Goal: Answer question/provide support

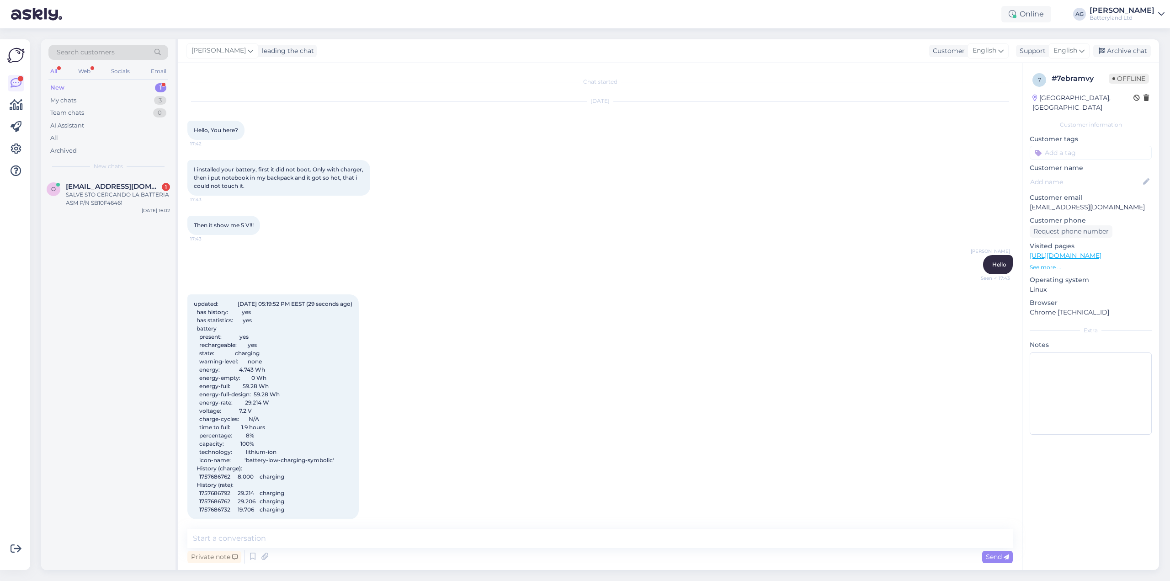
scroll to position [4357, 0]
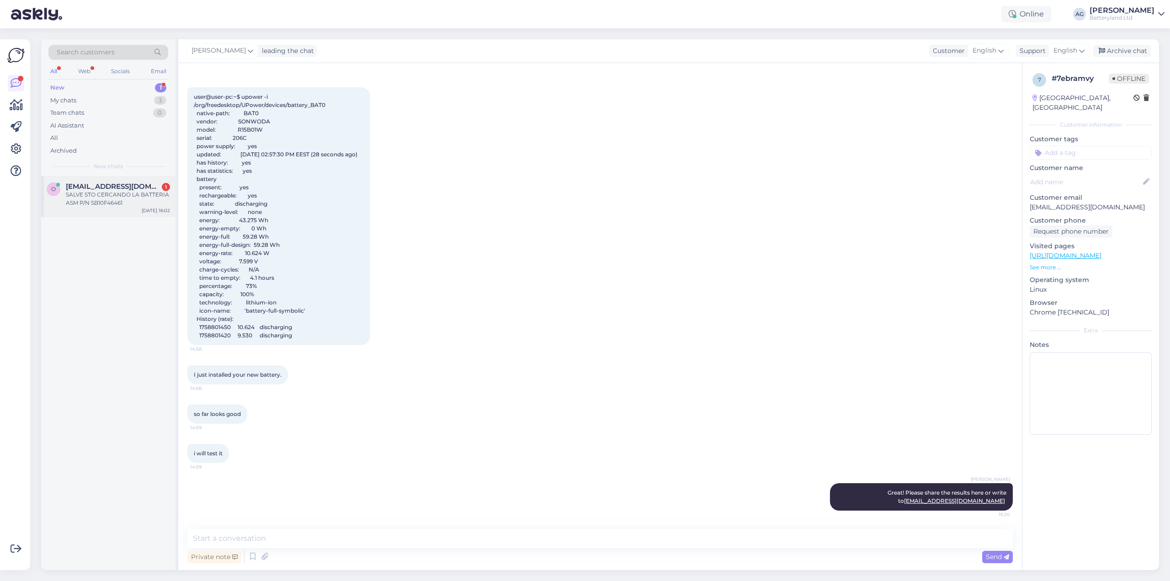
click at [101, 195] on div "SALVE STO CERCANDO LA BATTERIA ASM P/N SB10F46461" at bounding box center [118, 199] width 104 height 16
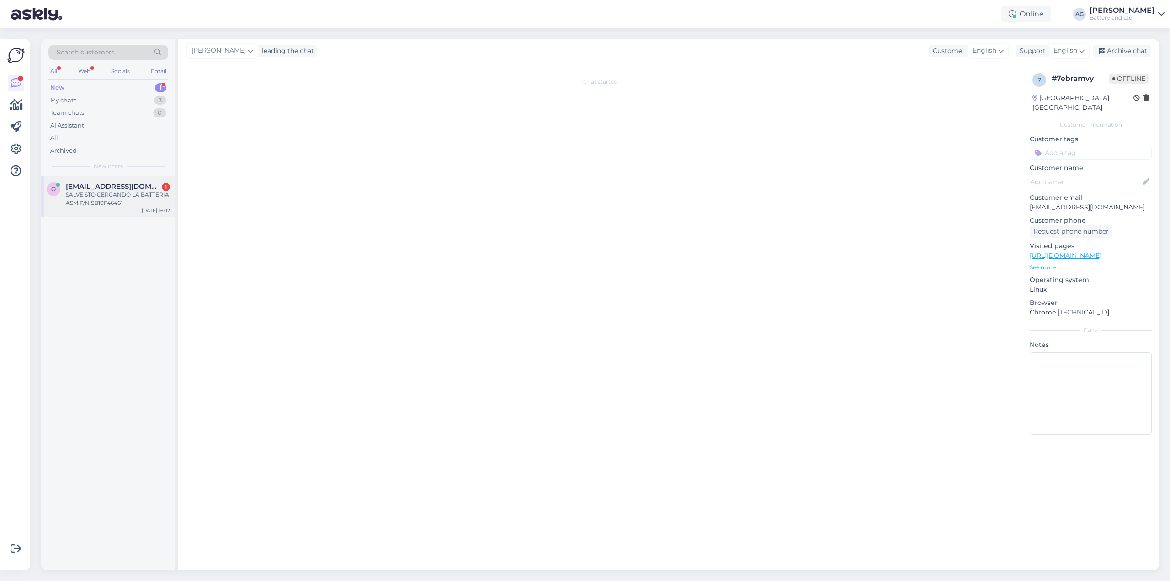
scroll to position [0, 0]
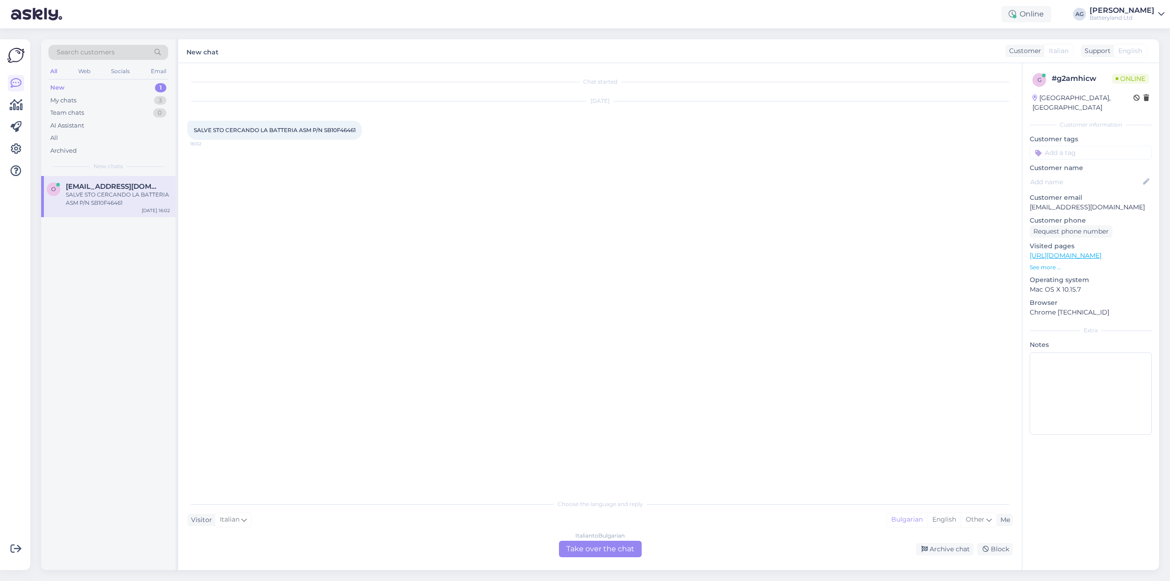
click at [579, 545] on div "Italian to Bulgarian Take over the chat" at bounding box center [600, 549] width 83 height 16
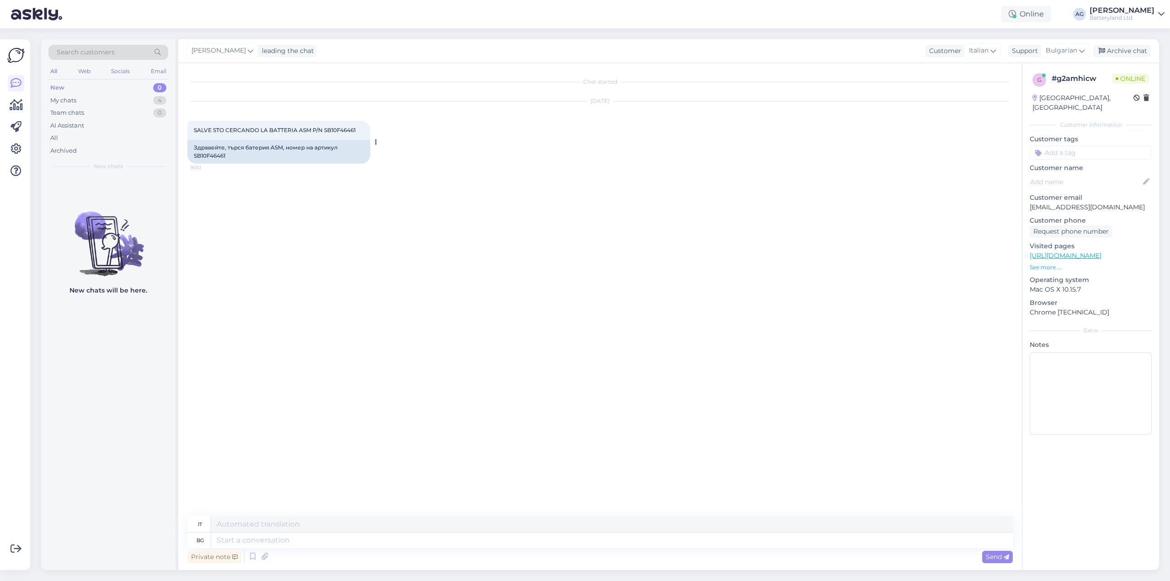
click at [213, 156] on div "Здравейте, търся батерия ASM, номер на артикул SB10F46461" at bounding box center [278, 152] width 183 height 24
copy div "SB10F46461"
click at [453, 537] on textarea at bounding box center [611, 540] width 801 height 16
type textarea "Здравейте"
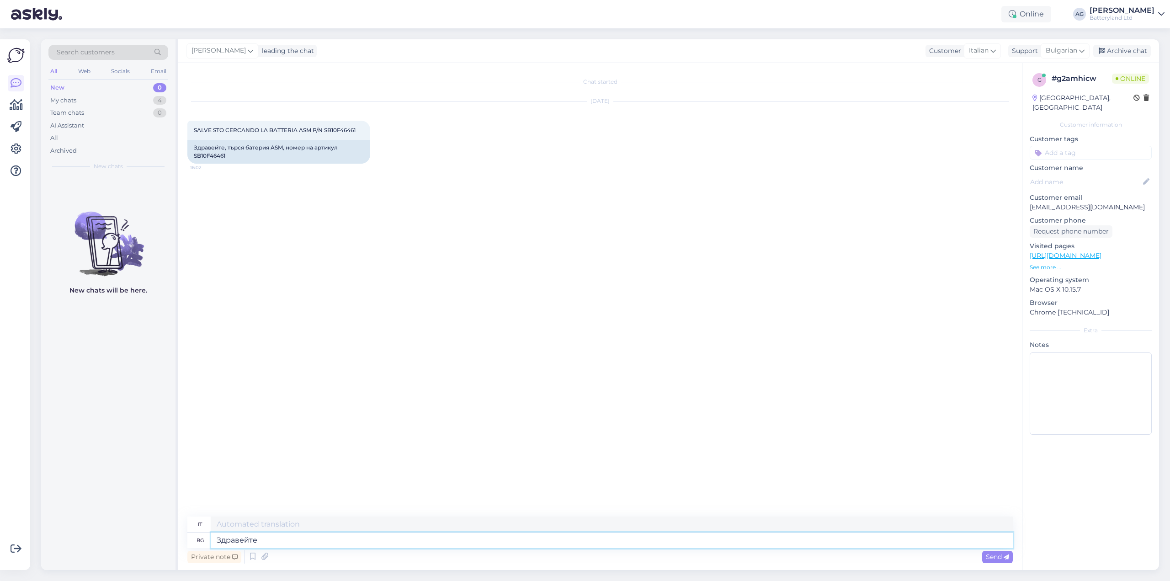
type textarea "Ciao"
type textarea "този"
type textarea "Questo"
type textarea "т"
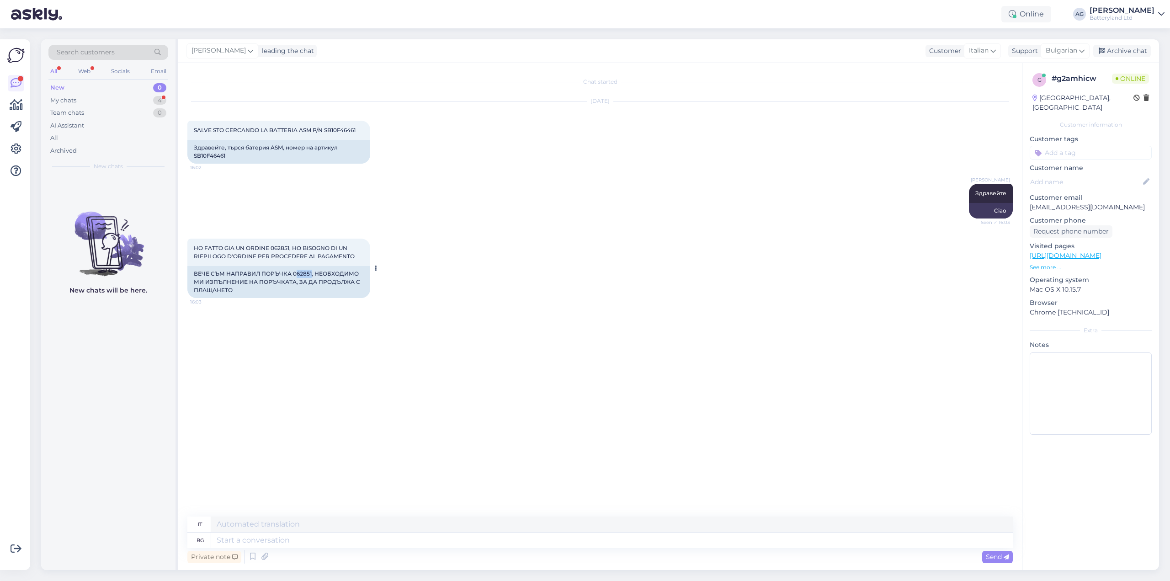
drag, startPoint x: 295, startPoint y: 272, endPoint x: 310, endPoint y: 273, distance: 14.7
click at [310, 272] on div "ВЕЧЕ СЪМ НАПРАВИЛ ПОРЪЧКА 062851, НЕОБХОДИМО МИ ИЗПЪЛНЕНИЕ НА ПОРЪЧКАТА, ЗА ДА …" at bounding box center [278, 282] width 183 height 32
copy div "62851"
click at [277, 541] on textarea at bounding box center [611, 540] width 801 height 16
type textarea "Сигурен л"
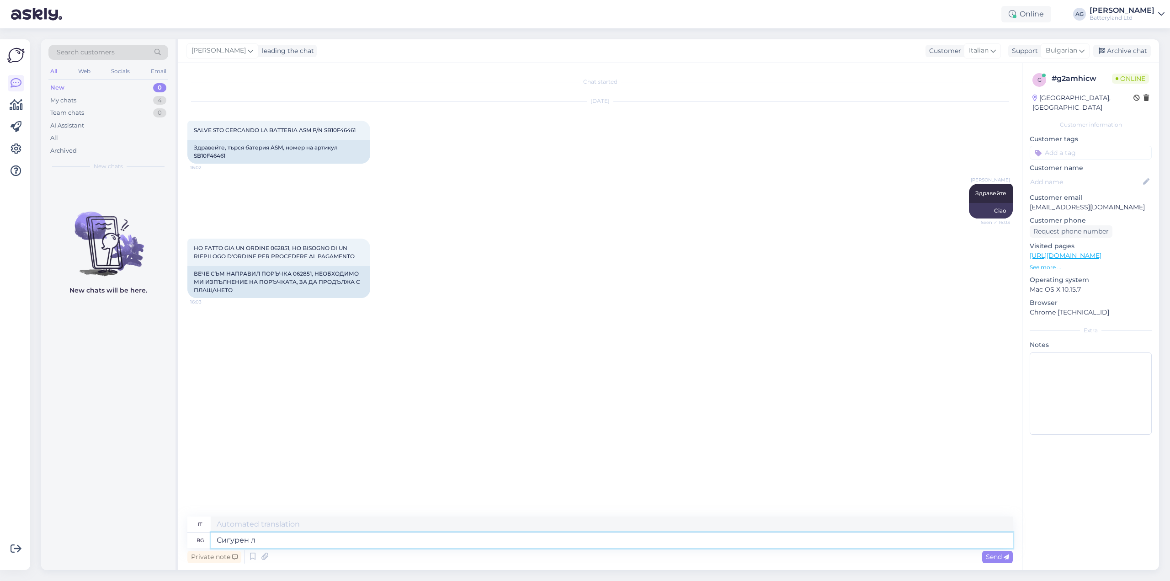
type textarea "Sicuro"
type textarea "Сигурен ли ст"
type textarea "Sei sicuro?"
type textarea "Сигурен ли сте, че"
type textarea "Sei sicuro che"
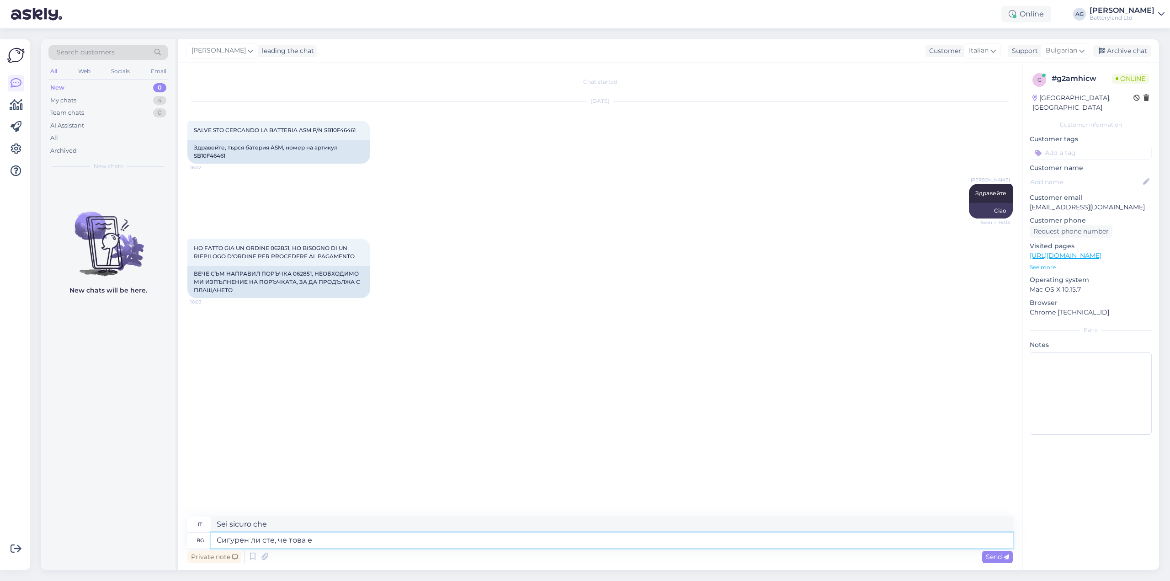
type textarea "Сигурен ли сте, че това е б"
type textarea "Sei sicuro che questo"
type textarea "Сигурен ли сте, че това е ба"
type textarea "Sei sicuro che sia questo?"
type textarea "Сигурен ли сте, че това е батерията, ко"
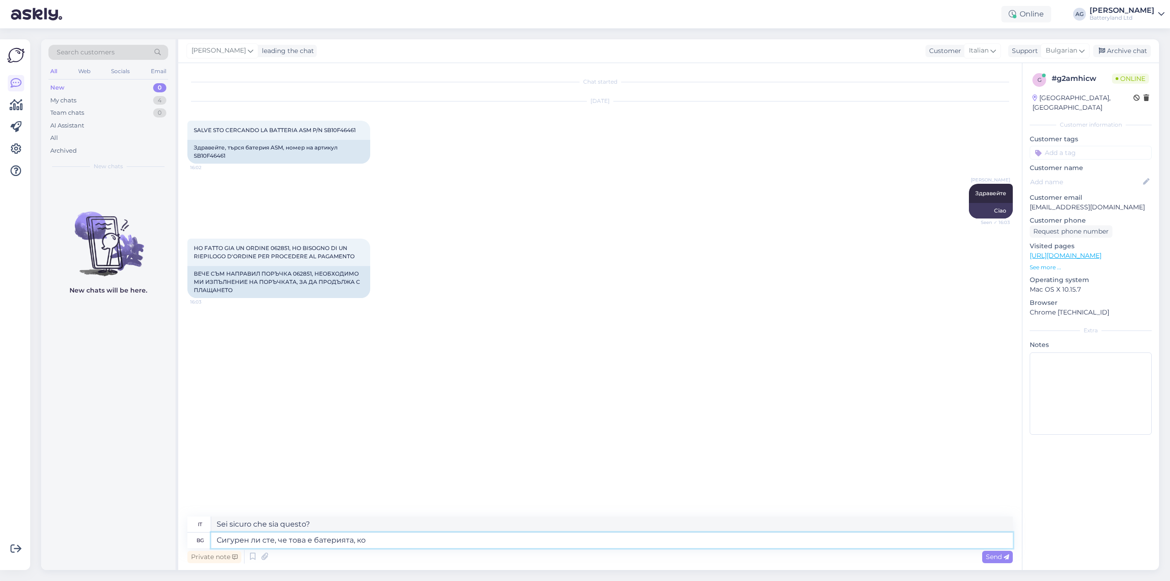
type textarea "Sei sicuro che sia la batteria?"
type textarea "Сигурен ли сте, че това е батерията, която ви"
type textarea "Sei sicuro che questa sia la batteria che"
type textarea "Сигурен ли сте, че това е батерията, която ви тря"
type textarea "Sei sicuro che questa sia la batteria che stai cercando?"
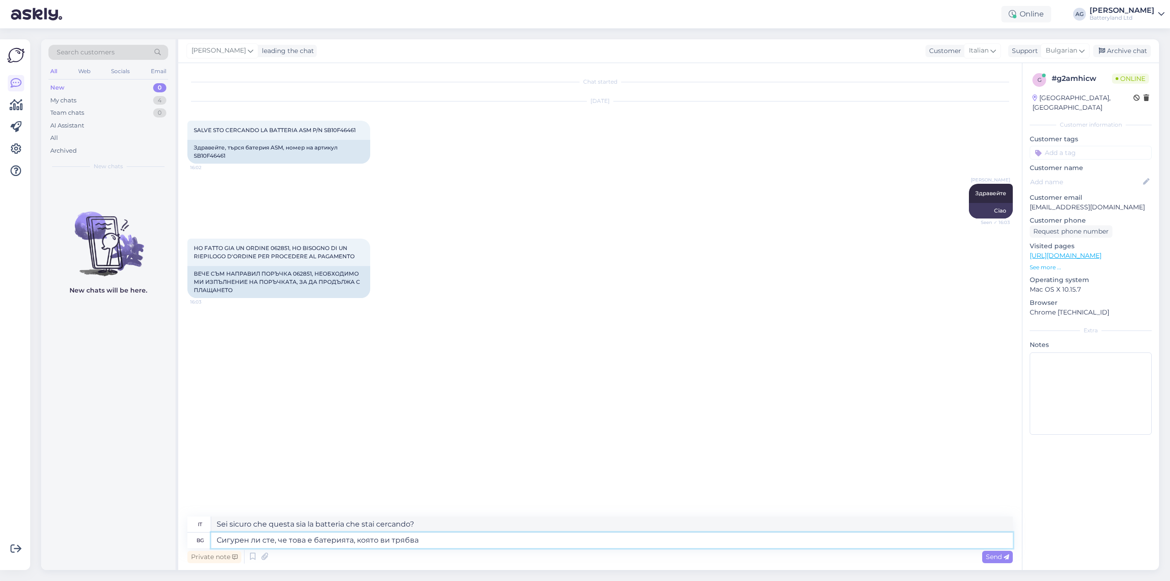
type textarea "Сигурен ли сте, че това е батерията, която ви трябва"
type textarea "Sei sicuro che questa sia la batteria di cui hai bisogno?"
type textarea "Сигурен ли сте, че това е батерията, която ви трябва? За"
type textarea "Sei sicuro che questa sia la batteria di cui hai bisogno? Per"
type textarea "Сигурен ли сте, че това е батерията, която ви трябва? За вашия ла"
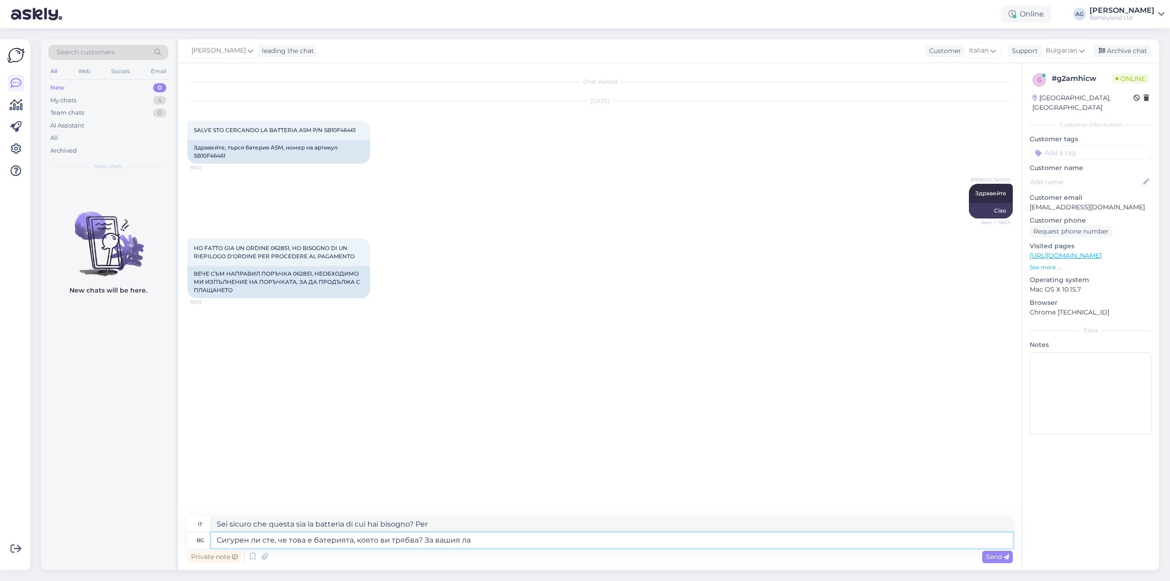
type textarea "Sei sicuro che questa sia la batteria di cui hai bisogno? Per il tuo"
type textarea "Сигурен ли сте, че това е батерията, която ви трябва? За вашия лаптоп има"
type textarea "Sei sicuro che questa sia la batteria di cui hai bisogno? Per il tuo laptop"
type textarea "Сигурен ли сте, че това е батерията, която ви трябва? За вашия лаптоп има"
type textarea "Sei sicuro che questa sia la batteria di cui hai bisogno? Ce n'è una per il tuo…"
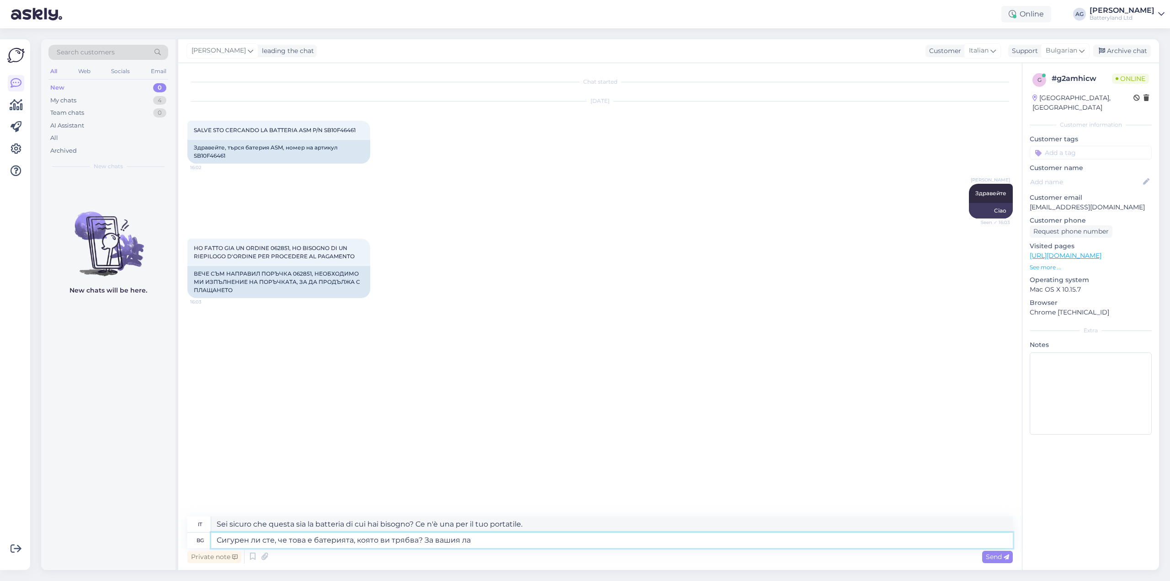
type textarea "Сигурен ли сте, че това е батерията, която ви трябва? За вашия л"
type textarea "Sei sicuro che questa sia la batteria di cui hai bisogno? Per il tuo laptop"
type textarea "Сигурен ли сте, че това е батерията, която ви трябва? За в"
type textarea "Sei sicuro che questa sia la batteria di cui hai bisogno? Per il tuo"
type textarea "Сигурен ли сте, че това е батерията, която ви трябва? За"
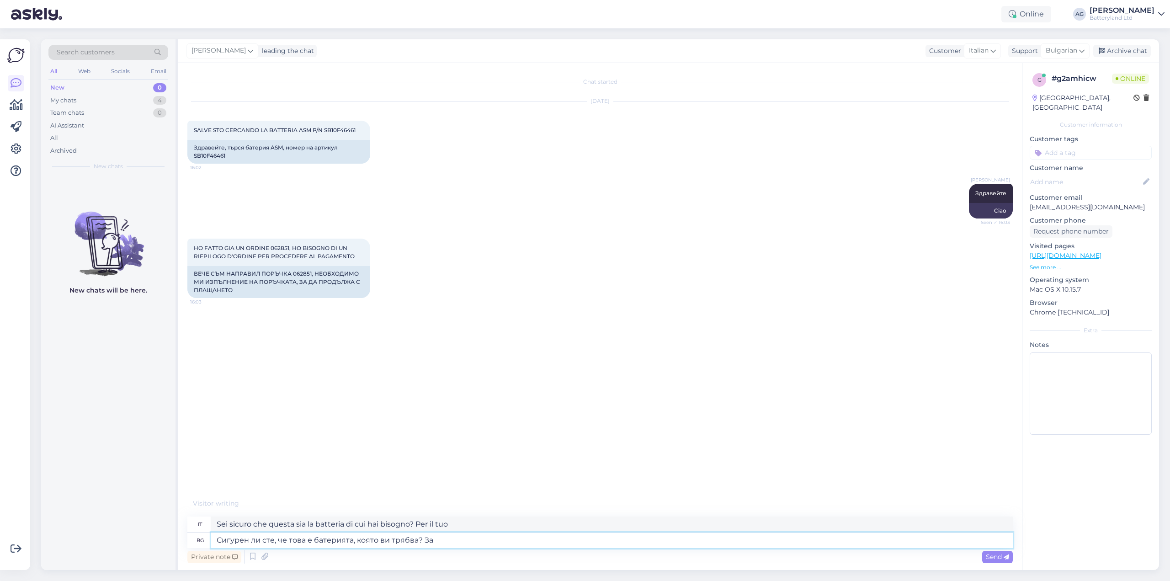
type textarea "Sei sicuro che questa sia la batteria di cui hai bisogno? Per"
type textarea "Сигурен ли сте, че това е батерията, която ви трябва? Ва"
type textarea "Sei sicuro che questa sia la batteria di cui hai bisogno?"
type textarea "Сигурен ли сте, че това е батерията, която ви трябва? Вашият лап"
type textarea "Sei sicuro che questa sia la batteria di cui hai bisogno? La tua"
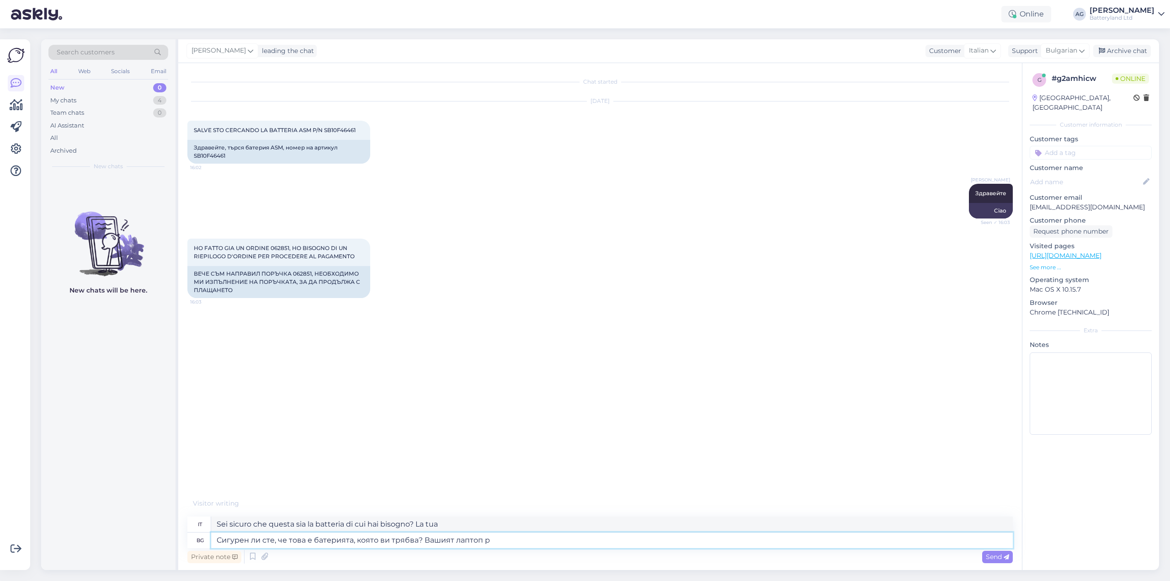
type textarea "Сигурен ли сте, че това е батерията, която ви трябва? Вашият лаптоп ра"
type textarea "Sei sicuro che questa sia la batteria di cui hai bisogno? Il tuo portatile"
type textarea "Сигурен ли сте, че това е батерията, която ви трябва? Вашият лаптоп работи с"
type textarea "Sei sicuro che questa sia la batteria di cui hai bisogno? Il tuo portatile funz…"
type textarea "Сигурен ли сте, че това е батерията, която ви трябва? Вашият лаптоп работи с 2"
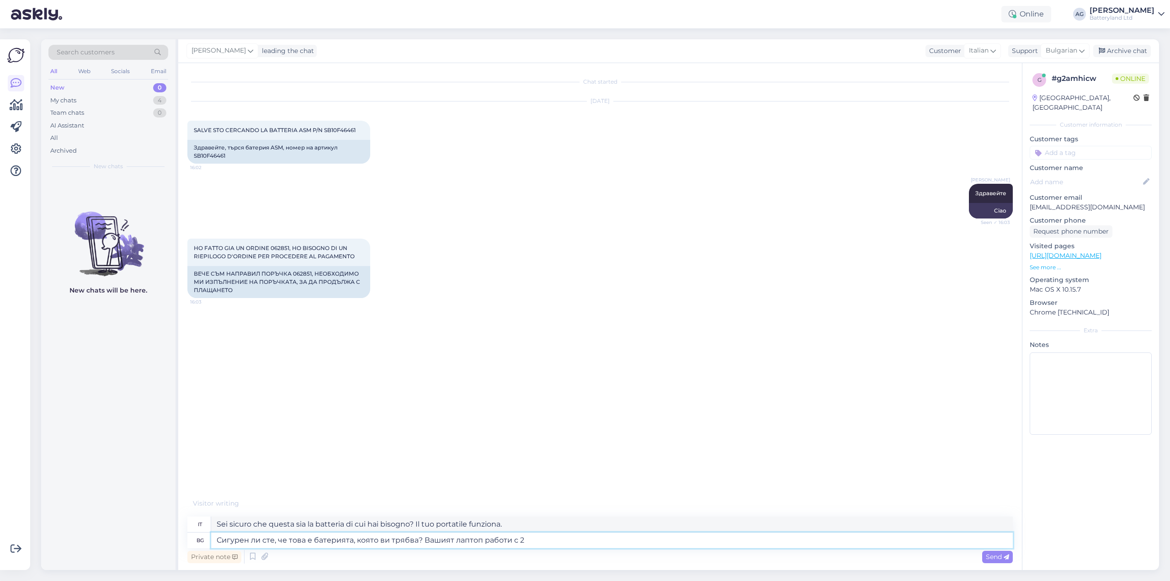
type textarea "Sei sicuro che questa sia la batteria di cui hai bisogno? Il tuo laptop funzion…"
type textarea "Сигурен ли сте, че това е батерията, която ви трябва? Вашият лаптоп работи с 2 …"
type textarea "Sei sicuro che questa sia la batteria di cui hai bisogno? Il tuo laptop funzion…"
type textarea "Сигурен ли сте, че това е батерията, която ви трябва? Вашият лаптоп работи с 2 …"
type textarea "Sei sicuro che questa sia la batteria di cui hai bisogno? Il tuo portatile funz…"
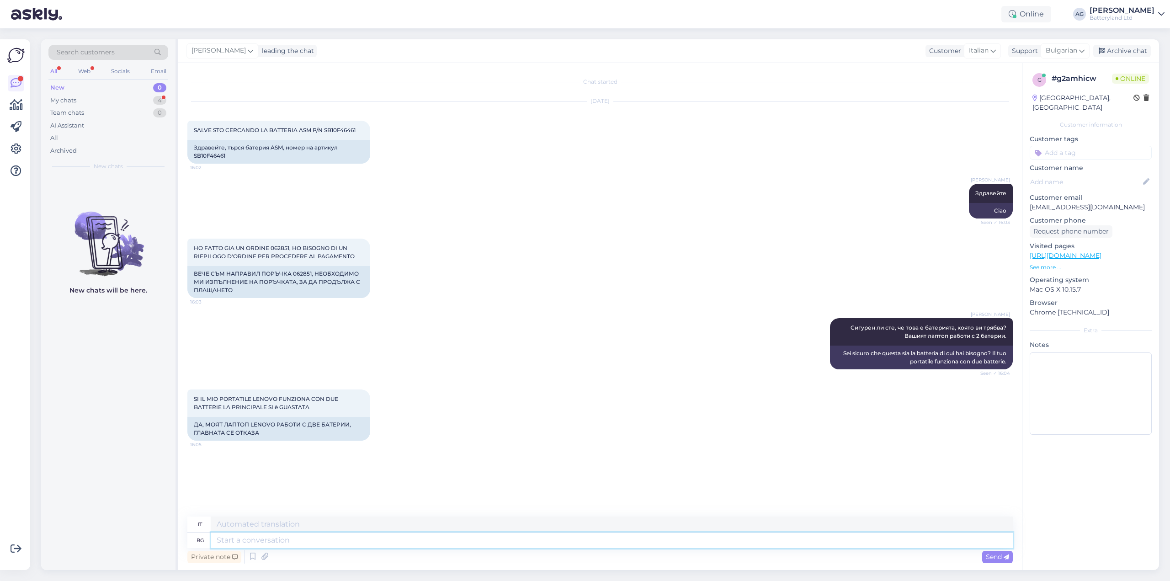
click at [295, 539] on textarea at bounding box center [611, 540] width 801 height 16
type textarea "Ок."
type textarea "OK."
type textarea "[DEMOGRAPHIC_DATA]"
type textarea "Hai"
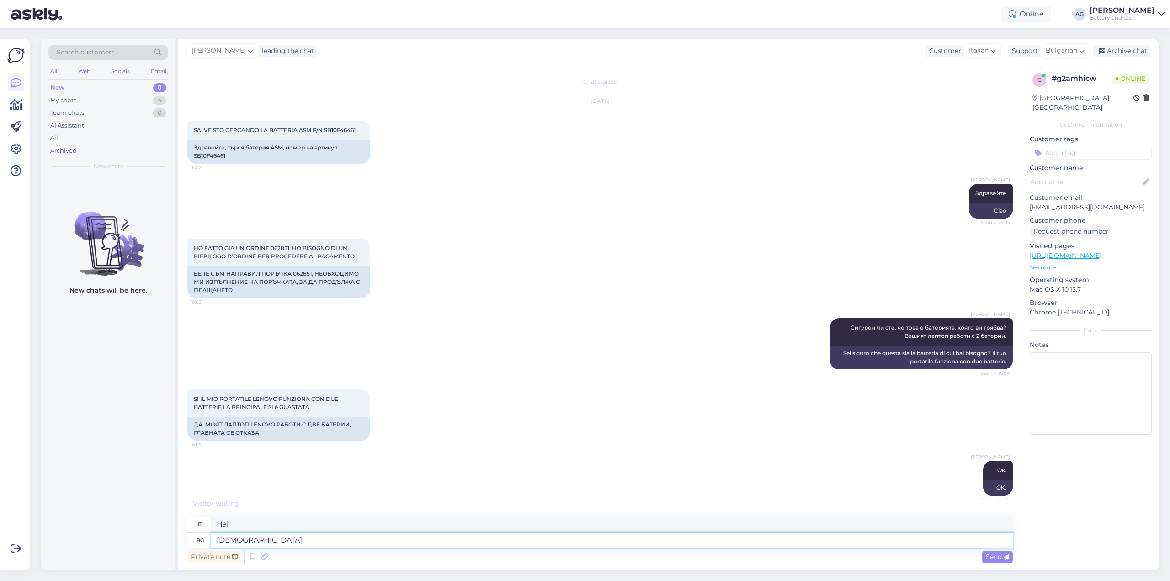
scroll to position [52, 0]
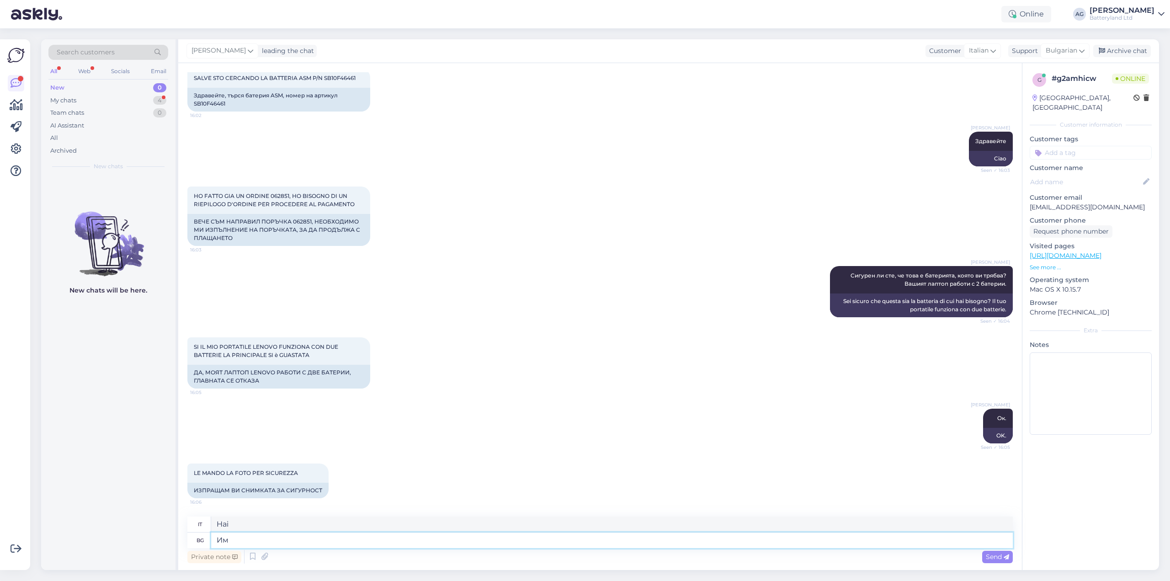
type textarea "[PERSON_NAME]"
type textarea "Да,"
type textarea "SÌ,"
type textarea "Да, чудесно."
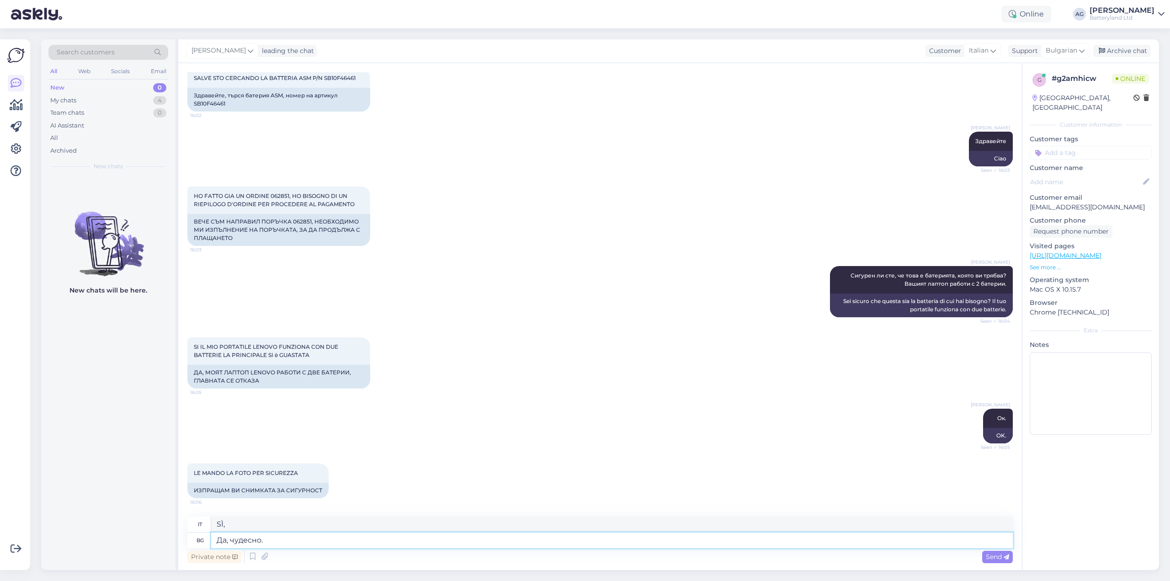
type textarea "Sì, ottimo."
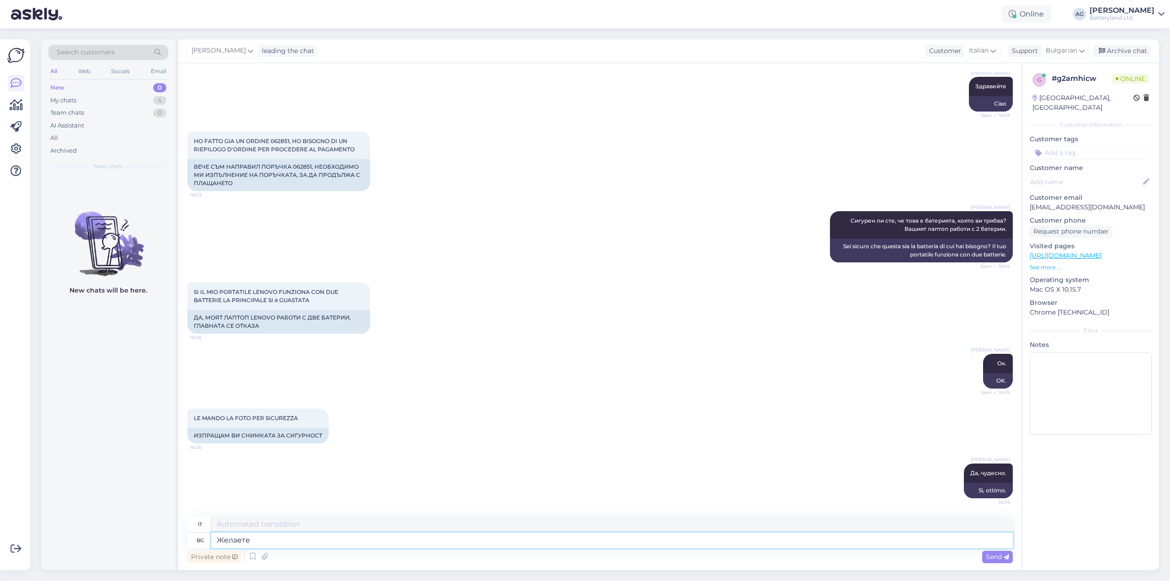
type textarea "Желаете"
type textarea "Tu desideri"
type textarea "Желаете да"
type textarea "Vuoi"
type textarea "Желаете да ви и"
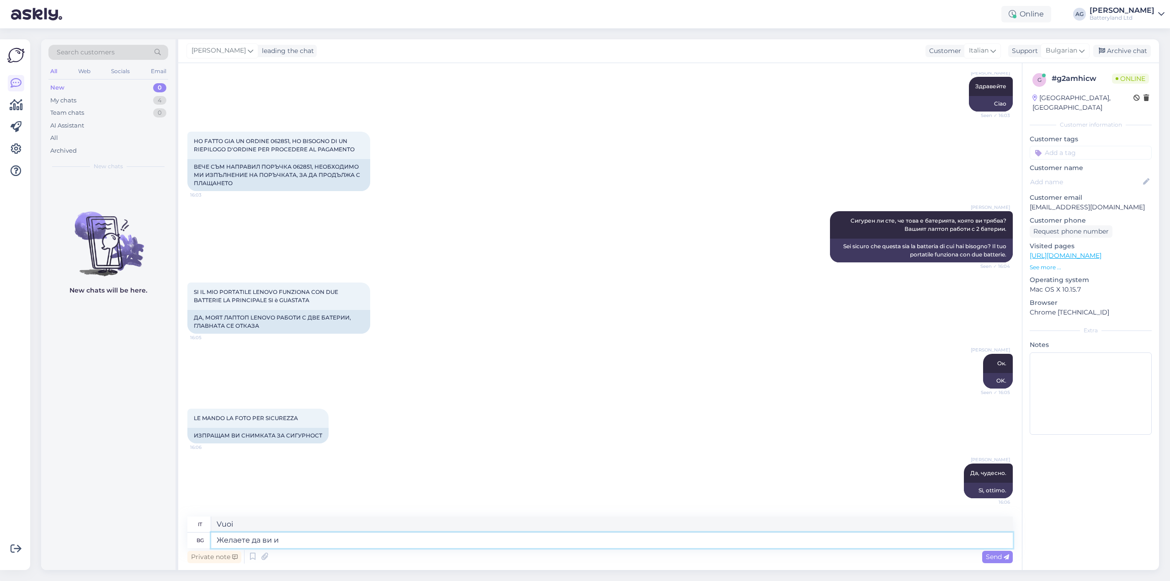
type textarea "Tu desideri"
type textarea "Желаете да ви издадем ф"
type textarea "Vuoi che ti rilasciamo"
type textarea "Желаете да ви издадем фактура, за"
type textarea "Desideri che ti emettiamo una fattura?"
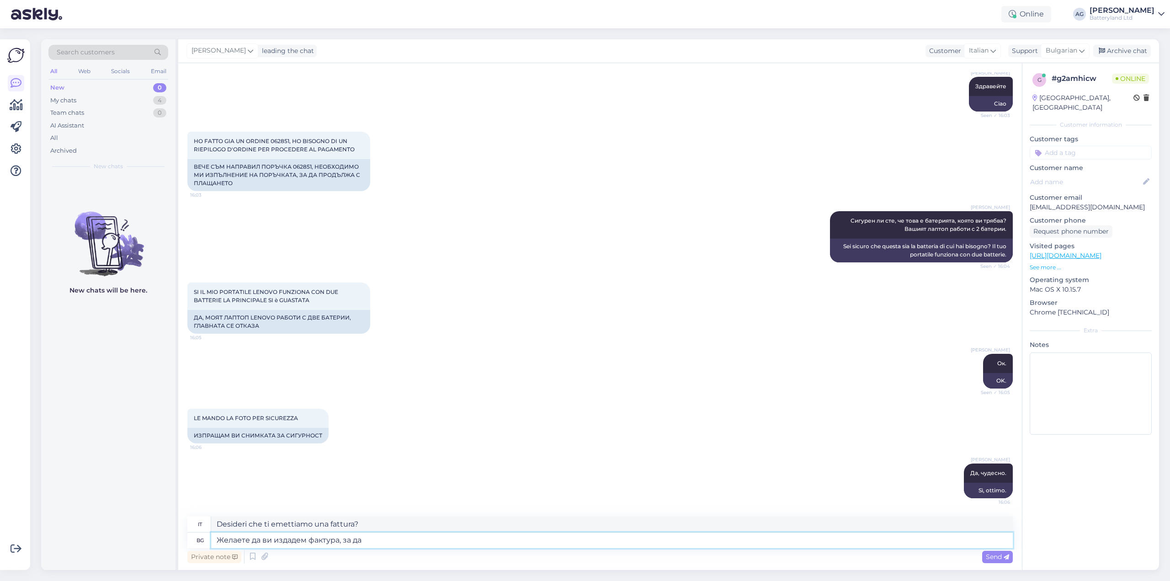
type textarea "Желаете да ви издадем фактура, за да"
type textarea "Vorresti che ti emettessimo una fattura per"
type textarea "Желаете да ви издадем фактура, за да мо"
type textarea "Vorresti che ti emettessimo una fattura a"
type textarea "Желаете да ви издадем фактура, за да можете да п"
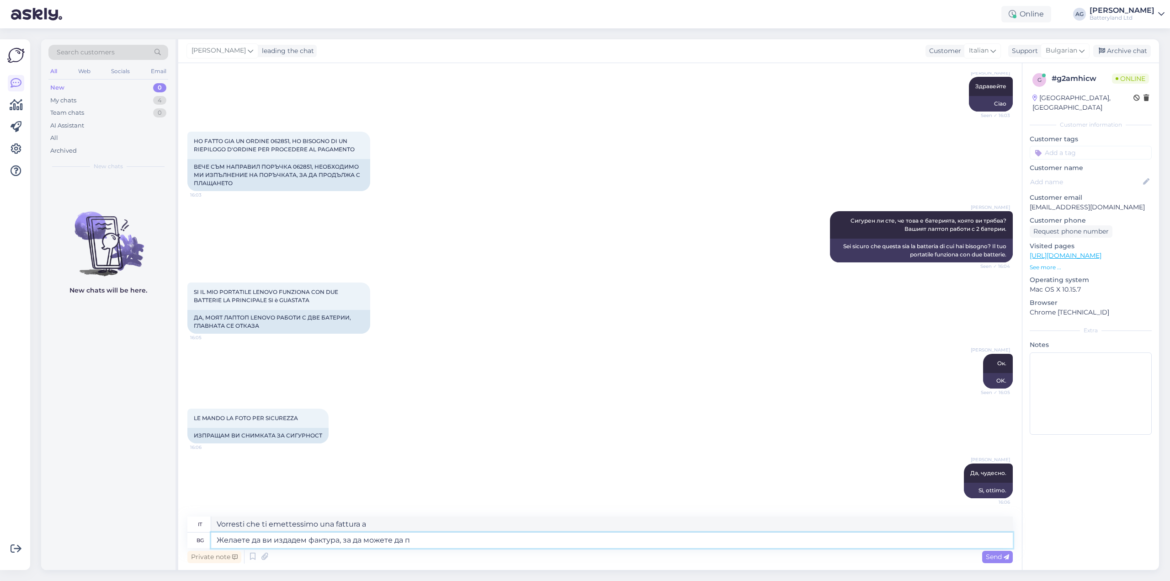
type textarea "Vorresti che ti emettessimo una fattura in modo che tu possa"
type textarea "Желаете да ви издадем фактура, за да можете да платите и"
type textarea "Vorresti che ti emettessimo una fattura per poter pagare."
type textarea "Желаете да ви издадем фактура, за да можете да платите или?"
type textarea "Desideri che ti emettiamo una fattura in modo che tu possa pagare o?"
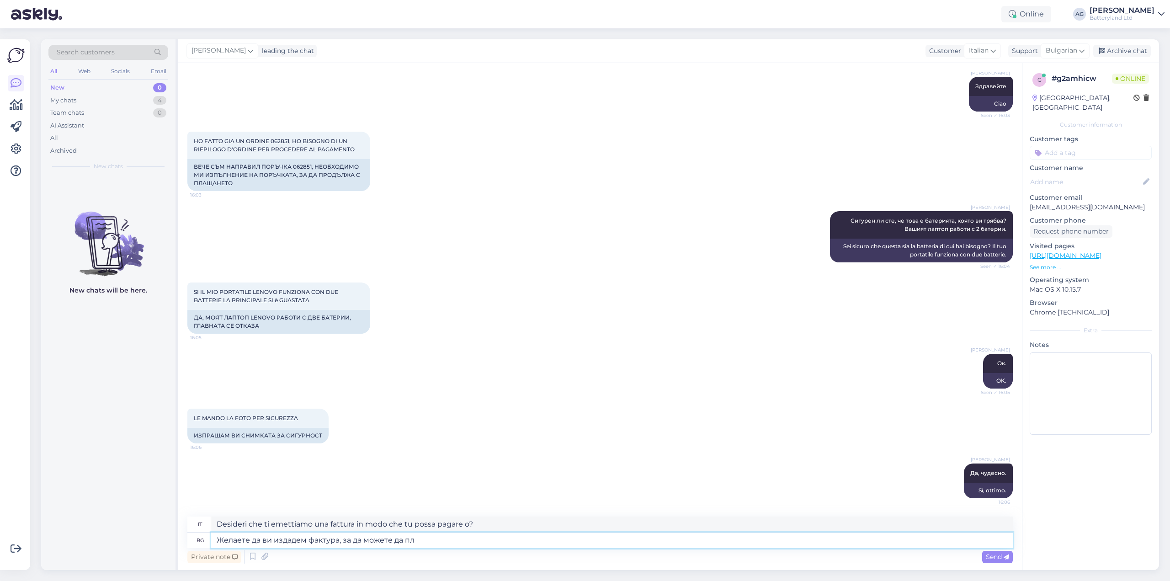
type textarea "Желаете да ви издадем фактура, за да можете да п"
type textarea "Vorresti che ti emettessimo una fattura per poter pagare."
type textarea "Желаете да ви издадем фактура, за да мож"
type textarea "Vorresti che ti emettessimo una fattura in modo che tu possa"
type textarea "Желаете да ви издадем фактур"
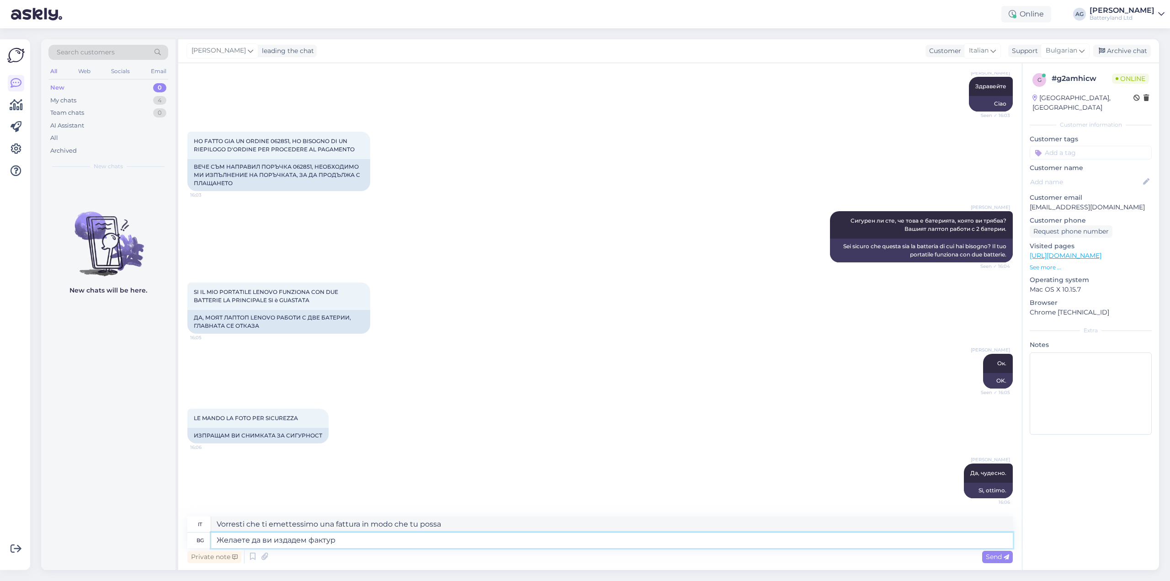
type textarea "Vorresti che ti emettessimo una fattura per"
type textarea "Желаете да ви издадем факту"
type textarea "Vorresti che ti emettessimo una fattura a"
type textarea "Желаете да ви издадем фа"
type textarea "Desideri che ti emettiamo una fattura?"
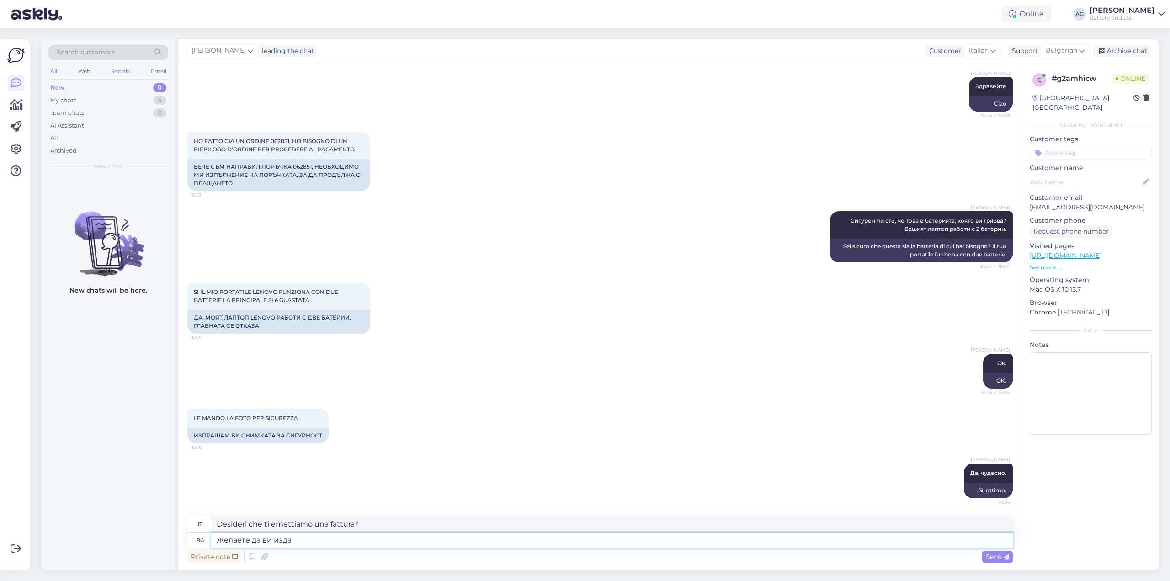
type textarea "Желаете да ви изд"
type textarea "Vuoi che ti rilasciamo"
type textarea "Желает"
type textarea "Vuoi"
type textarea "Желае"
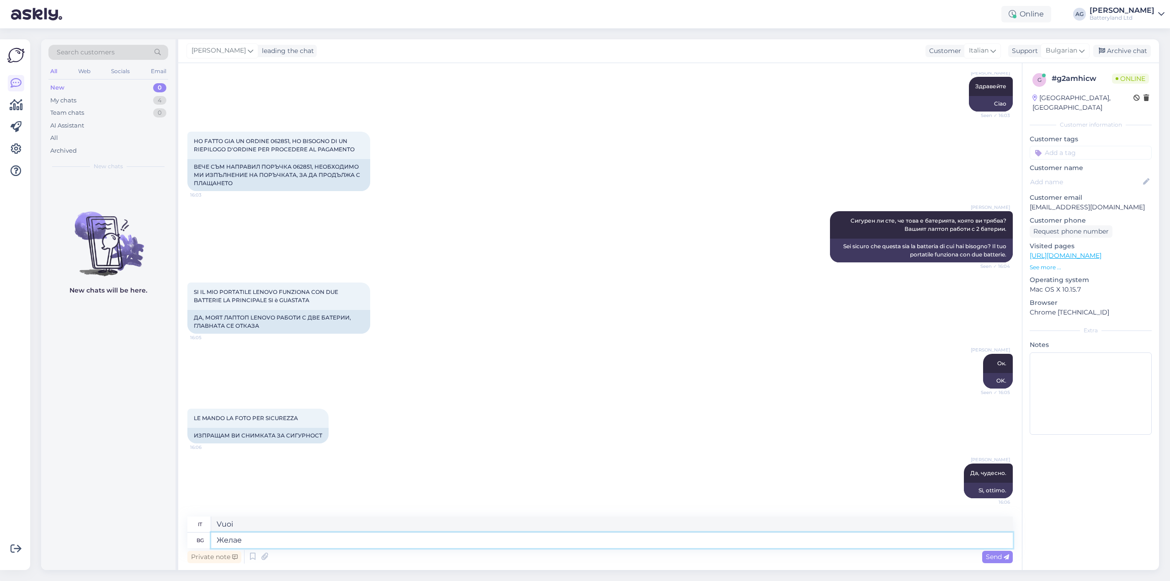
type textarea "Tu desideri"
type textarea "Ж"
click at [334, 543] on textarea at bounding box center [611, 540] width 801 height 16
type textarea "Би т"
type textarea "Bi"
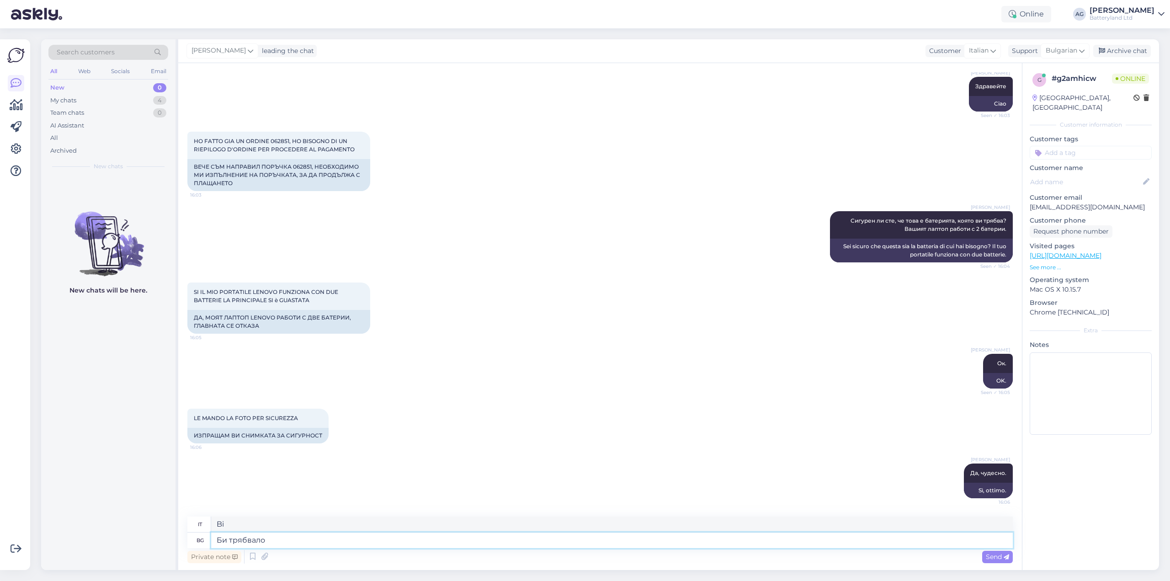
type textarea "Би трябвало"
type textarea "Dovrebbe"
type textarea "Би трябвало на им"
type textarea "Dovrebbe essere"
type textarea "Би трябвало на имейл да"
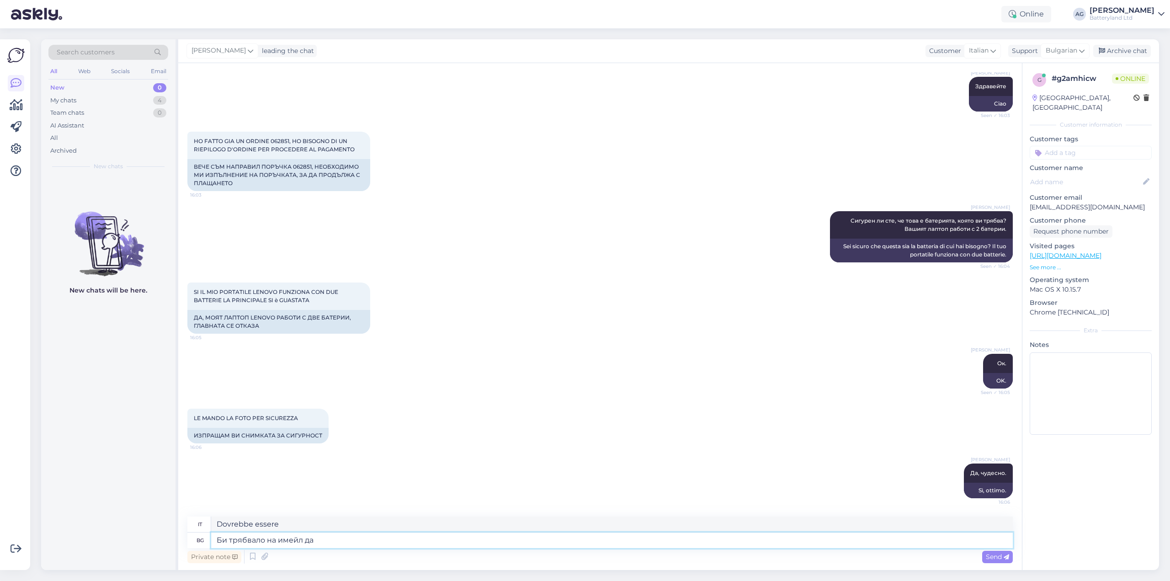
type textarea "Dovrebbe essere via email"
type textarea "Би трябвало на имейл да с"
type textarea "Dovrebbe essere inviato via email a"
type textarea "Би трябвало на имейл да сте по"
type textarea "Dovresti usare la posta elettronica."
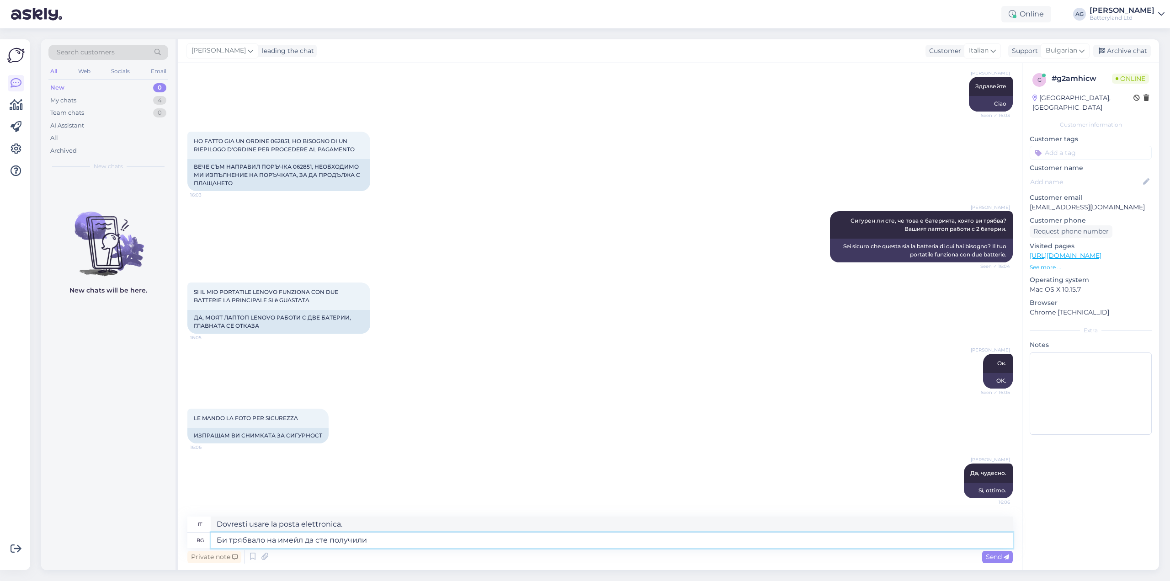
type textarea "Би трябвало на имейл да сте получили б"
type textarea "Dovresti aver ricevuto un'e-mail"
type textarea "Би трябвало на имейл да сте получили имейл с"
type textarea "Dovresti aver ricevuto un'e-mail con"
type textarea "Би трябвало на имейл да сте получили имейл с детайли за"
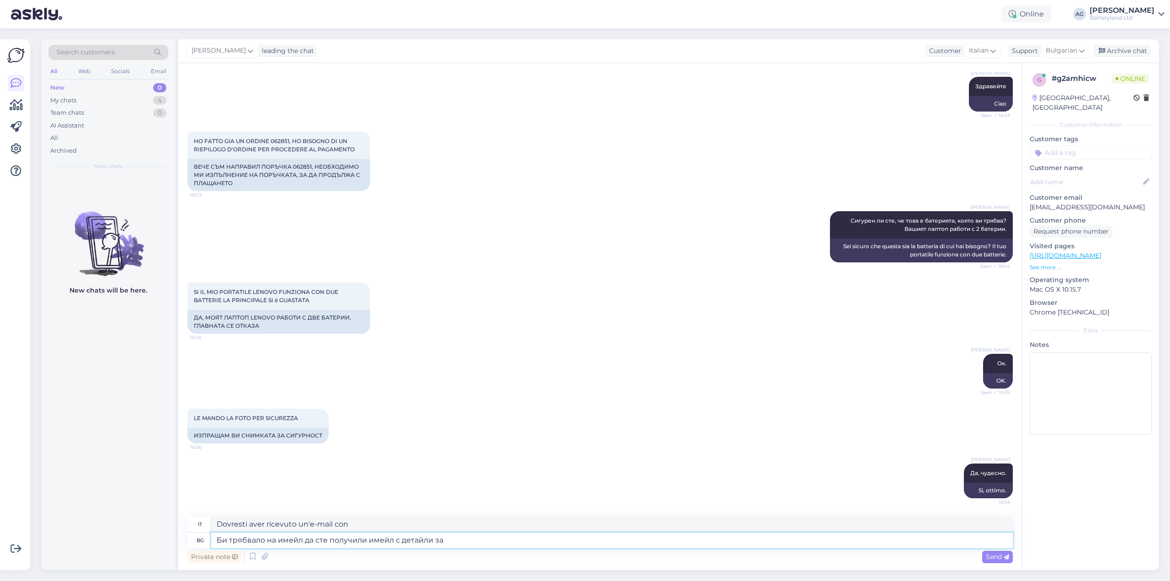
type textarea "Dovresti aver ricevuto un'e-mail con i [PERSON_NAME]."
type textarea "Би трябвало на имейл да сте получили имейл с детайли за пла"
type textarea "Dovresti aver ricevuto un'e-mail con i [PERSON_NAME] su"
type textarea "Би трябвало на имейл да сте получили имейл с детайли за плащането п"
type textarea "Dovresti aver ricevuto un'e-mail con i [PERSON_NAME] del pagamento."
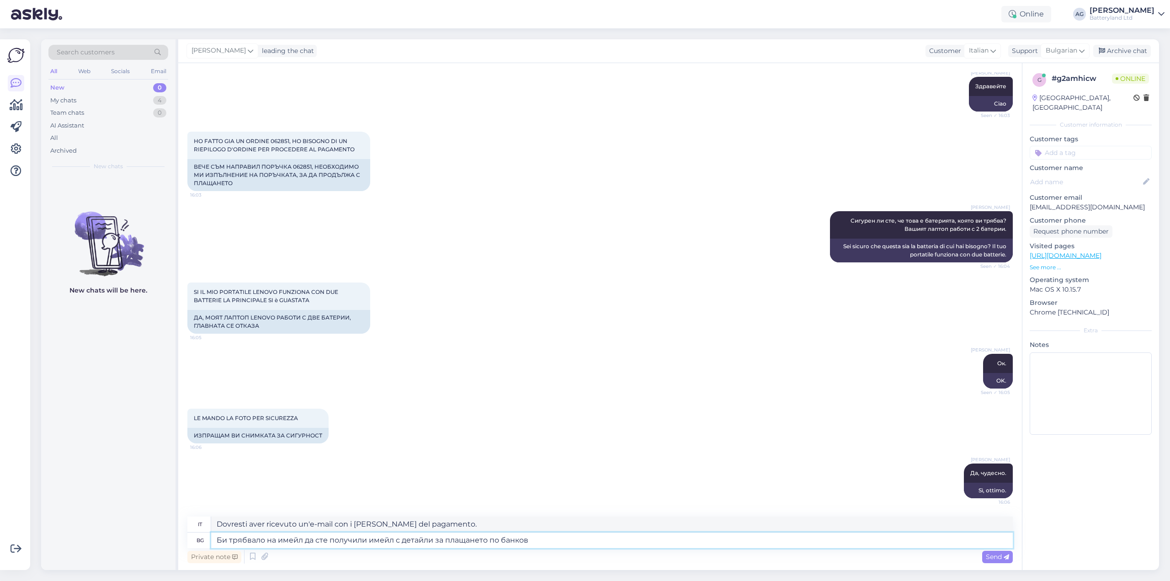
type textarea "Би трябвало на имейл да сте получили имейл с детайли за плащането по банков п"
type textarea "Dovresti aver ricevuto un'e-mail con i [PERSON_NAME] per il pagamento bancario."
type textarea "Би трябвало на имейл да сте получили имейл с детайли за плащането по банков път?"
type textarea "Dovresti aver ricevuto un'e-mail con i [PERSON_NAME] per il pagamento bancario?"
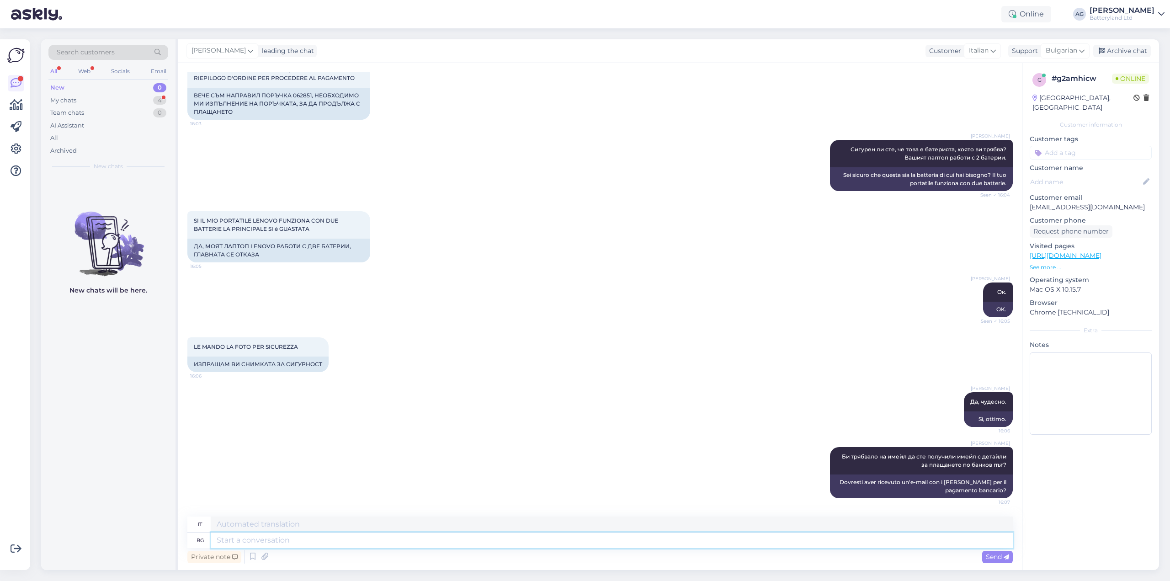
scroll to position [293, 0]
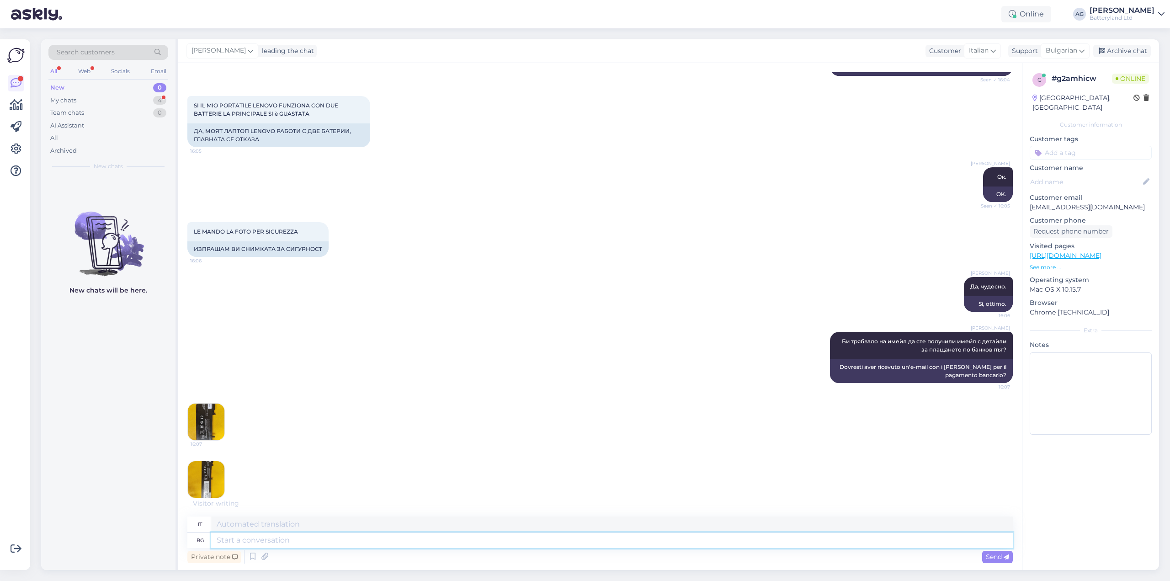
click at [297, 538] on textarea at bounding box center [611, 540] width 801 height 16
type textarea "Мисля, ч"
type textarea "Penso,"
type textarea "Мисля, че"
type textarea "Penso che"
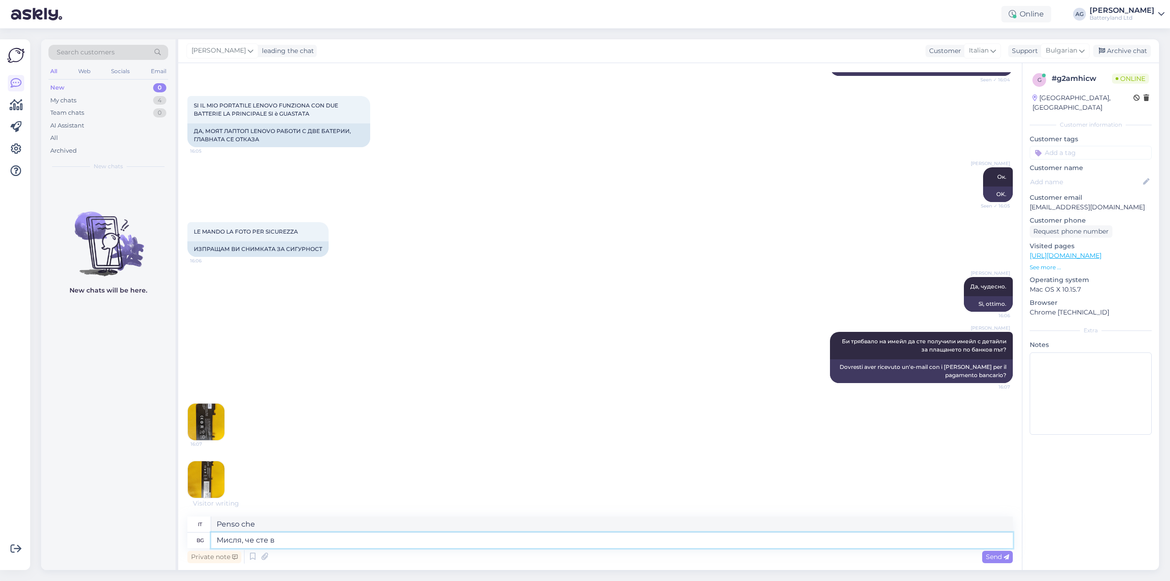
type textarea "Мисля, че сте въ"
type textarea "Penso che tu sia"
type textarea "Мисля, че сте въведли гр"
type textarea "Penso che tu sia entrato"
type textarea "Мисля, че сте въведли грешно им"
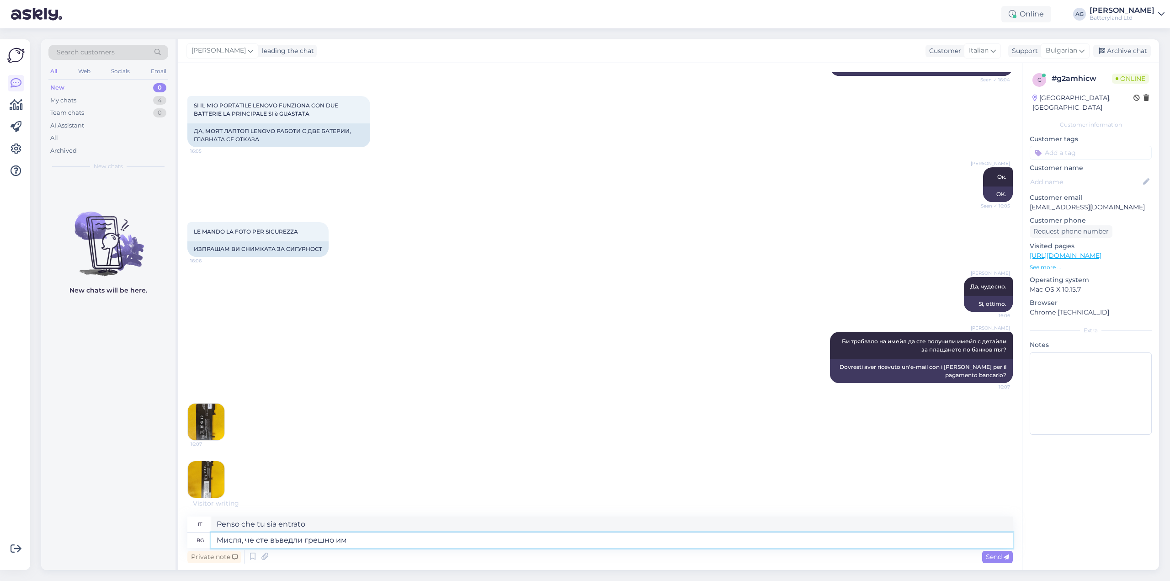
type textarea "Penso che tu l'abbia inserito in modo errato."
type textarea "Мисля, че сте въведли грешно има"
type textarea "Penso che tu abbia inserito l'indirizzo email sbagliato."
type textarea "Мисля, че сте въведли грешно имейла си"
type textarea "Penso che tu abbia inserito l'indirizzo email in modo errato."
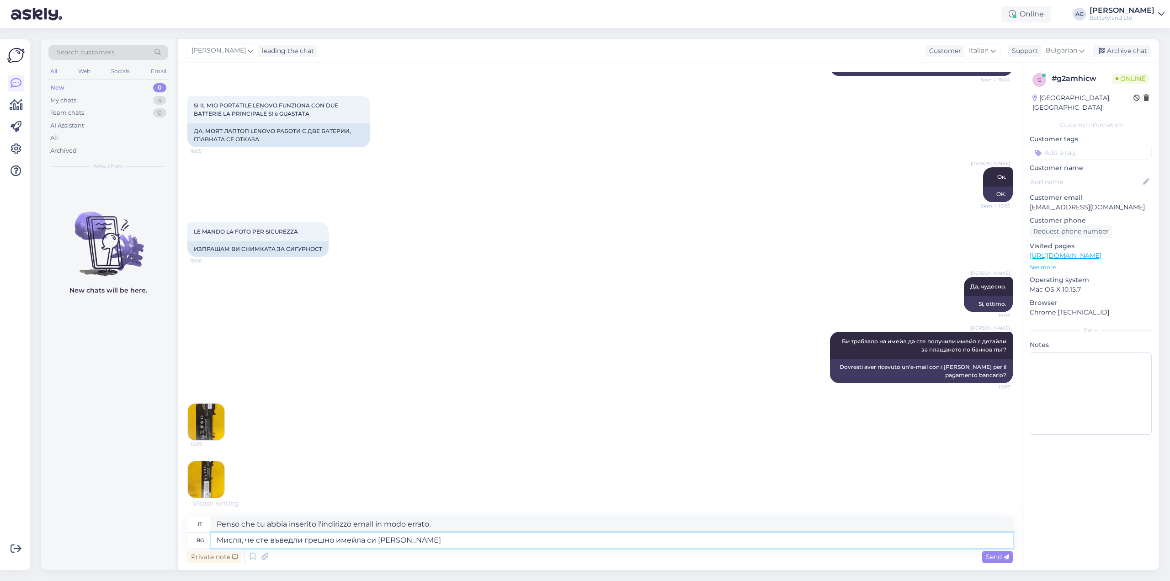
type textarea "Мисля, че сте въведли грешно имейла си в п"
type textarea "Penso che tu abbia inserito la tua email in modo errato"
type textarea "Мисля, че сте въведли грешно имейла си в поръчката -"
type textarea "Penso che tu abbia inserito l'indirizzo email in modo errato nel tuo ordine."
type textarea "Мисля, че сте въведли грешно имейла си в поръчката - е"
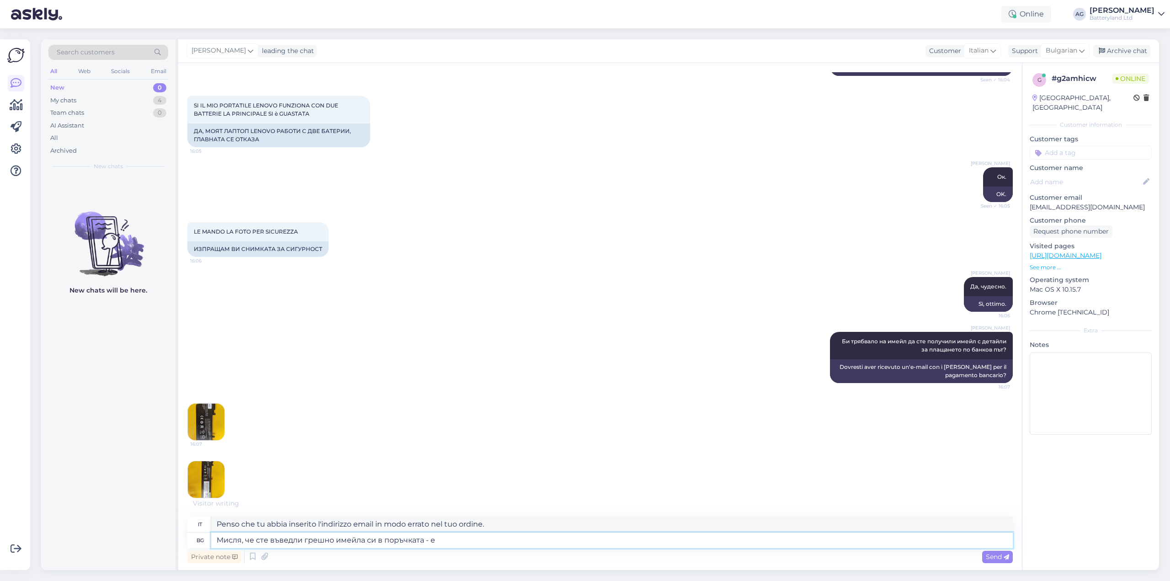
type textarea "Penso che tu abbia inserito la tua email in modo errato nell'ordine -"
type textarea "Мисля, че сте въведли грешно имейла си в поръчката - [PERSON_NAME]"
type textarea "Penso che tu abbia inserito la tua email in modo errato nell'ordine - eccola qui"
type textarea "Мисля, че сте въведли грешно имейла си в поръчката - ето това сме по"
type textarea "Penso che tu abbia inserito la tua email in modo errato nell'ordine - eccoci qui"
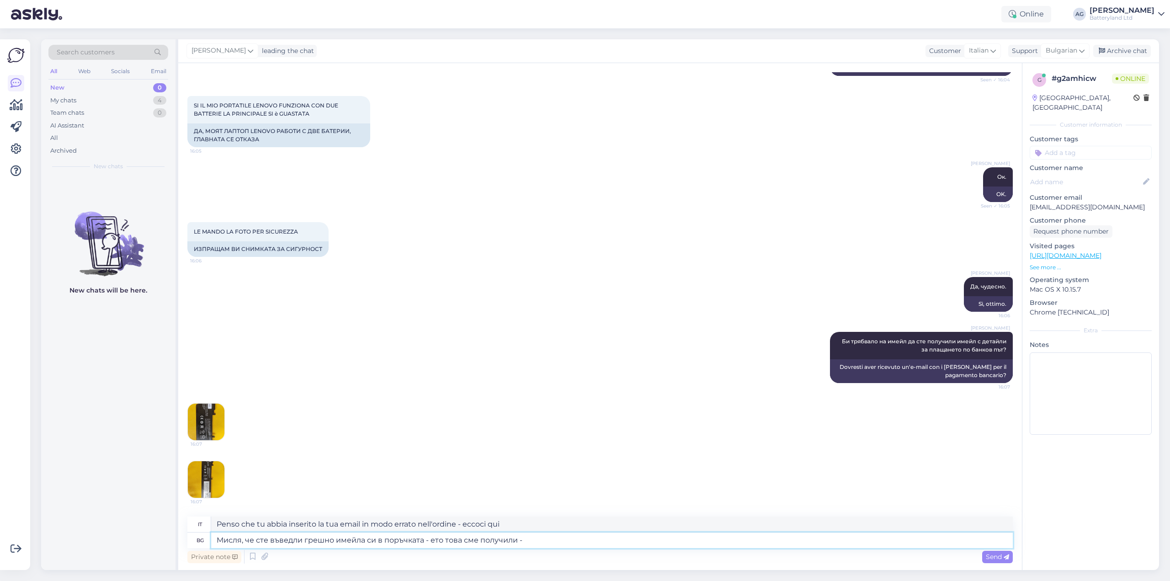
type textarea "Мисля, че сте въведли грешно имейла си в поръчката - ето това сме получили -"
type textarea "Penso che tu abbia inserito la tua email in modo errato nell'ordine: ecco cosa …"
paste textarea "[DOMAIN_NAME][EMAIL_ADDRESS][DOMAIN_NAME]"
type textarea "Мисля, че сте въведли грешно имейла си в поръчката - ето това сме получили - [D…"
type textarea "Penso che tu abbia inserito il tuo indirizzo email in modo errato nell'ordine: …"
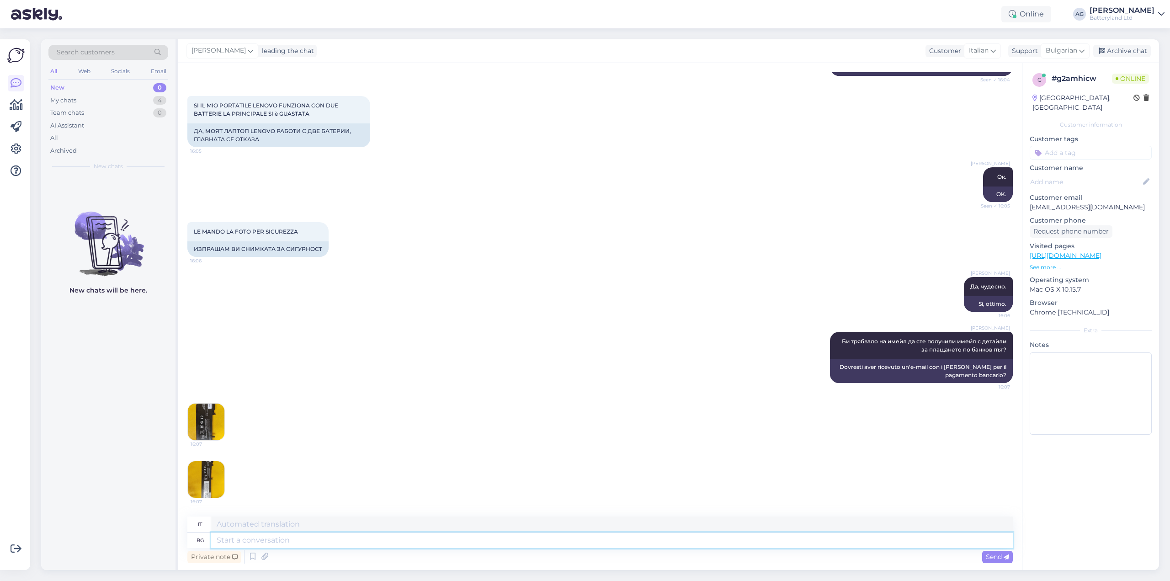
scroll to position [373, 0]
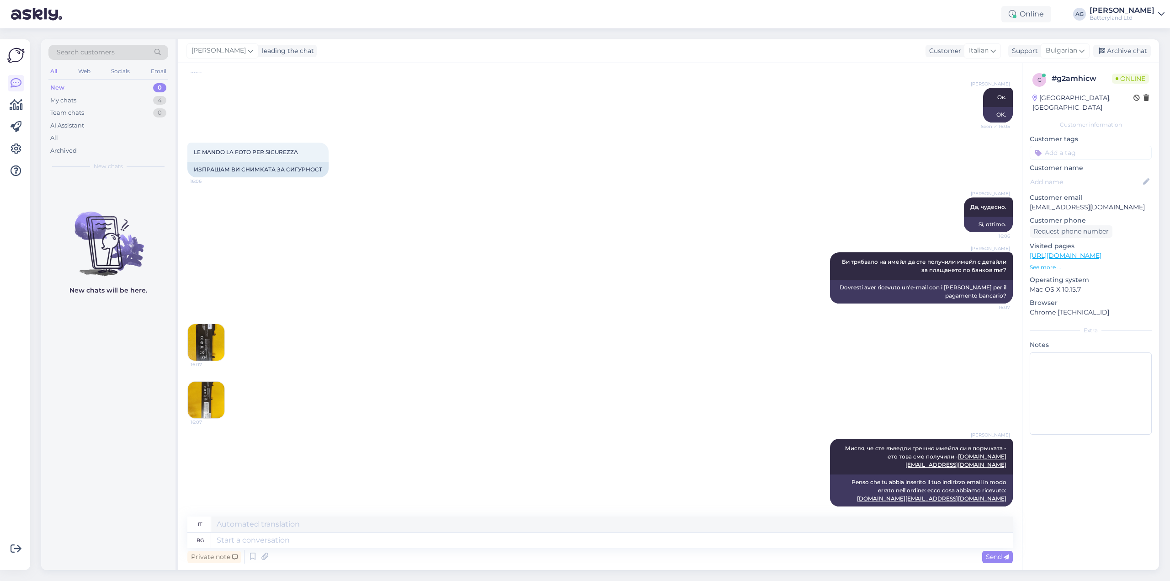
click at [207, 398] on img at bounding box center [206, 400] width 37 height 37
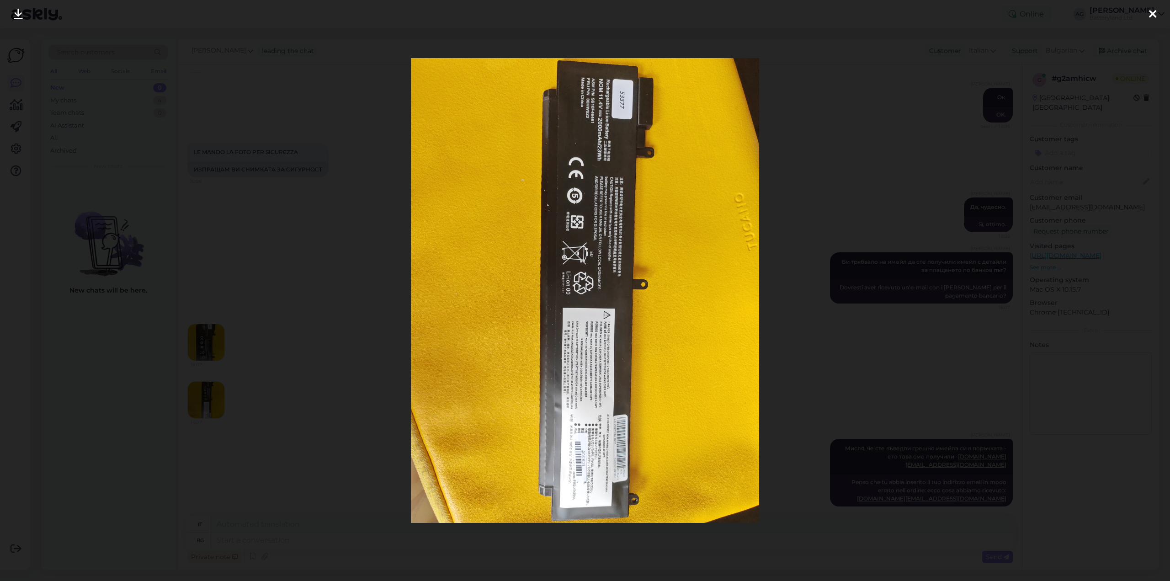
click at [312, 155] on div at bounding box center [585, 290] width 1170 height 581
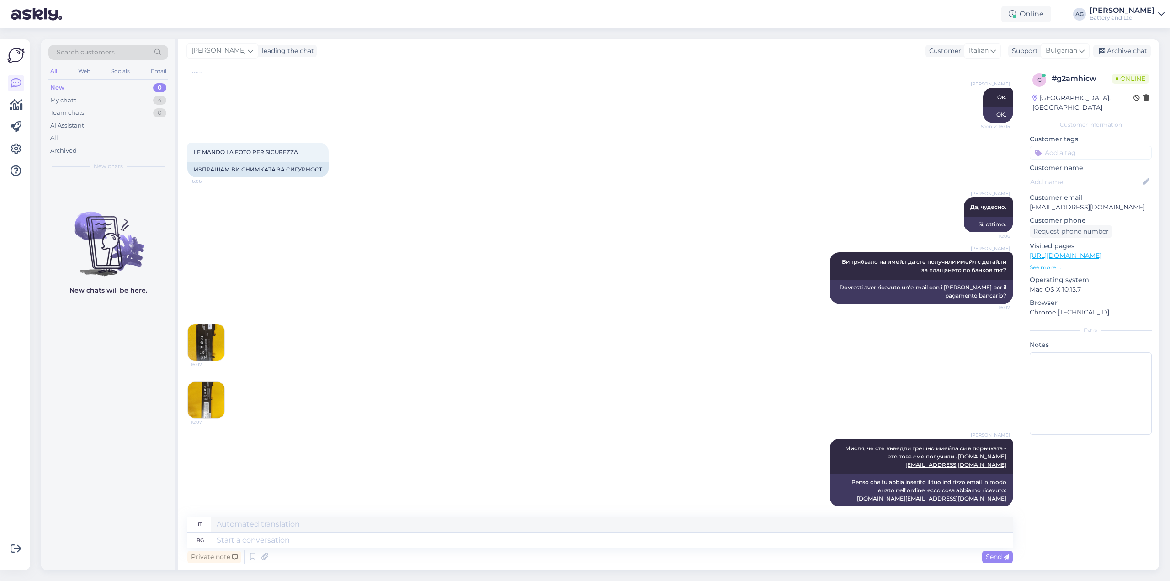
click at [211, 333] on img at bounding box center [206, 342] width 37 height 37
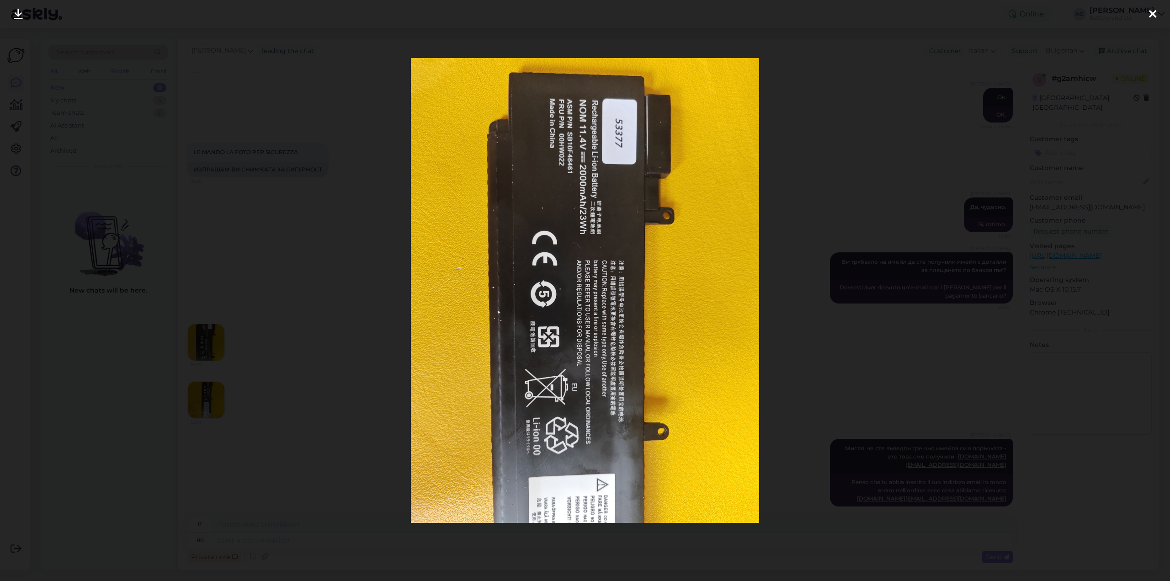
click at [331, 203] on div at bounding box center [585, 290] width 1170 height 581
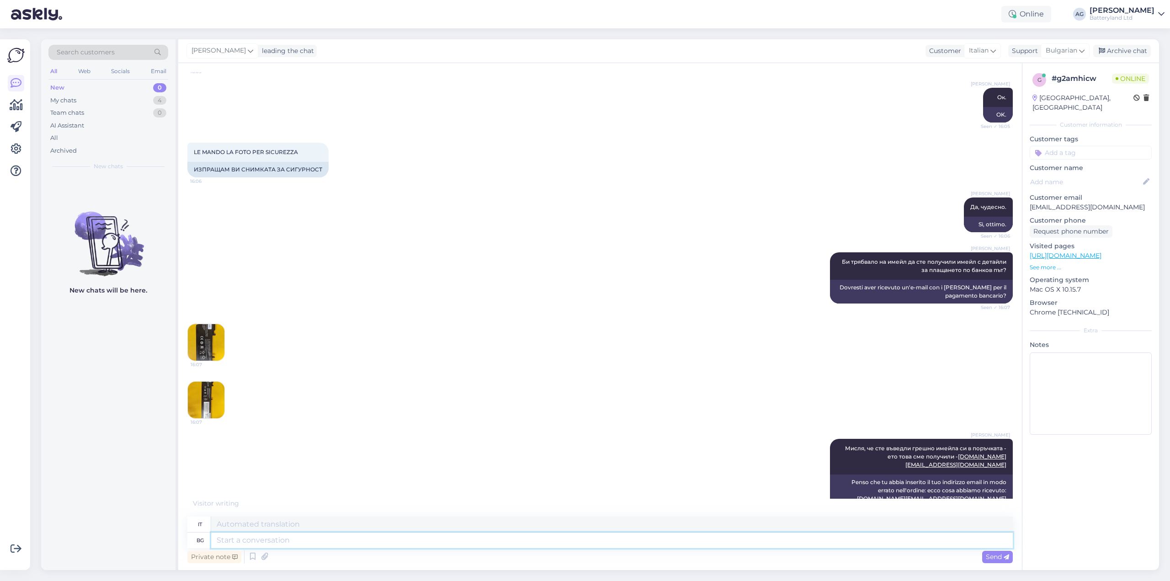
click at [324, 539] on textarea at bounding box center [611, 540] width 801 height 16
type textarea "Да, п"
type textarea "SÌ,"
type textarea "Да, правилната бат"
type textarea "Sì, quello corretto"
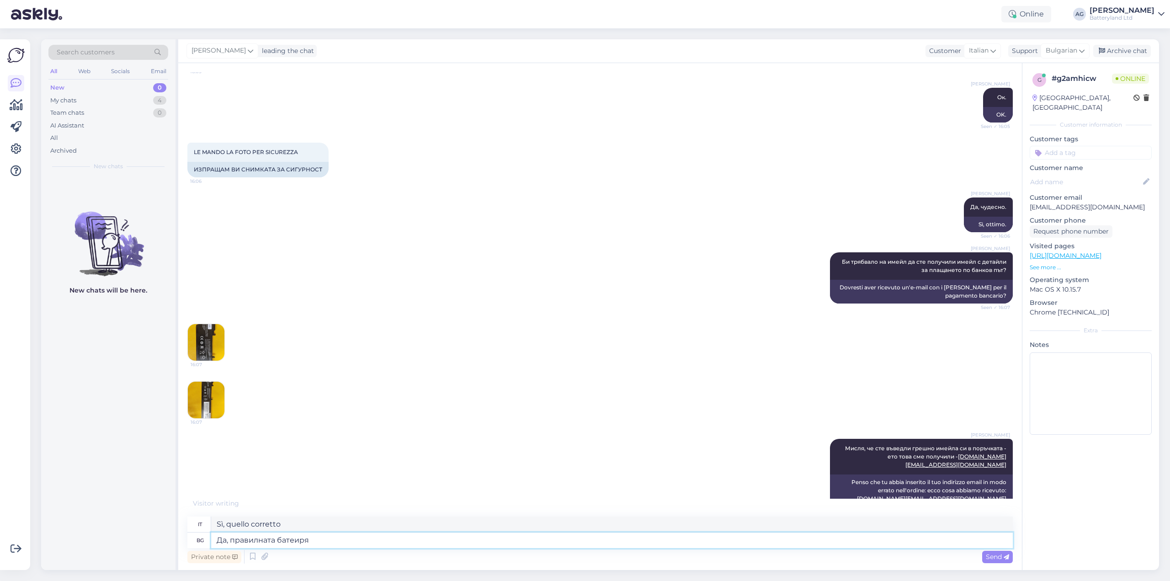
type textarea "Да, правилната батеиря"
type textarea "Sì, la batteria corretta"
type textarea "Да, правилната батетерия сте по"
type textarea "Sì, hai la batteria corretta."
type textarea "Да, правилната батетерия сте поръчли"
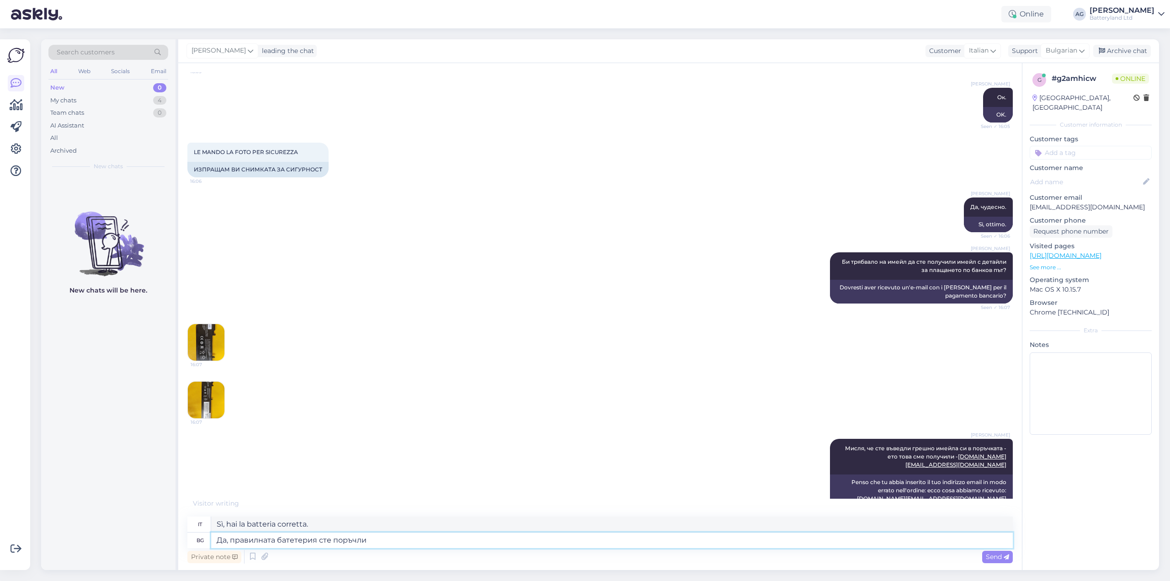
type textarea "Sì, hai ordinato la batteria corretta."
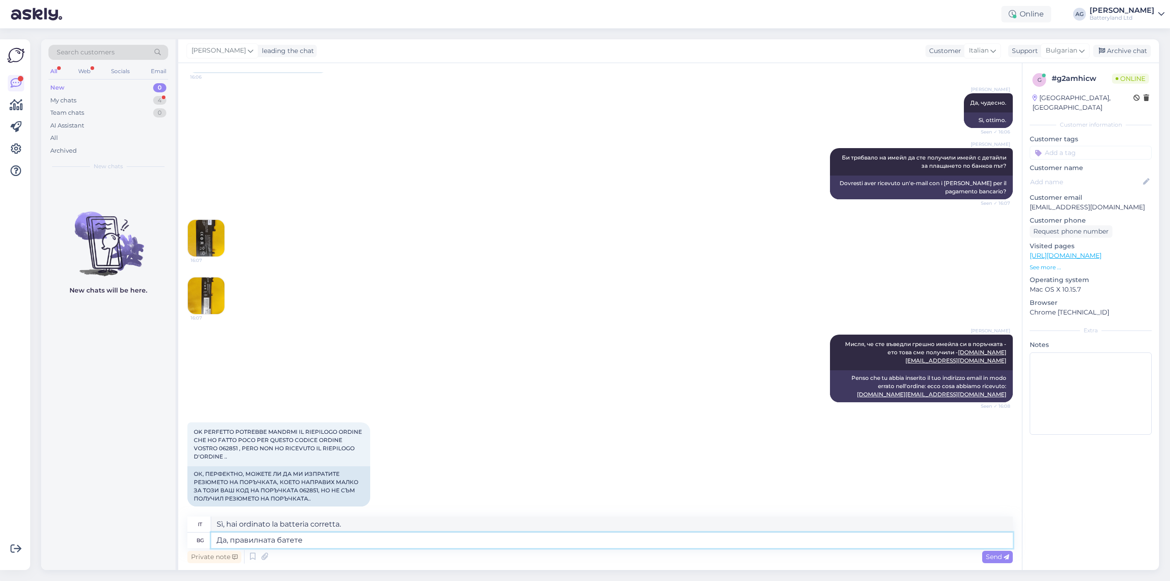
type textarea "Да, правилната батет"
type textarea "Sì, hai la batteria corretta."
type textarea "Да, правилната"
type textarea "Sì, la batteria corretta"
type textarea "Да, правил"
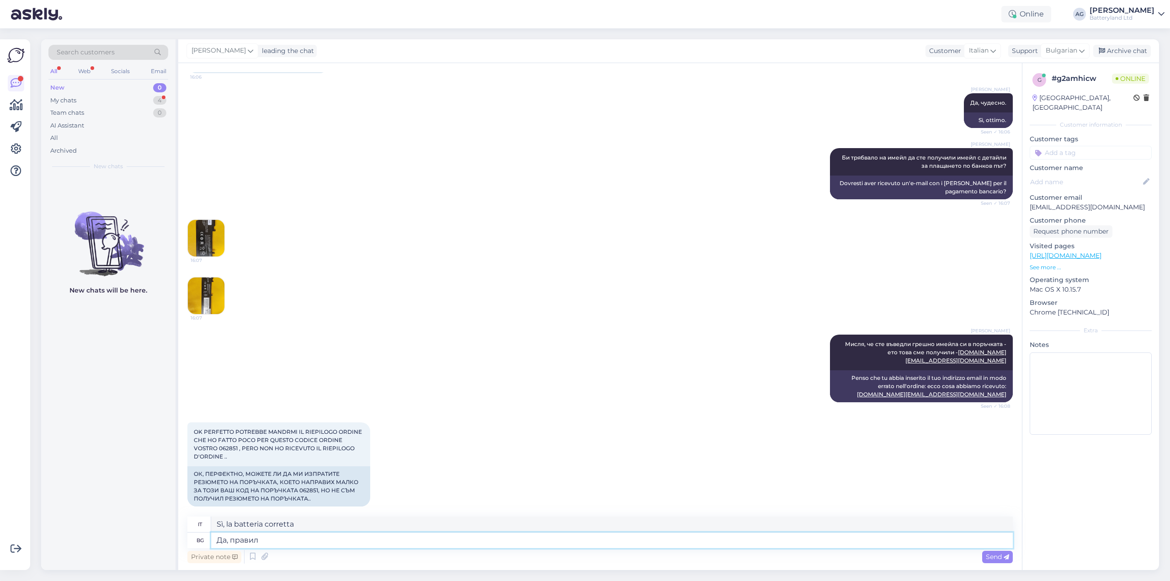
type textarea "Sì, quello corretto"
type textarea "Д"
type textarea "SÌ,"
type textarea "Да, ня"
type textarea "SÌ,"
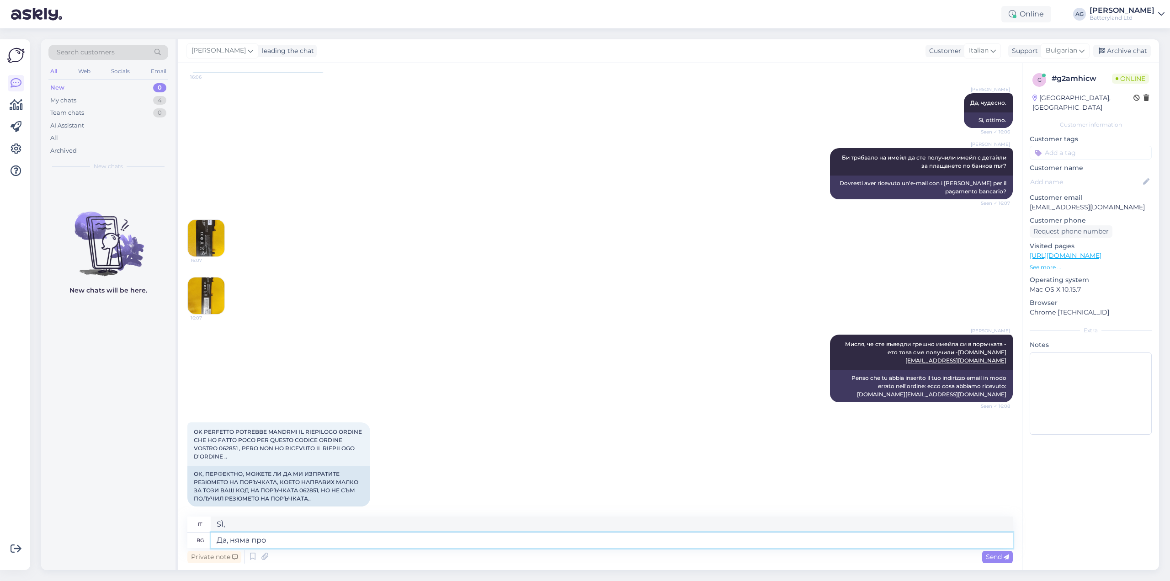
type textarea "Да, няма проб"
type textarea "Sì, non ce n'è nessuna."
type textarea "Да, няма проблем. С"
type textarea "Sì, nessun problema."
type textarea "Да, няма проблем. Само ка"
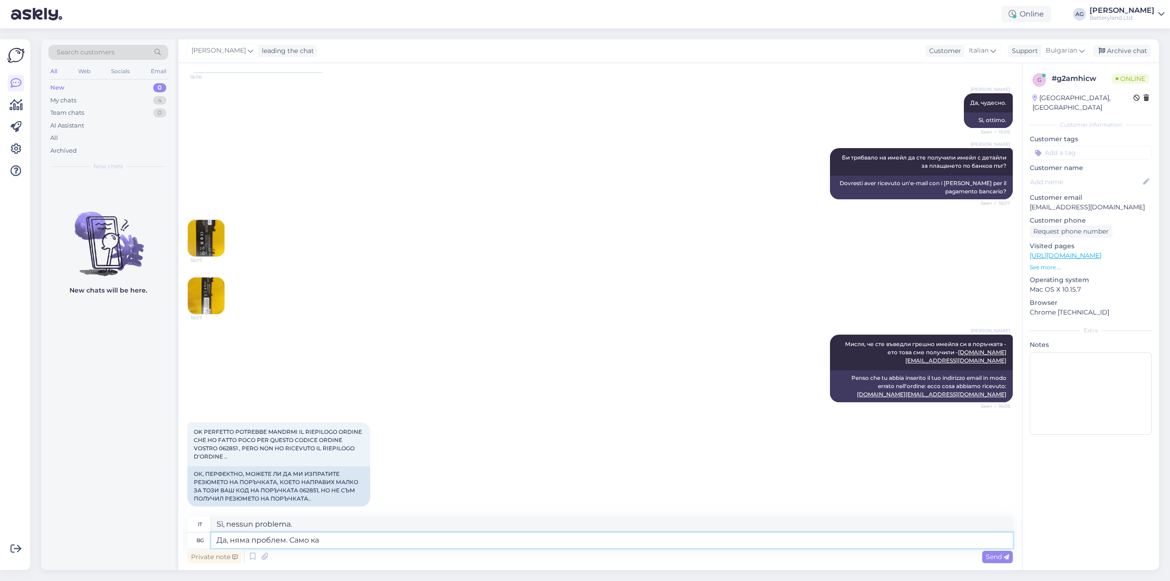
type textarea "Sì, nessun problema. Solo"
type textarea "Да, няма проблем. Само кажете на"
type textarea "Sì, nessun problema. Basta dirlo."
type textarea "Да, няма проблем. Само кажете на ко"
type textarea "Sì, nessun problema. Basta dirlo al"
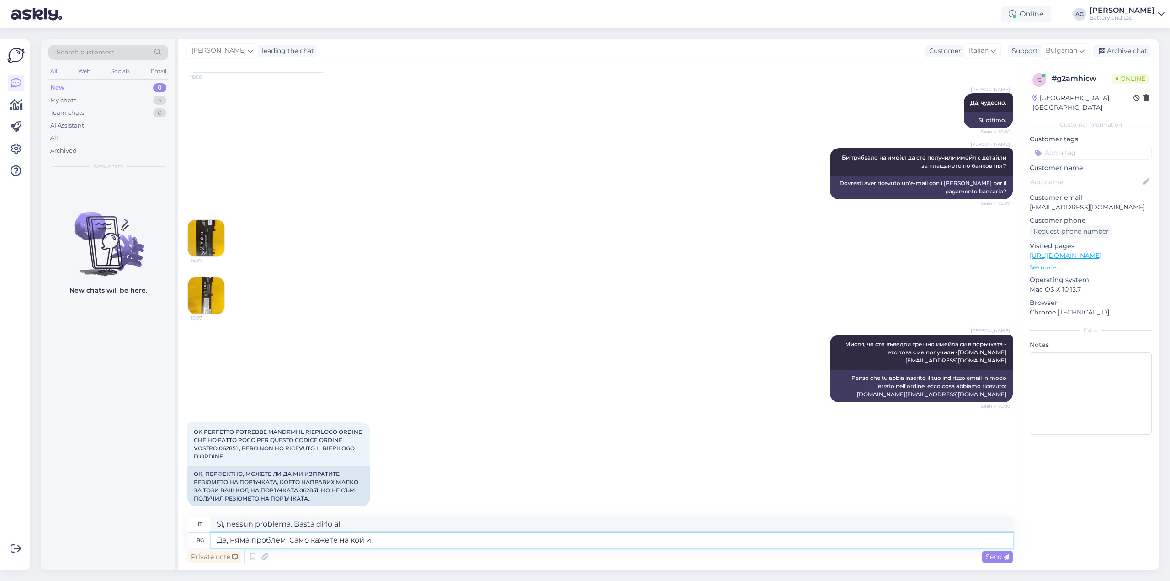
type textarea "Да, няма проблем. Само кажете на кой им"
type textarea "Sì, nessun problema. Dimmi solo chi."
type textarea "Да, няма проблем. Само кажете на кой имейл да"
type textarea "Sì, nessun problema. Dimmi solo quale email"
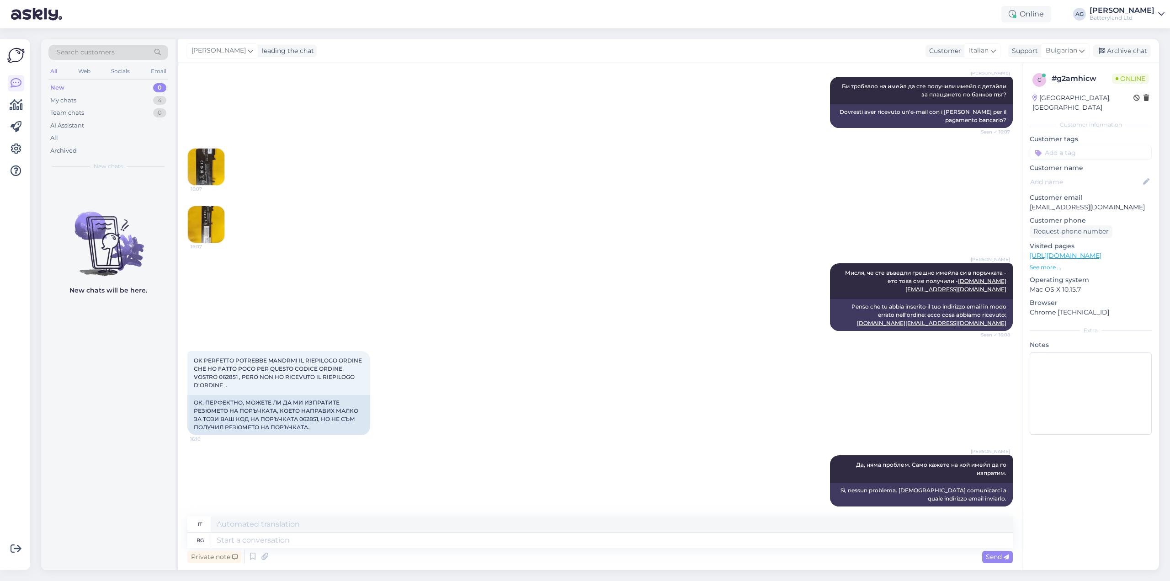
drag, startPoint x: 207, startPoint y: 222, endPoint x: 300, endPoint y: 188, distance: 98.7
click at [315, 185] on div "16:07 16:07" at bounding box center [599, 195] width 825 height 115
click at [281, 546] on textarea at bounding box center [611, 540] width 801 height 16
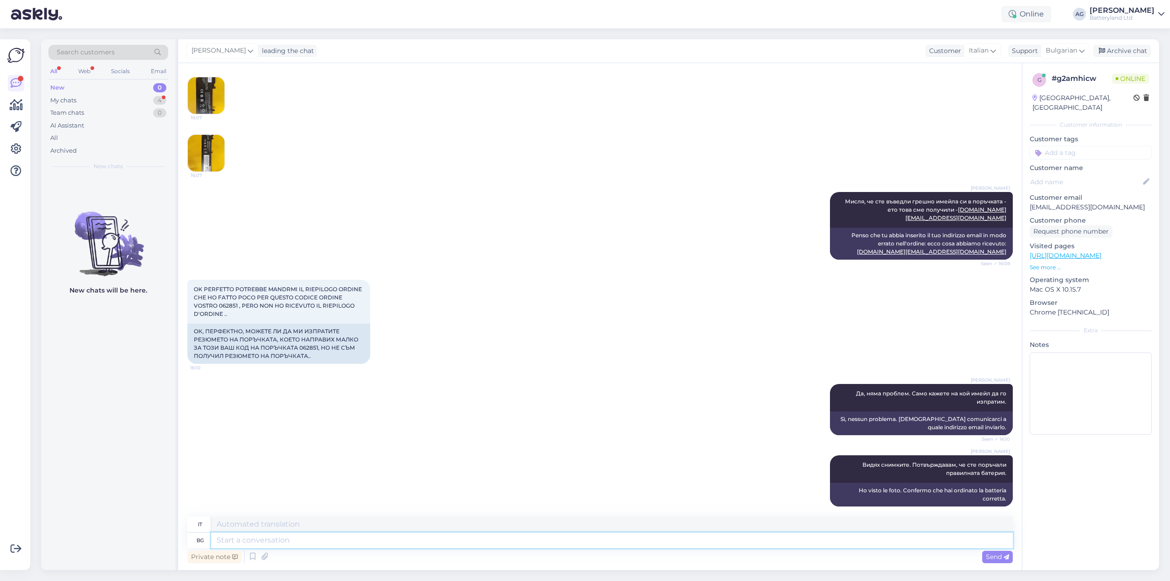
scroll to position [674, 0]
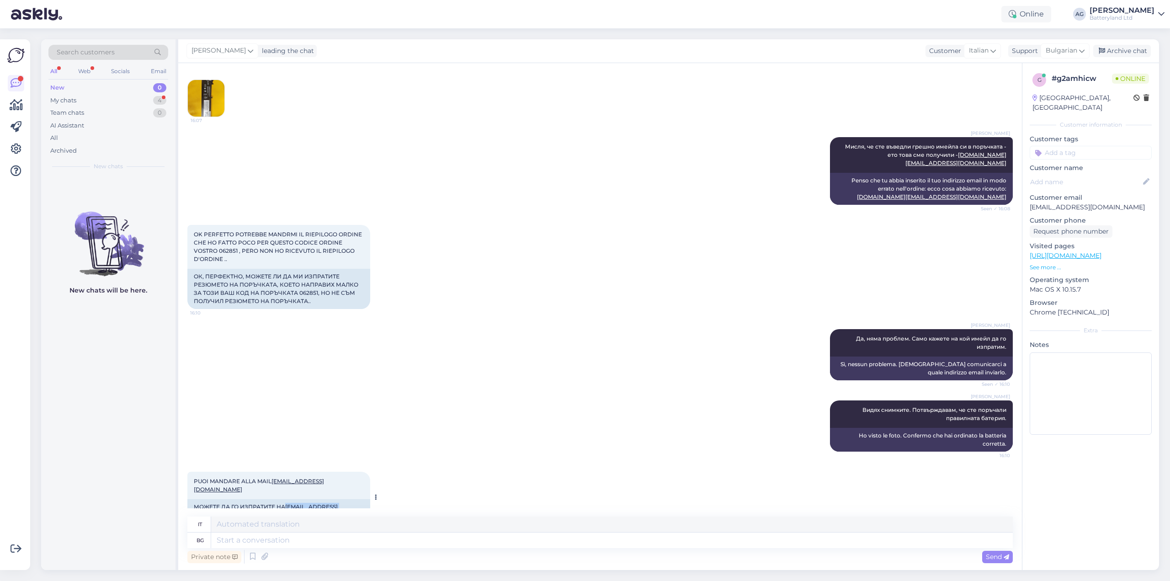
drag, startPoint x: 357, startPoint y: 489, endPoint x: 286, endPoint y: 490, distance: 70.8
click at [286, 499] on div "МОЖЕТЕ ДА ГО ИЗПРАТИТЕ НА [EMAIL_ADDRESS][DOMAIN_NAME]" at bounding box center [278, 511] width 183 height 24
copy link "[EMAIL_ADDRESS][DOMAIN_NAME]"
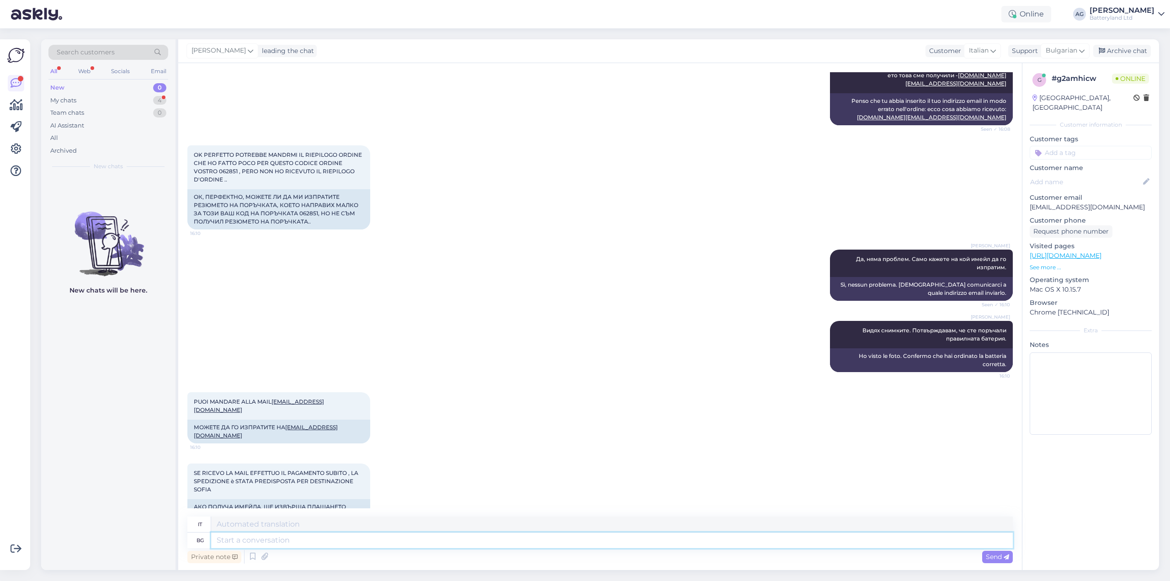
click at [318, 539] on textarea at bounding box center [611, 540] width 801 height 16
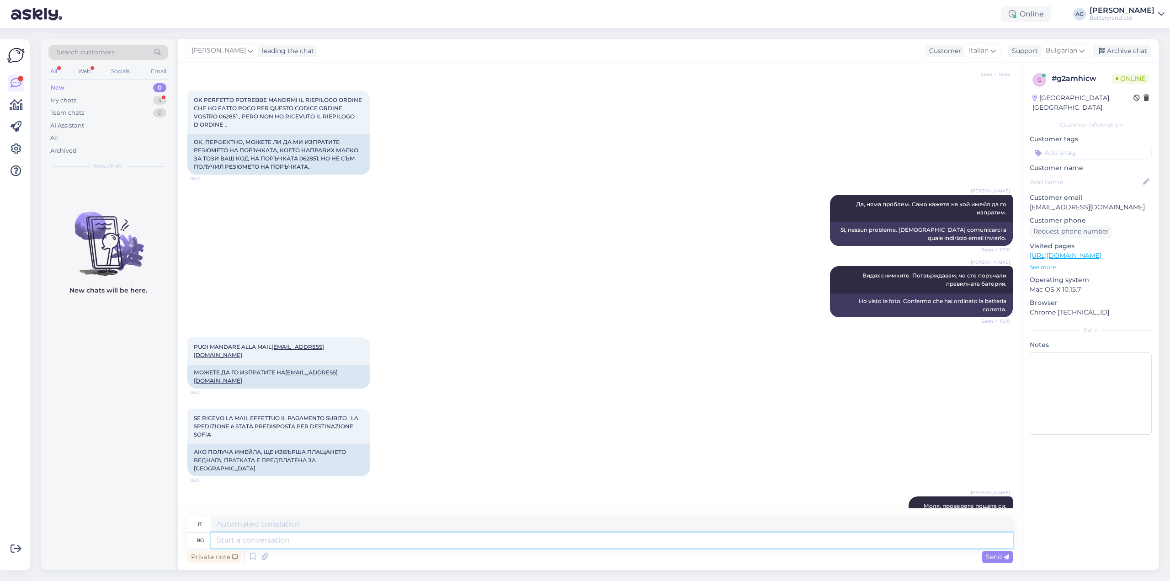
scroll to position [864, 0]
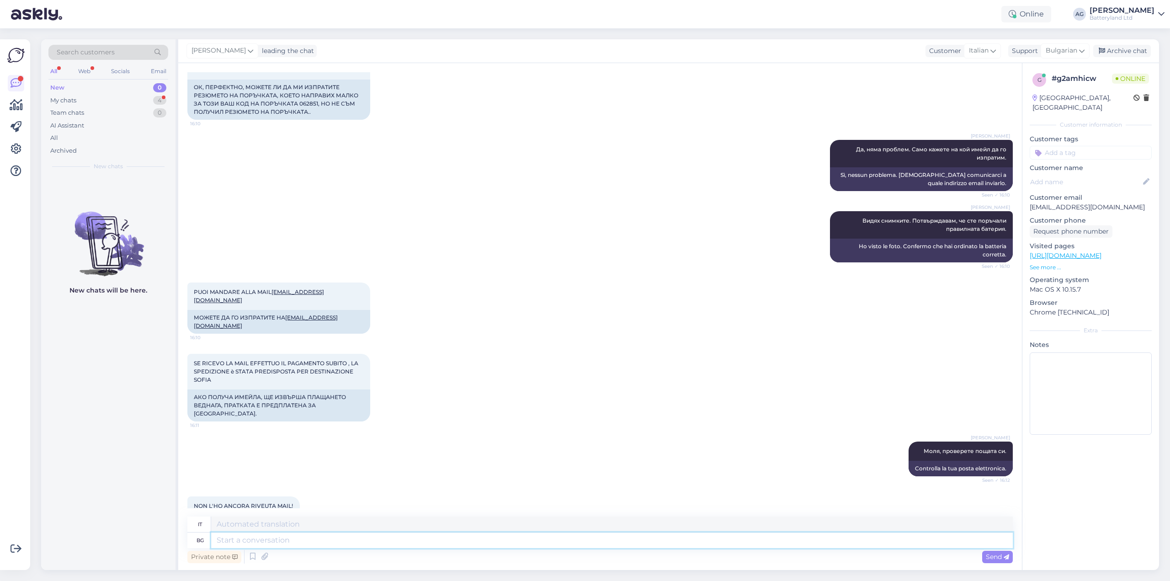
click at [277, 544] on textarea at bounding box center [611, 540] width 801 height 16
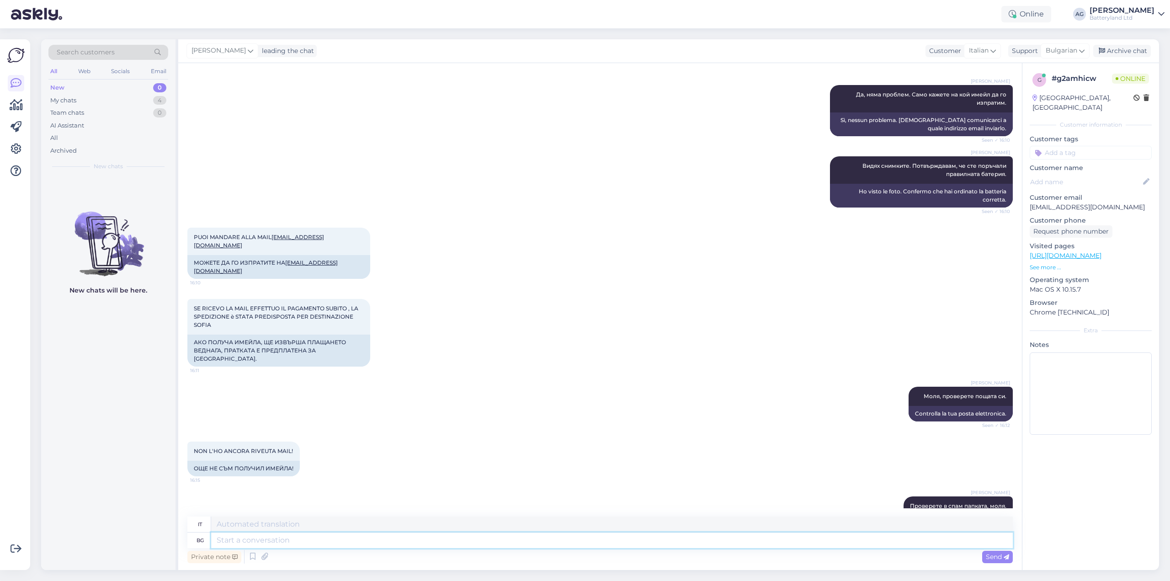
click at [327, 537] on textarea at bounding box center [611, 540] width 801 height 16
paste textarea "Loremipsumd Sit Ametc #272259 Adipi Elitsedd eiusmod, Temp incid utlabo et 3407…"
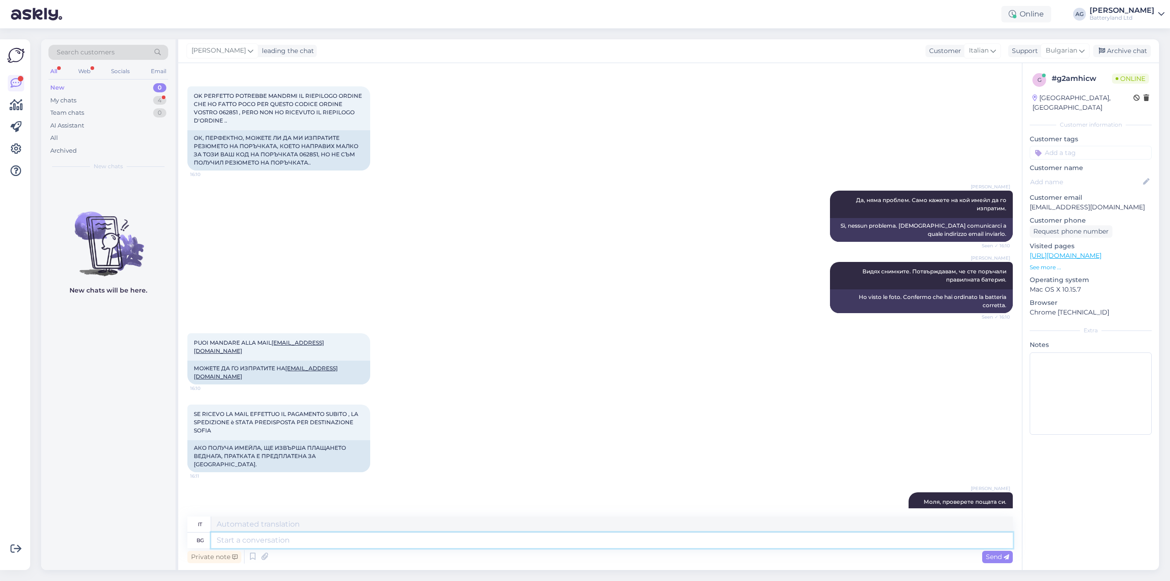
scroll to position [821, 0]
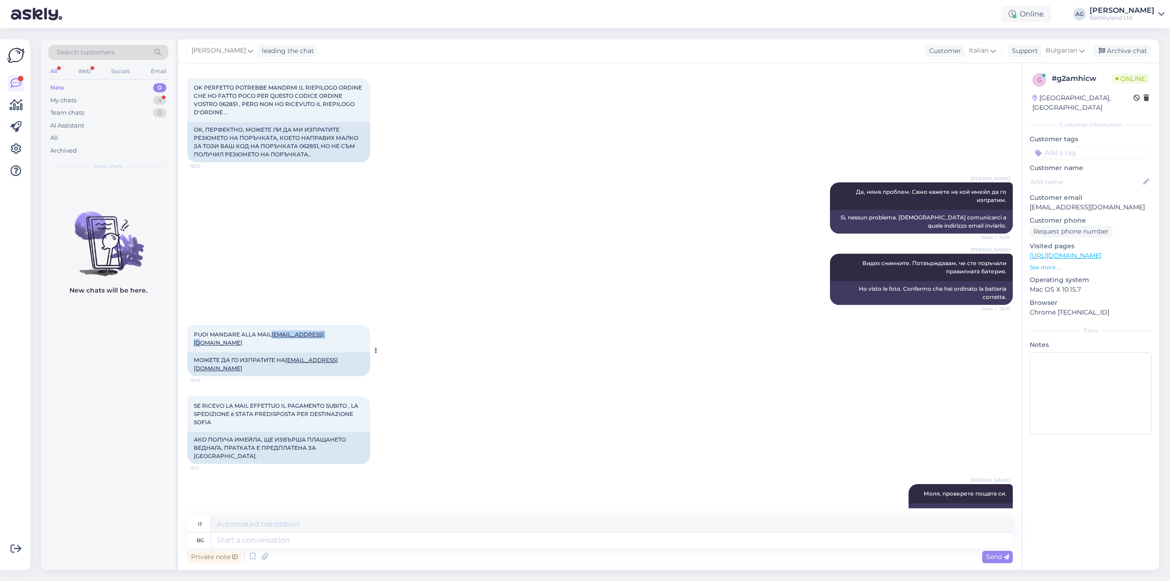
drag, startPoint x: 343, startPoint y: 327, endPoint x: 275, endPoint y: 323, distance: 68.6
click at [275, 325] on div "PUOI MANDARE ALLA MAIL [EMAIL_ADDRESS][DOMAIN_NAME] 16:10" at bounding box center [278, 338] width 183 height 27
copy link "[EMAIL_ADDRESS][DOMAIN_NAME]"
drag, startPoint x: 332, startPoint y: 542, endPoint x: 266, endPoint y: 478, distance: 91.5
click at [332, 542] on textarea at bounding box center [611, 540] width 801 height 16
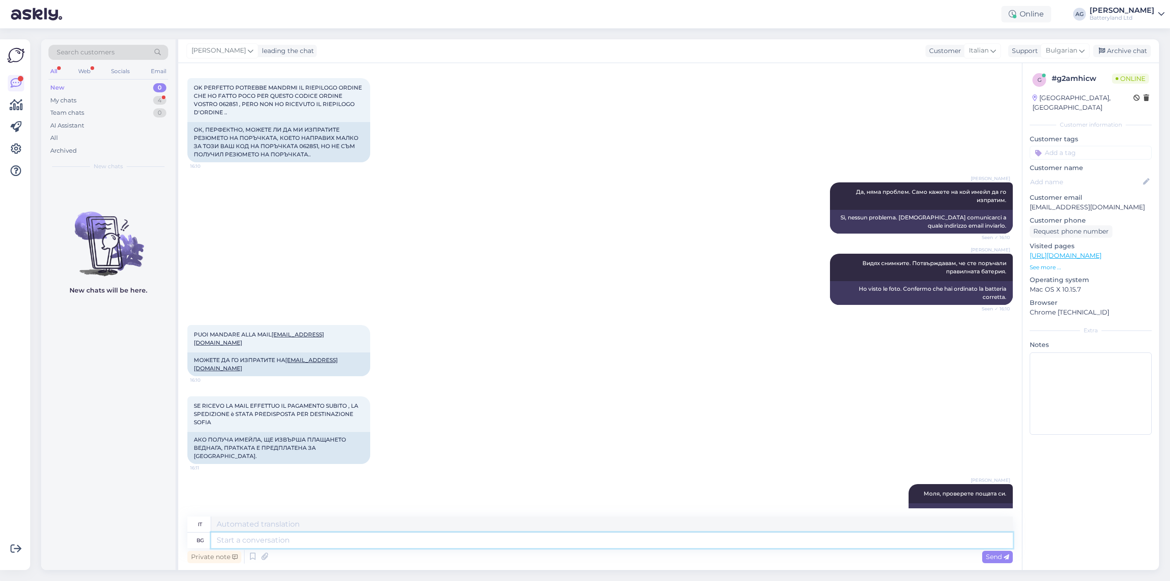
drag, startPoint x: 394, startPoint y: 543, endPoint x: 405, endPoint y: 542, distance: 11.5
click at [394, 543] on textarea at bounding box center [611, 540] width 801 height 16
paste textarea "Bank: Paysera LT, [GEOGRAPHIC_DATA] IBAN: [FINANCIAL_ID] Recipient: Batteryland…"
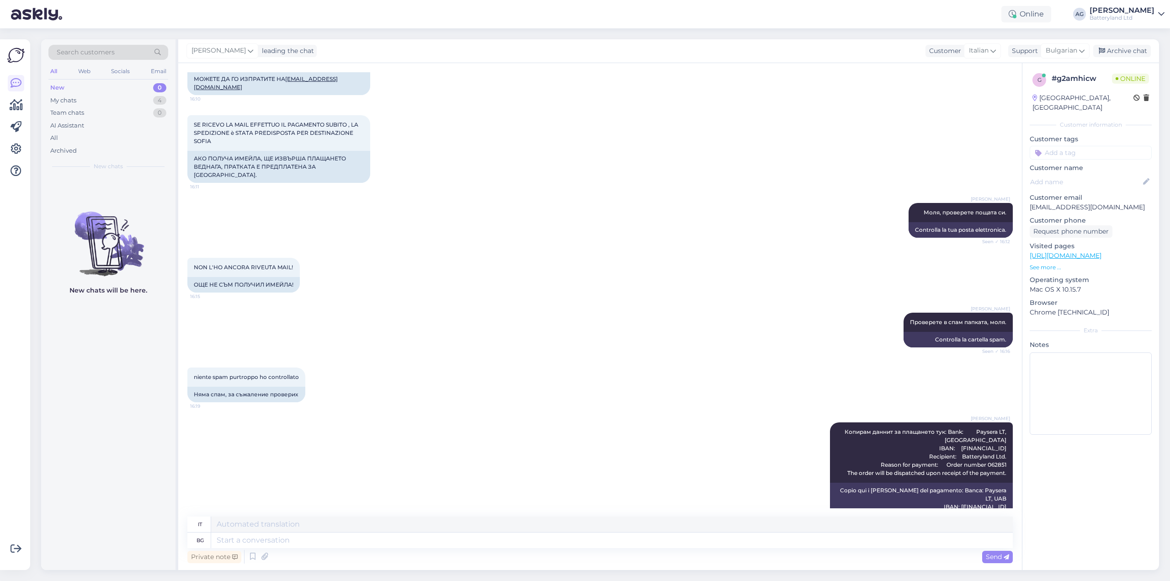
scroll to position [1173, 0]
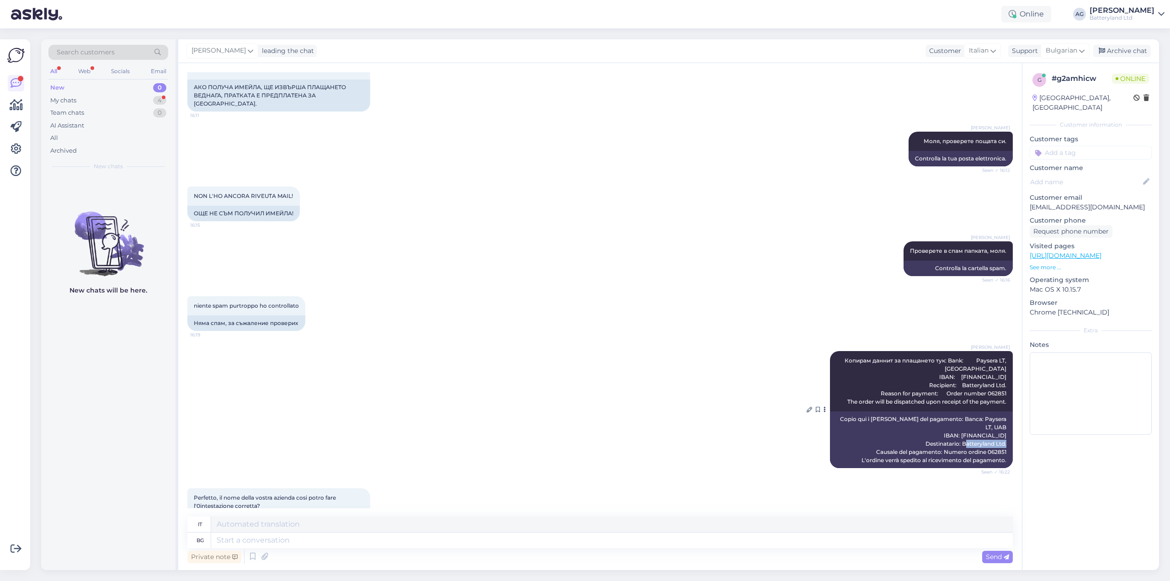
drag, startPoint x: 956, startPoint y: 403, endPoint x: 998, endPoint y: 401, distance: 42.5
click at [998, 411] on div "Copio qui i [PERSON_NAME] del pagamento: Banca: Paysera LT, UAB IBAN: [FINANCIA…" at bounding box center [921, 439] width 183 height 57
copy div "Batteryland Ltd"
click at [318, 539] on textarea at bounding box center [611, 540] width 801 height 16
paste textarea "Batteryland Ltd"
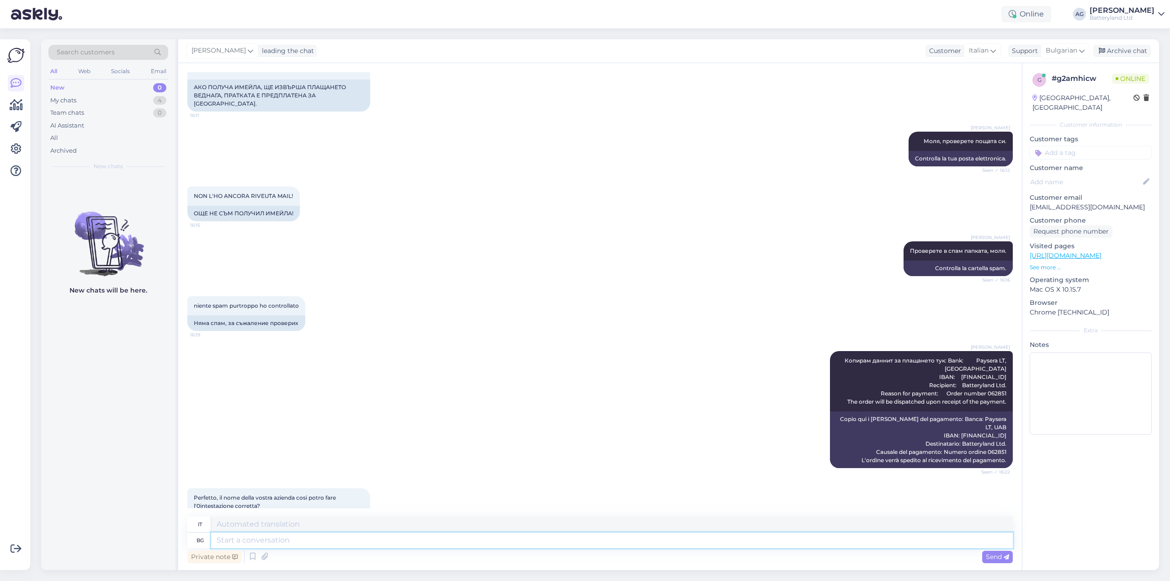
scroll to position [1228, 0]
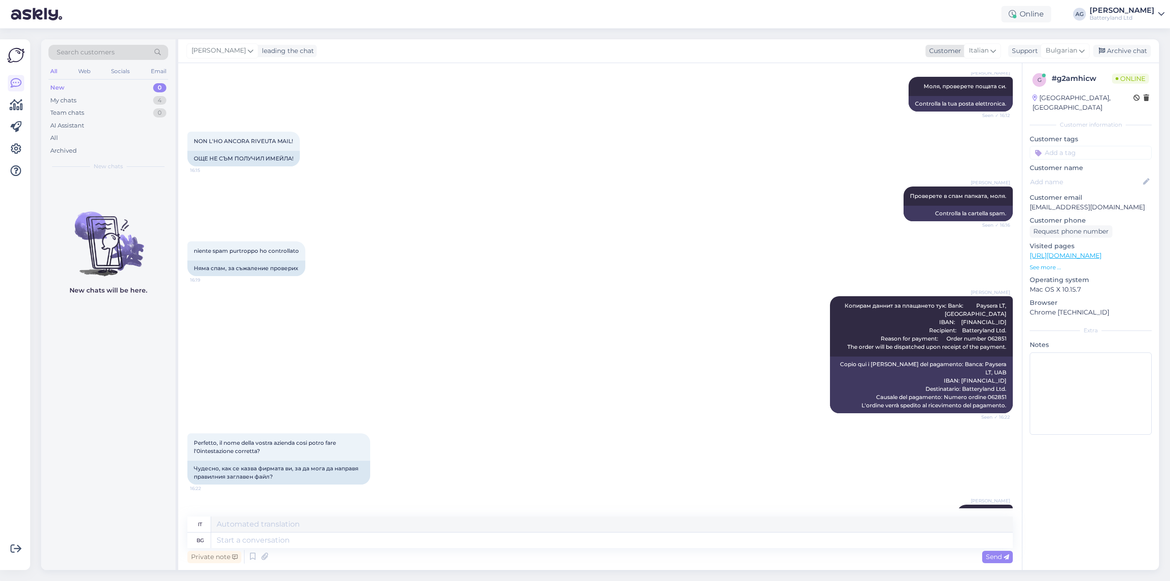
click at [990, 53] on icon at bounding box center [992, 51] width 5 height 10
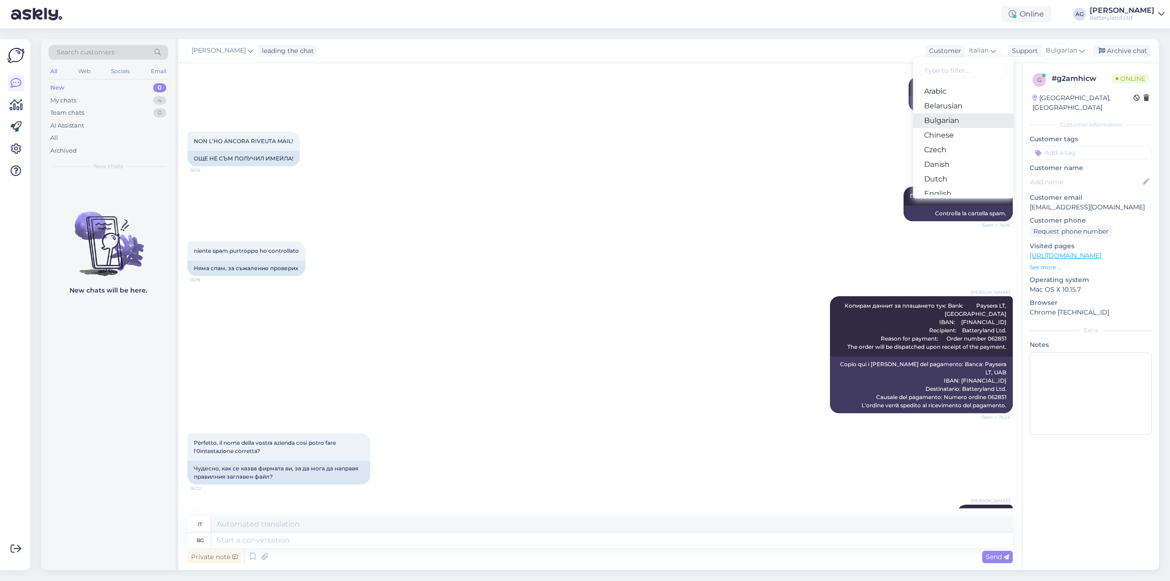
click at [947, 118] on link "Bulgarian" at bounding box center [963, 120] width 101 height 15
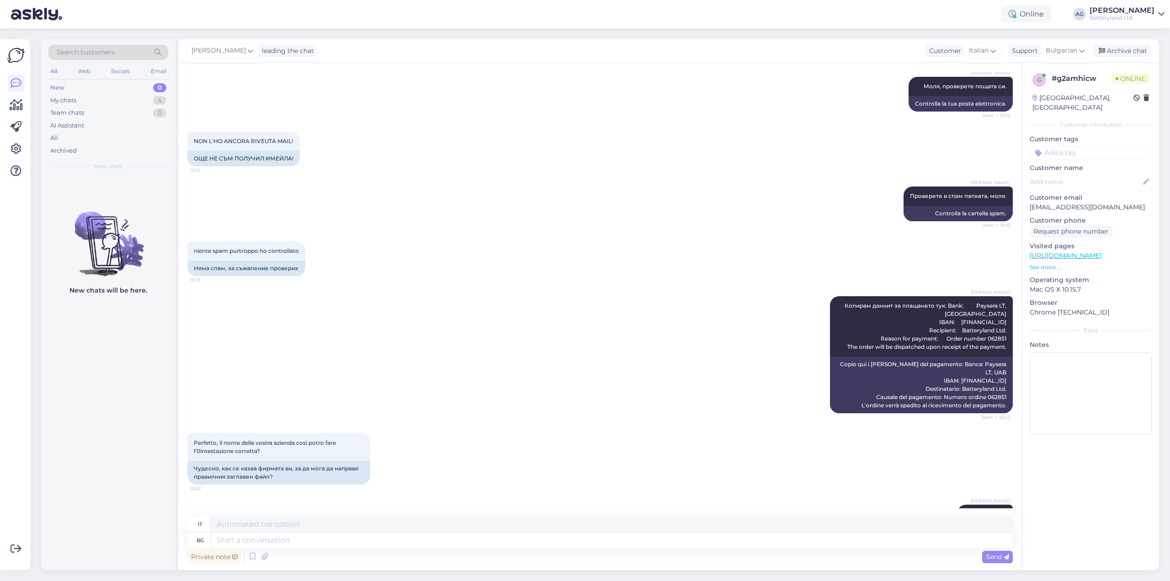
scroll to position [1216, 0]
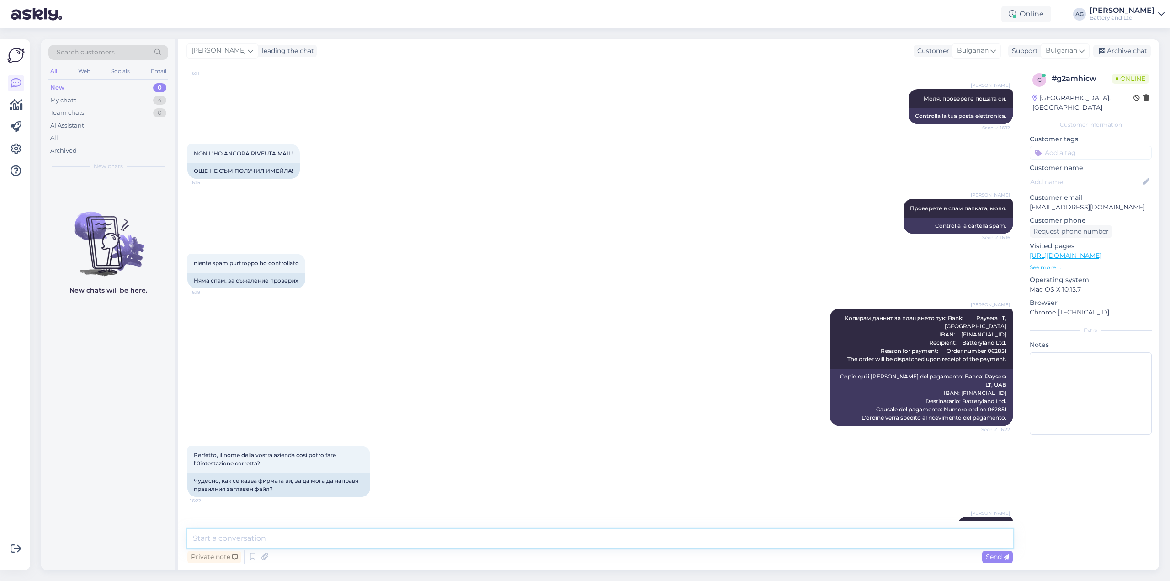
click at [325, 540] on textarea at bounding box center [599, 538] width 825 height 19
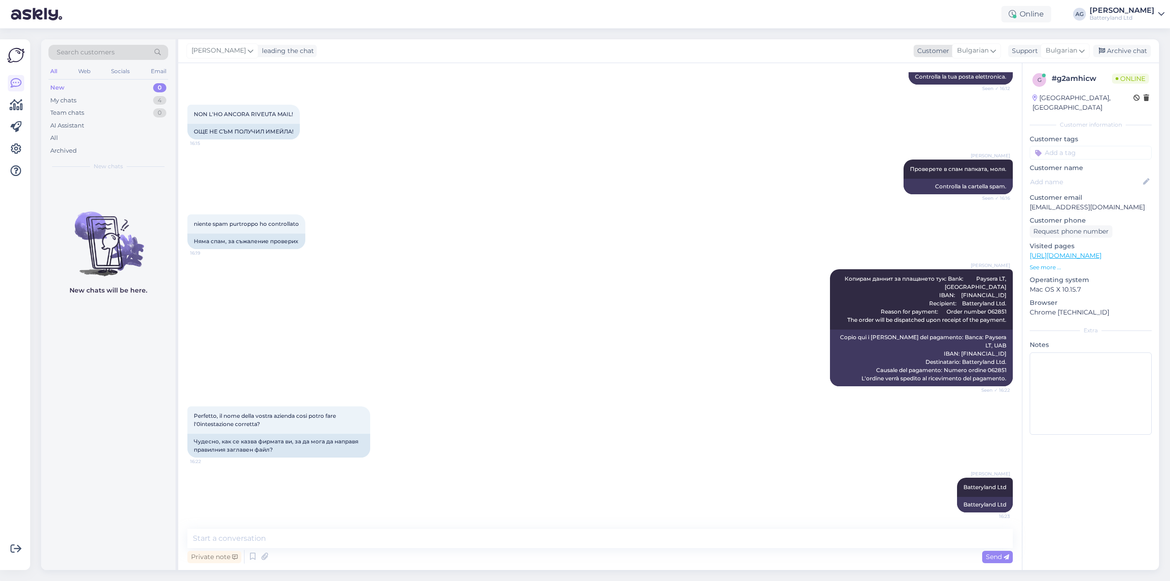
click at [987, 53] on span "Bulgarian" at bounding box center [973, 51] width 32 height 10
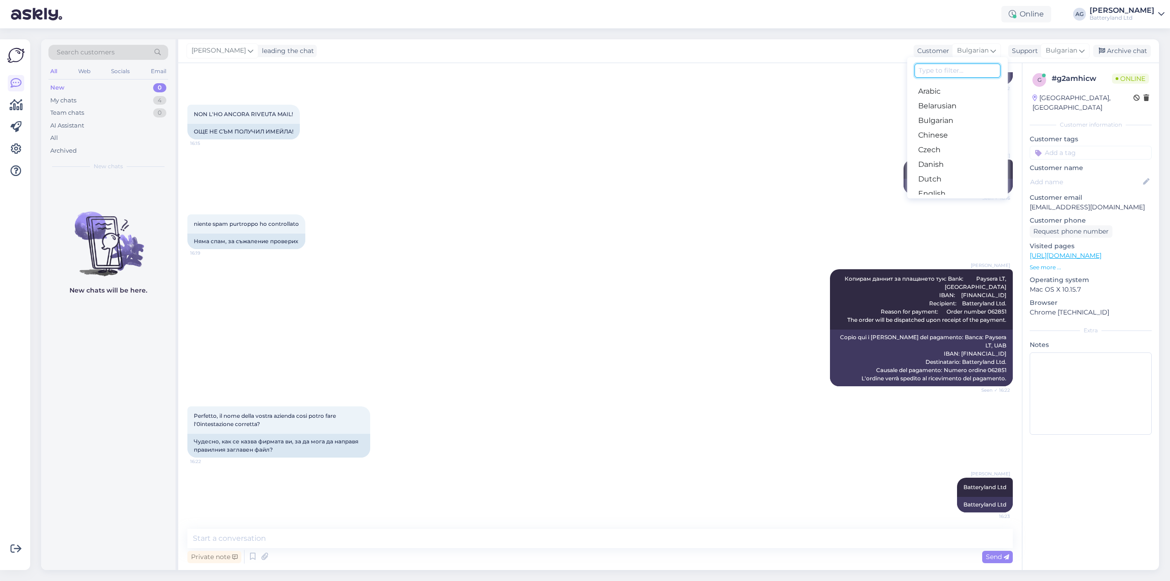
click at [954, 74] on input at bounding box center [957, 71] width 86 height 14
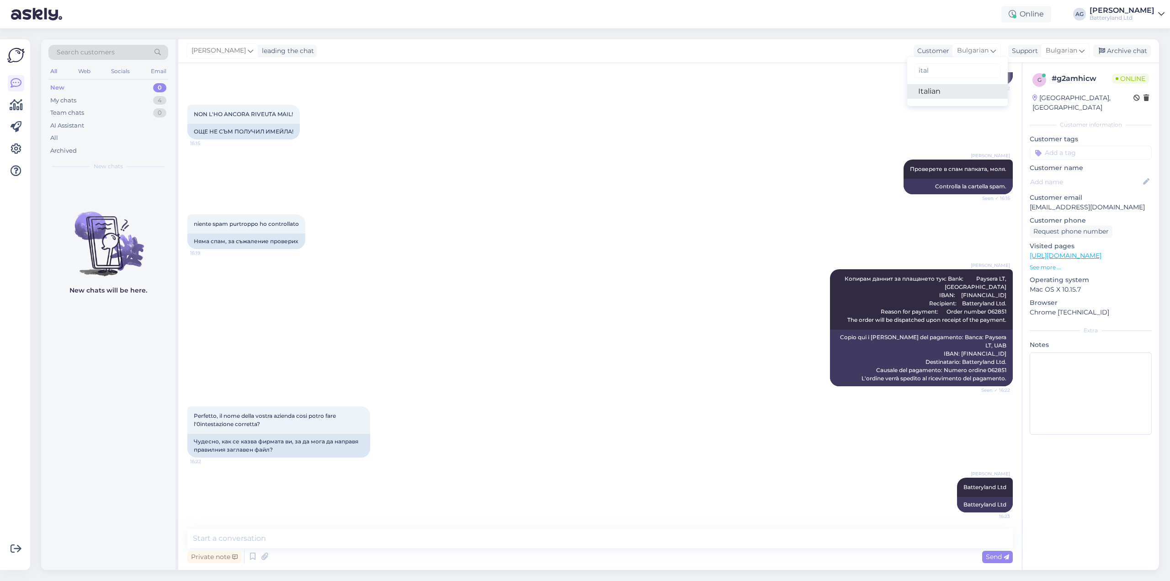
click at [925, 88] on link "Italian" at bounding box center [957, 91] width 101 height 15
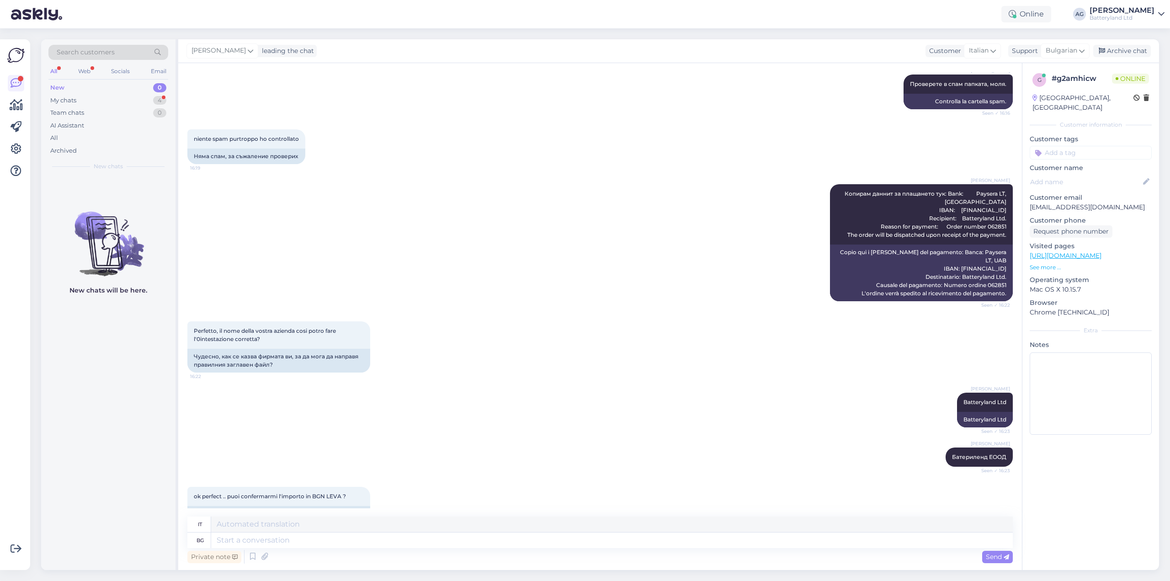
scroll to position [1385, 0]
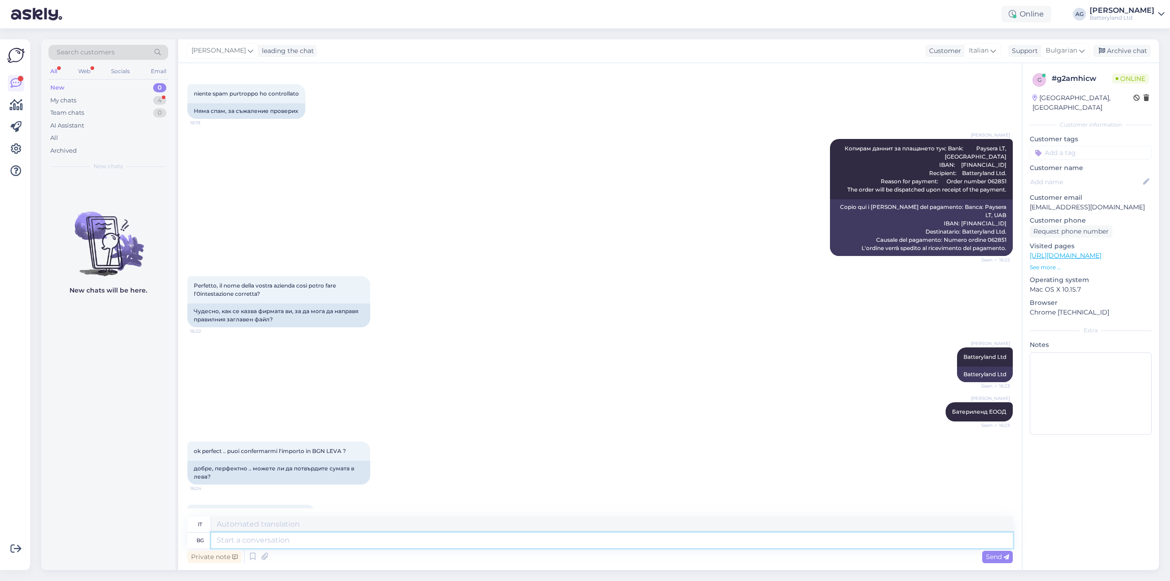
click at [296, 542] on textarea at bounding box center [611, 540] width 801 height 16
paste textarea "95.48 BGN / 48.82 EUR"
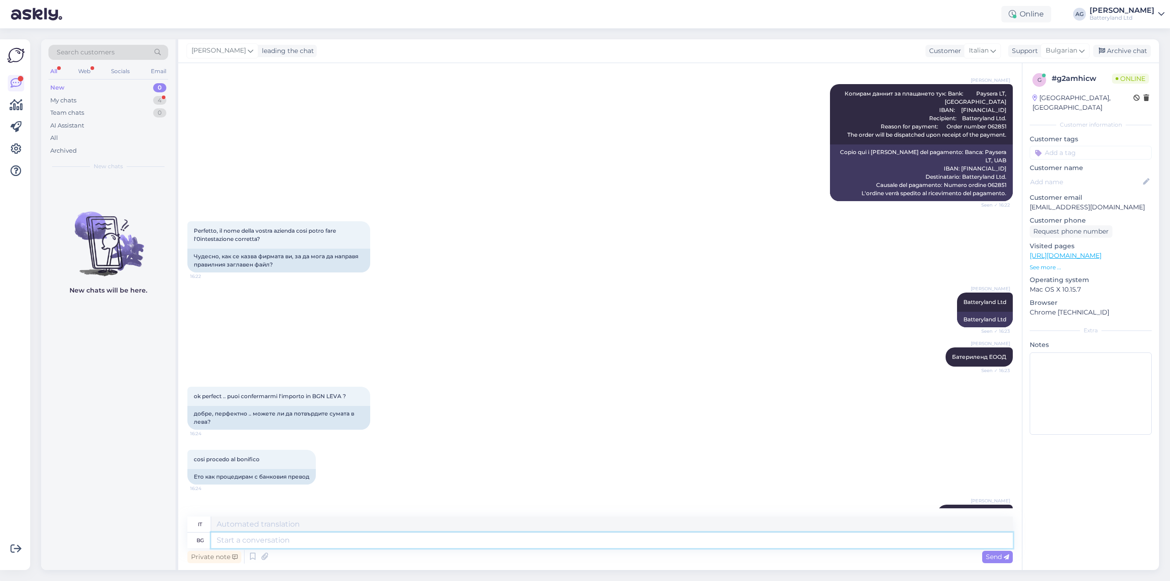
click at [296, 542] on textarea at bounding box center [611, 540] width 801 height 16
click at [281, 541] on textarea at bounding box center [611, 540] width 801 height 16
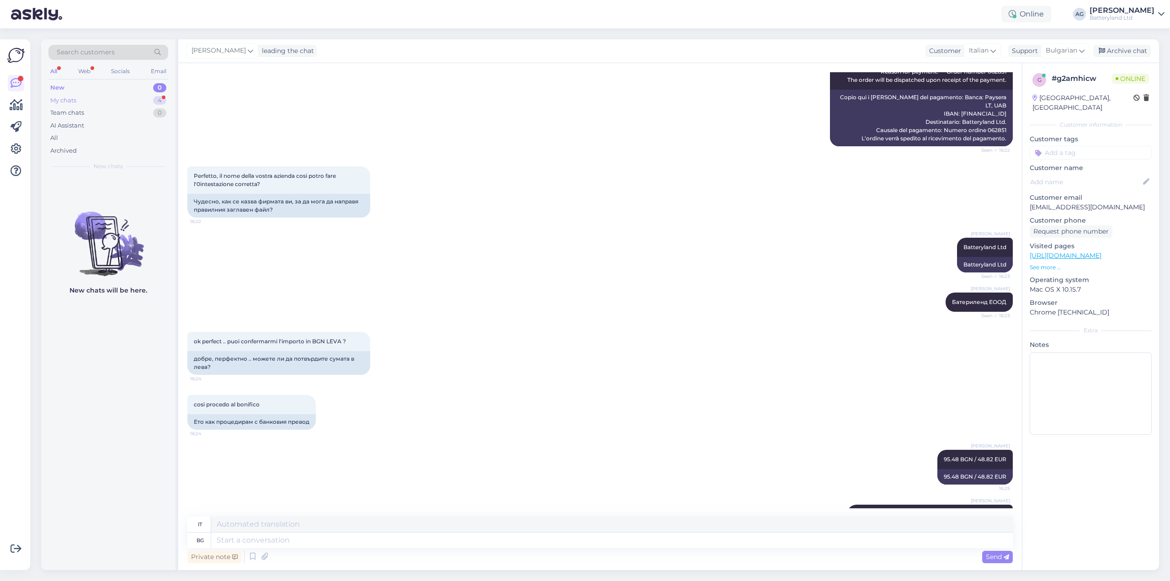
click at [77, 101] on div "My chats 4" at bounding box center [108, 100] width 120 height 13
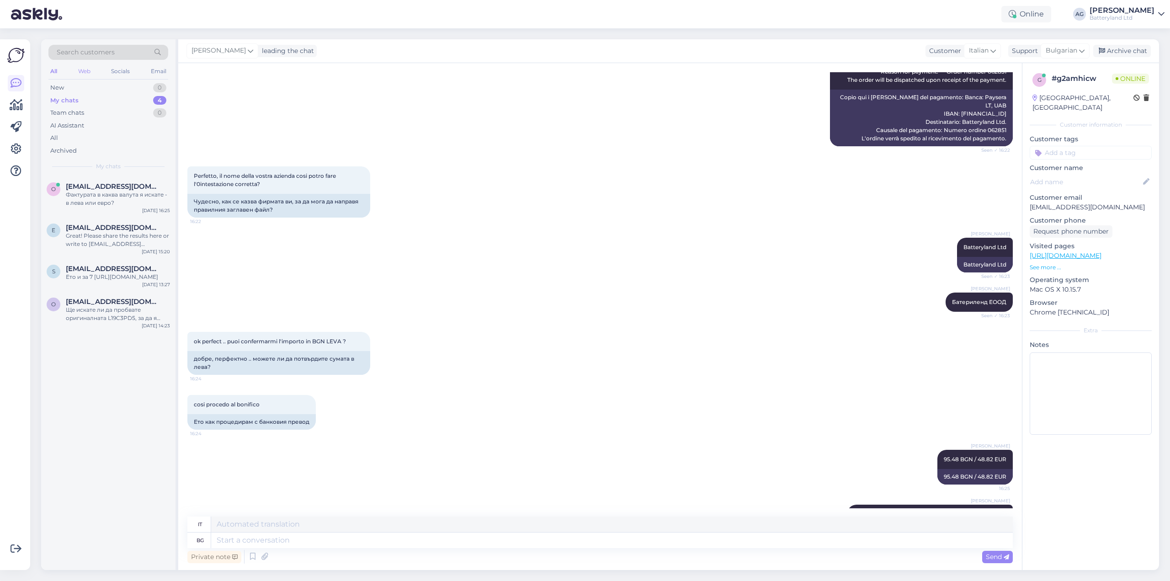
click at [84, 69] on div "Web" at bounding box center [84, 71] width 16 height 12
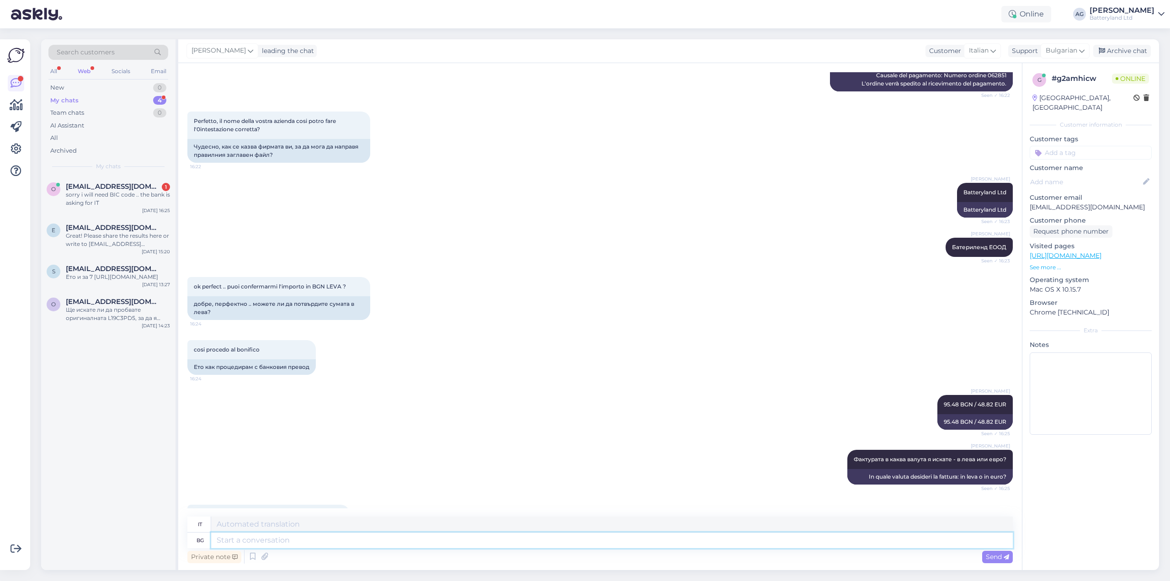
click at [293, 536] on textarea at bounding box center [611, 540] width 801 height 16
drag, startPoint x: 350, startPoint y: 540, endPoint x: 357, endPoint y: 540, distance: 6.4
click at [350, 540] on textarea at bounding box center [611, 540] width 801 height 16
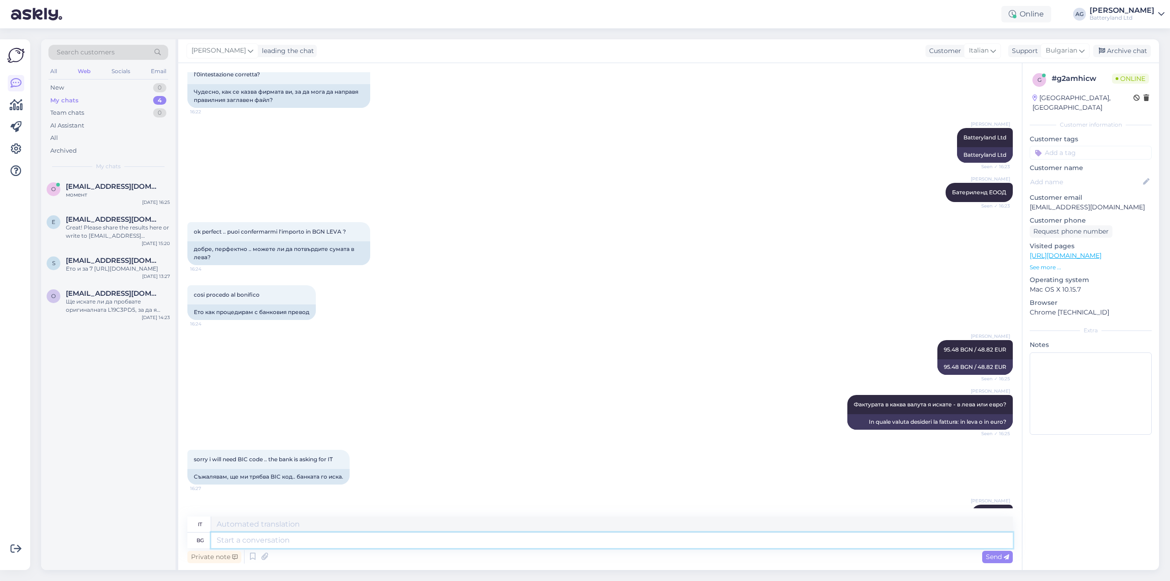
click at [341, 540] on textarea at bounding box center [611, 540] width 801 height 16
paste textarea "[SWIFT_CODE]"
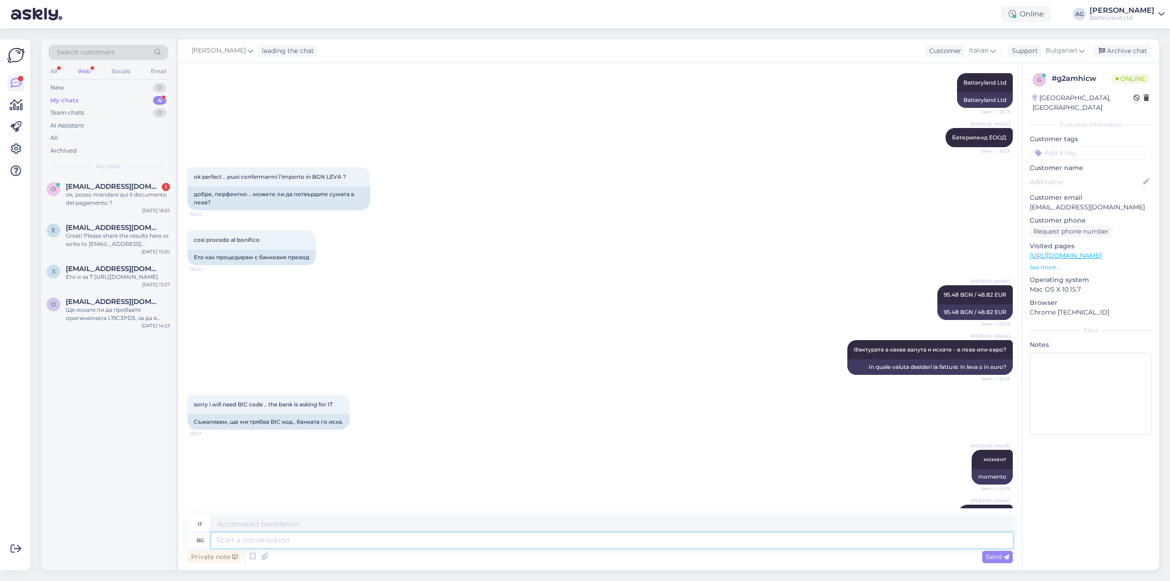
scroll to position [1714, 0]
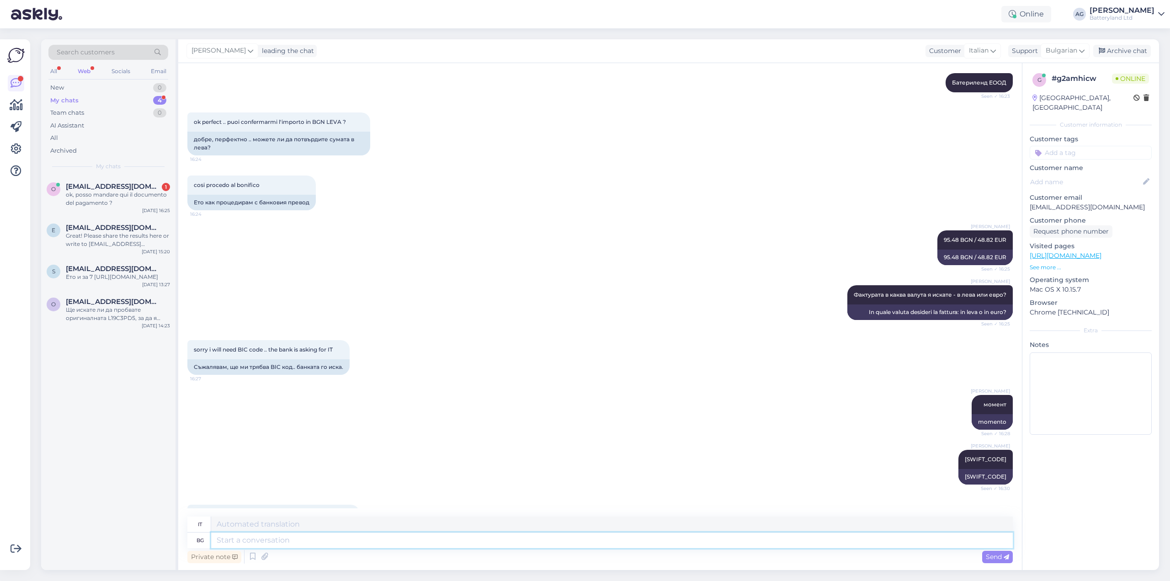
click at [332, 544] on textarea at bounding box center [611, 540] width 801 height 16
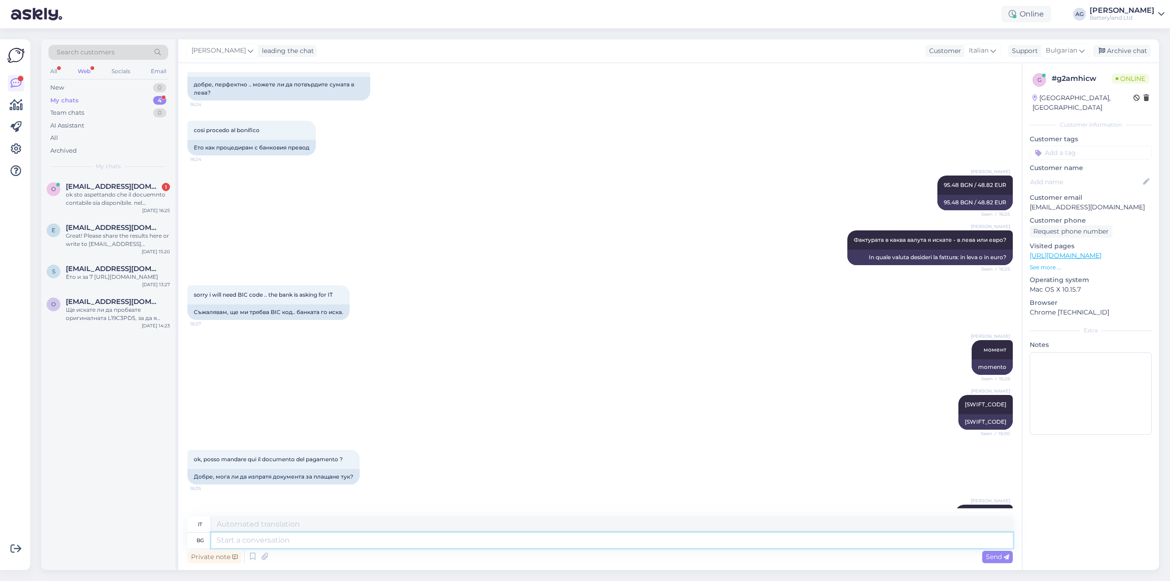
scroll to position [1915, 0]
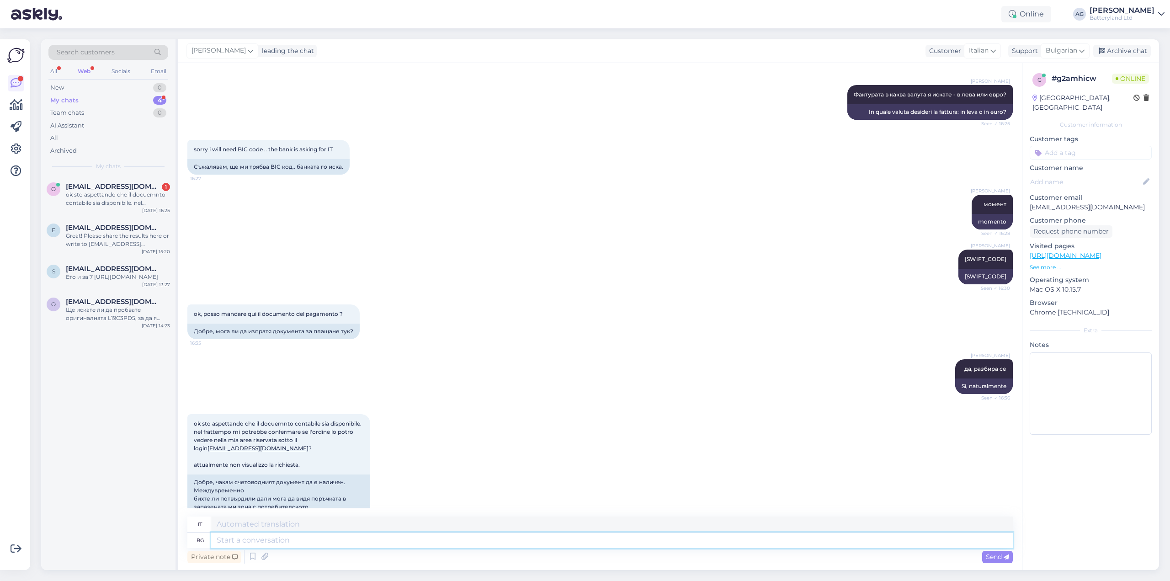
click at [313, 540] on textarea at bounding box center [611, 540] width 801 height 16
drag, startPoint x: 252, startPoint y: 473, endPoint x: 194, endPoint y: 472, distance: 58.0
click at [194, 474] on div "Добре, чакам счетоводният документ да е наличен. Междувременно бихте ли потвърд…" at bounding box center [278, 506] width 183 height 65
copy link "[EMAIL_ADDRESS][DOMAIN_NAME]"
click at [316, 537] on textarea at bounding box center [611, 540] width 801 height 16
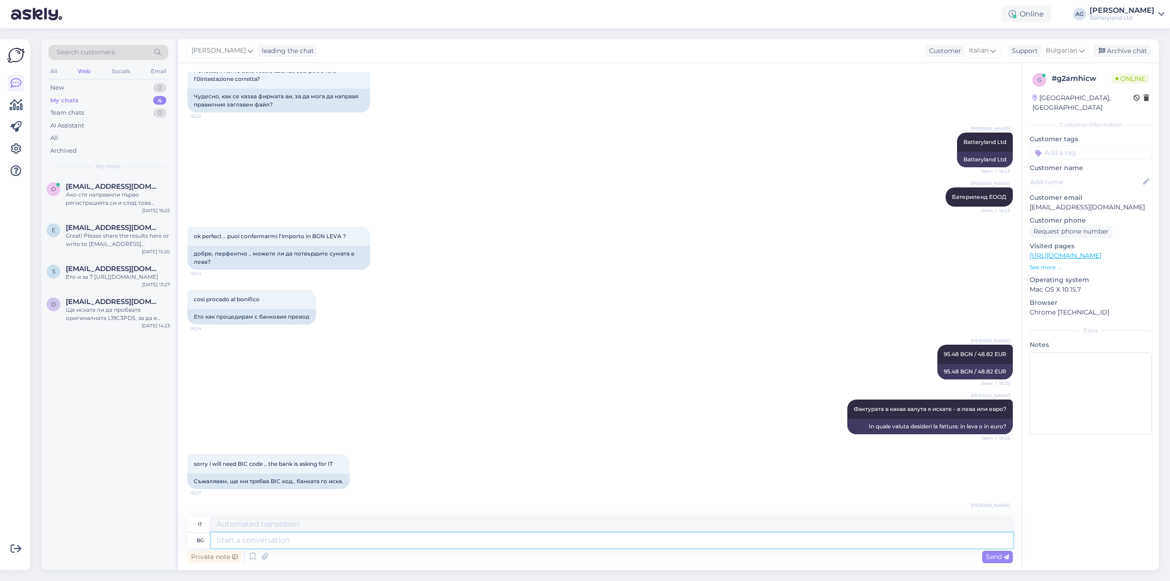
scroll to position [2057, 0]
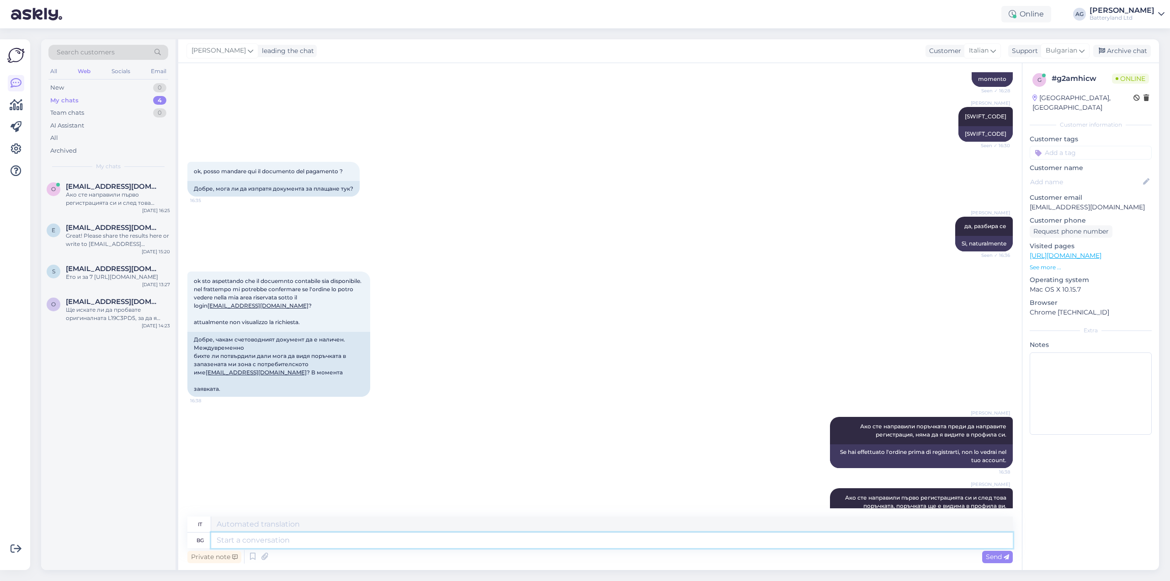
click at [324, 541] on textarea at bounding box center [611, 540] width 801 height 16
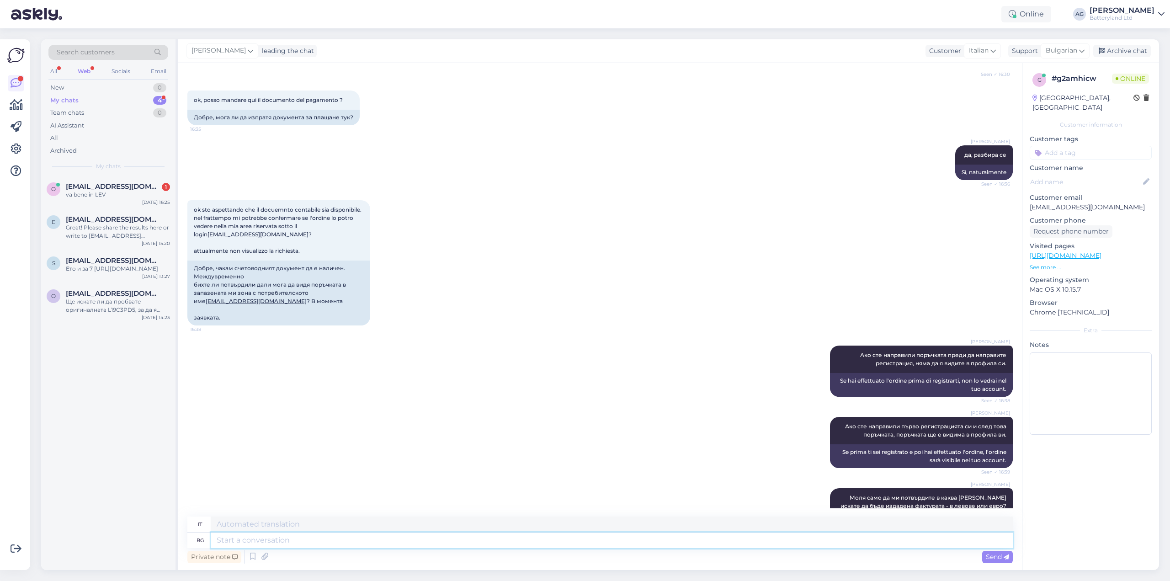
scroll to position [2223, 0]
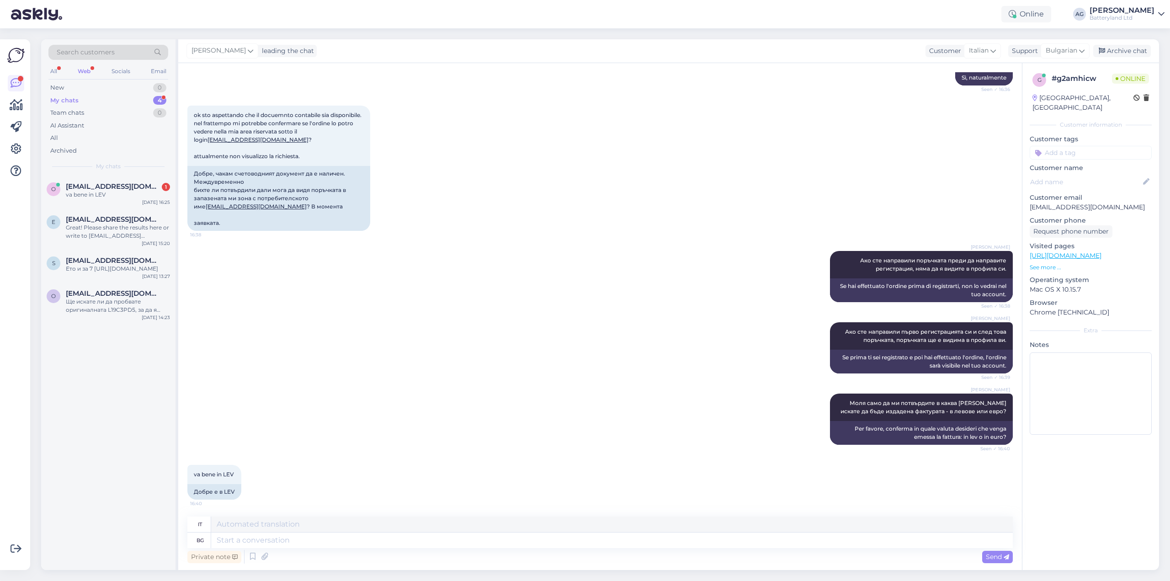
click at [297, 524] on span "25092025_0000000029657015_SWIFT_OSW2509250002027.pdf" at bounding box center [278, 529] width 140 height 11
drag, startPoint x: 297, startPoint y: 539, endPoint x: 318, endPoint y: 539, distance: 21.9
click at [297, 539] on textarea at bounding box center [611, 540] width 801 height 16
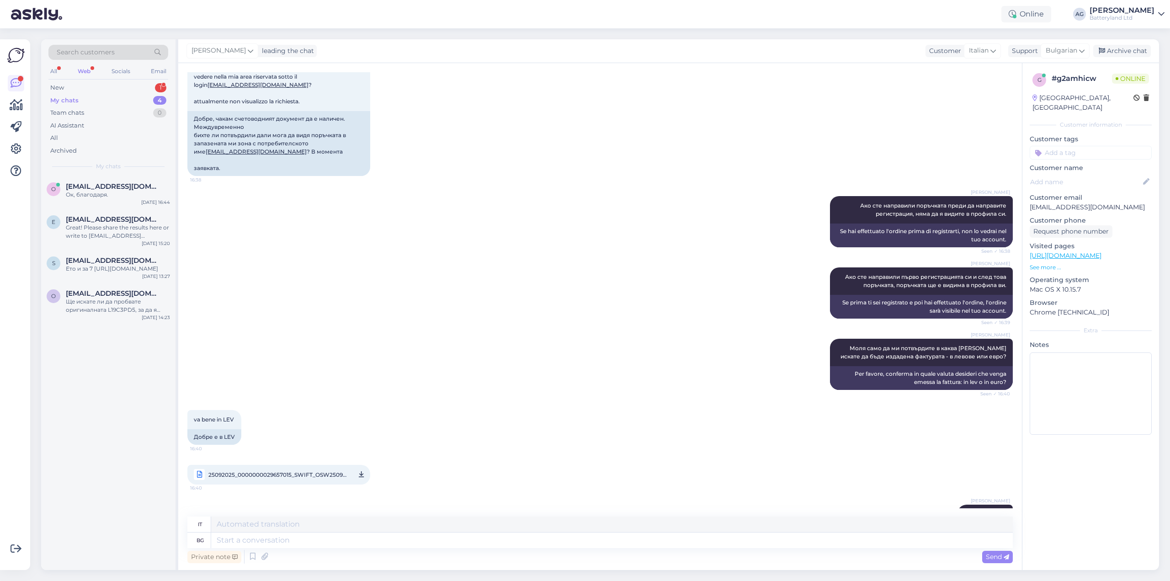
click at [87, 70] on div "Web" at bounding box center [84, 71] width 16 height 12
click at [62, 71] on div "All Web Socials Email" at bounding box center [108, 72] width 120 height 14
click at [59, 71] on div "All" at bounding box center [53, 71] width 11 height 12
click at [66, 88] on div "New 1" at bounding box center [108, 87] width 120 height 13
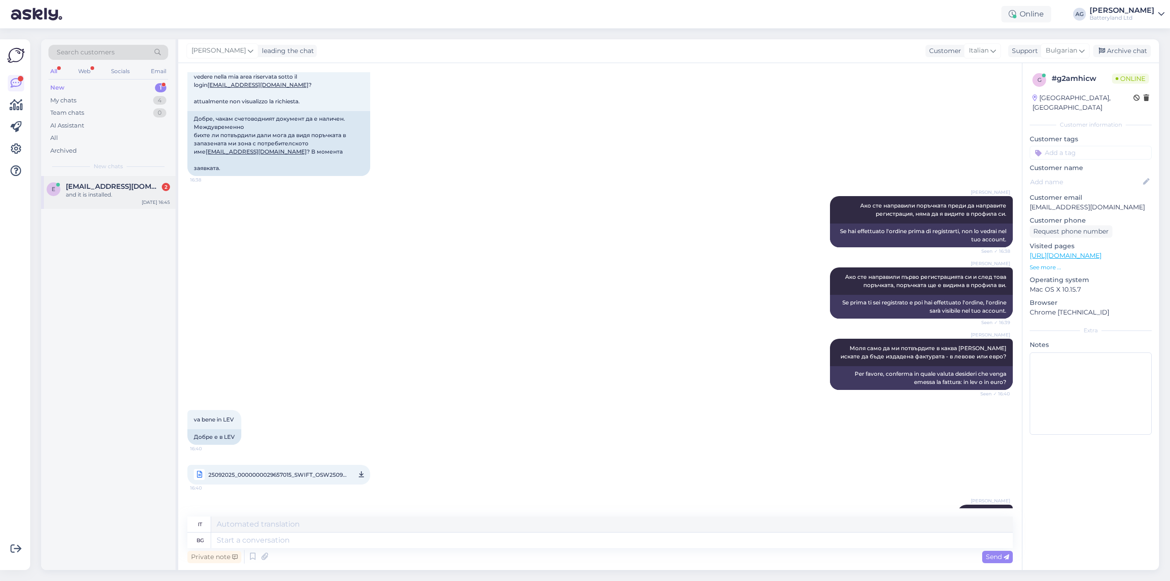
click at [101, 195] on div "and it is installed." at bounding box center [118, 195] width 104 height 8
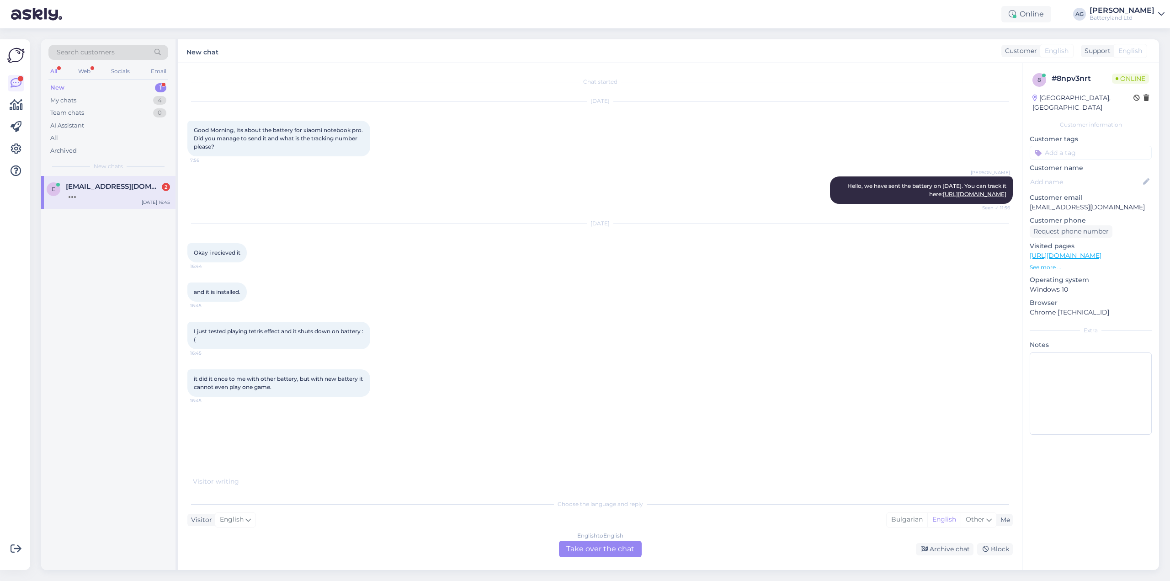
click at [61, 85] on div "New" at bounding box center [57, 87] width 14 height 9
click at [67, 100] on div "My chats" at bounding box center [63, 100] width 26 height 9
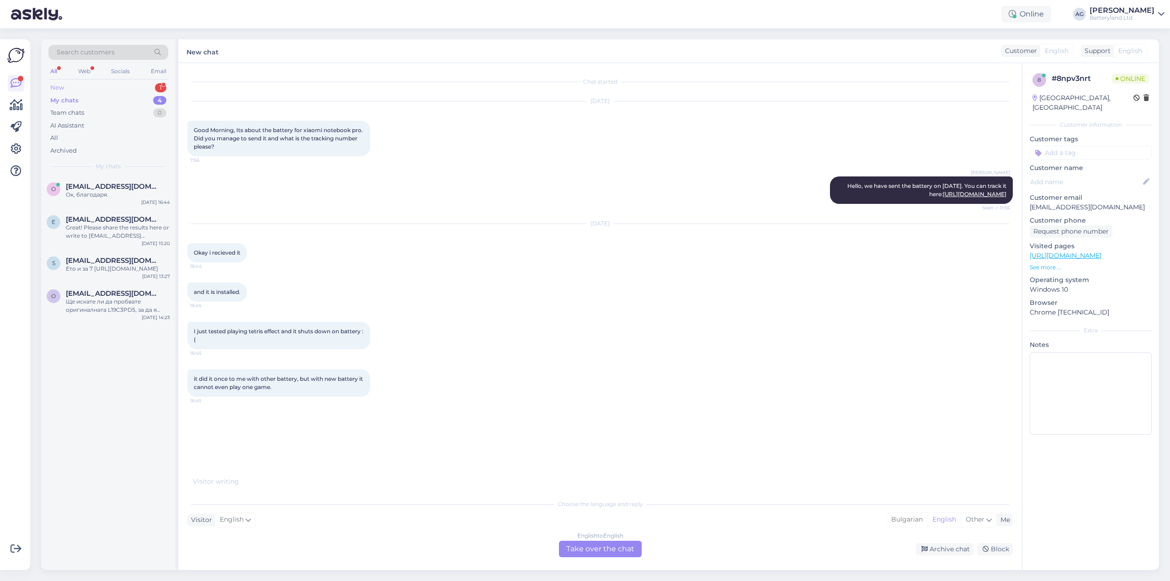
click at [58, 88] on div "New" at bounding box center [57, 87] width 14 height 9
click at [82, 71] on div "Web" at bounding box center [84, 71] width 16 height 12
click at [49, 70] on div "All" at bounding box center [53, 71] width 11 height 12
click at [87, 72] on div "Web" at bounding box center [84, 71] width 16 height 12
click at [56, 72] on div "All" at bounding box center [53, 71] width 11 height 12
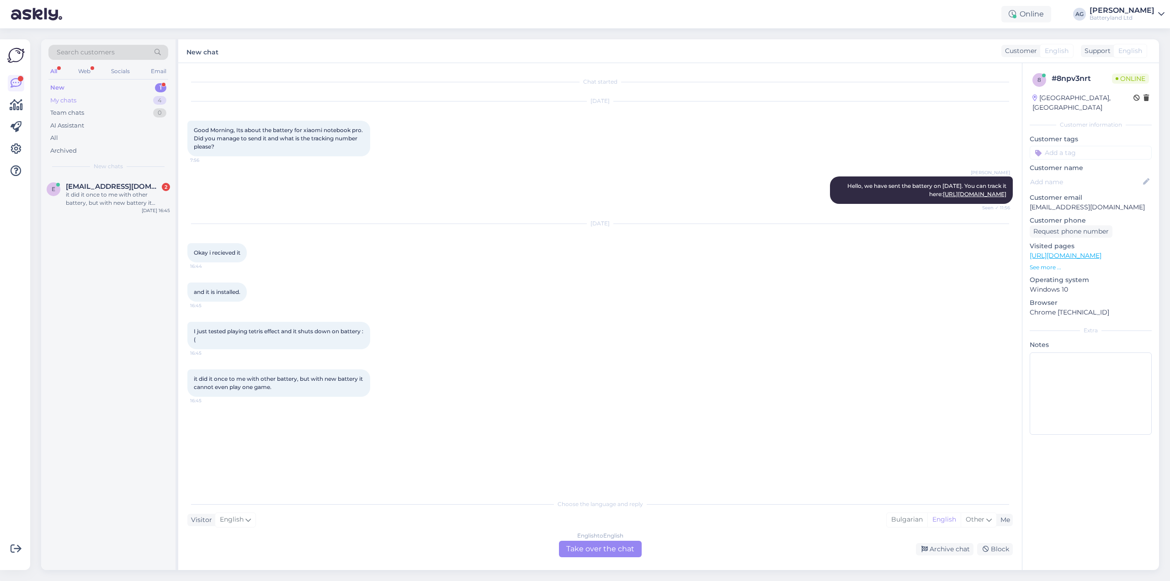
click at [62, 97] on div "My chats" at bounding box center [63, 100] width 26 height 9
click at [67, 110] on div "Team chats" at bounding box center [67, 112] width 34 height 9
click at [67, 96] on div "My chats" at bounding box center [63, 100] width 26 height 9
click at [64, 88] on div "New" at bounding box center [57, 87] width 14 height 9
click at [95, 67] on div "All Web Socials Email" at bounding box center [108, 72] width 120 height 14
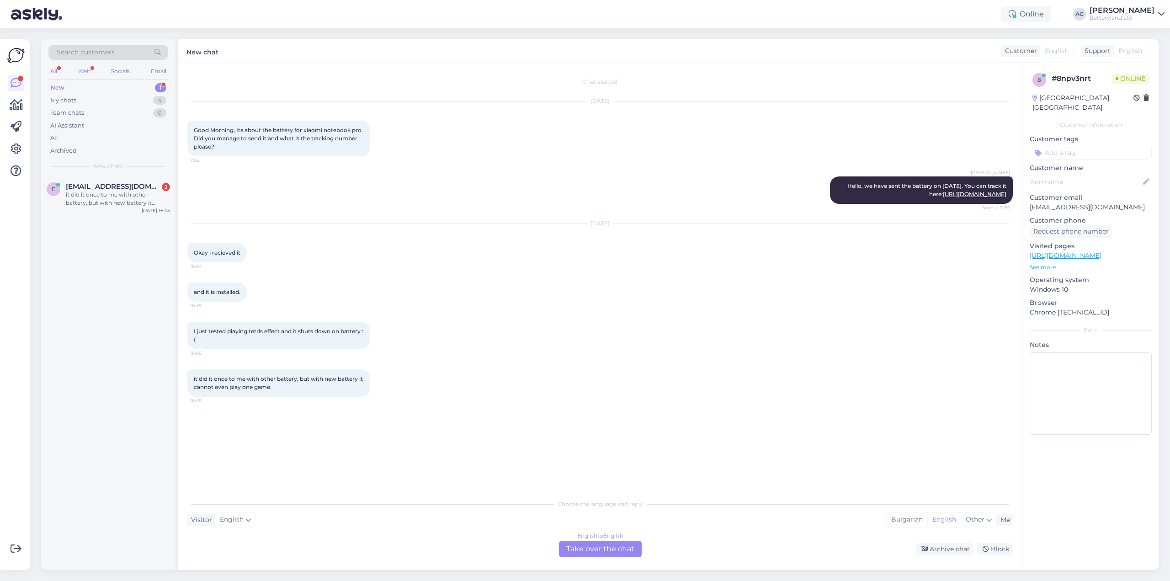
click at [88, 68] on div "Web" at bounding box center [84, 71] width 16 height 12
click at [85, 193] on div "i know tetris effect is graphic intensive game, it just completely shuts down w…" at bounding box center [118, 199] width 104 height 16
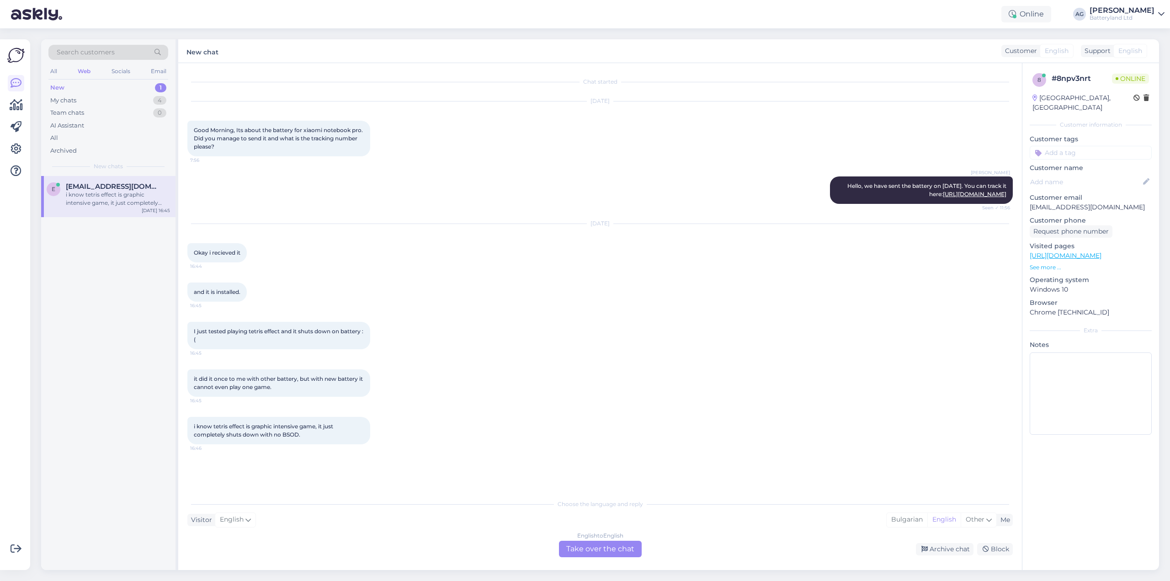
click at [578, 546] on div "English to English Take over the chat" at bounding box center [600, 549] width 83 height 16
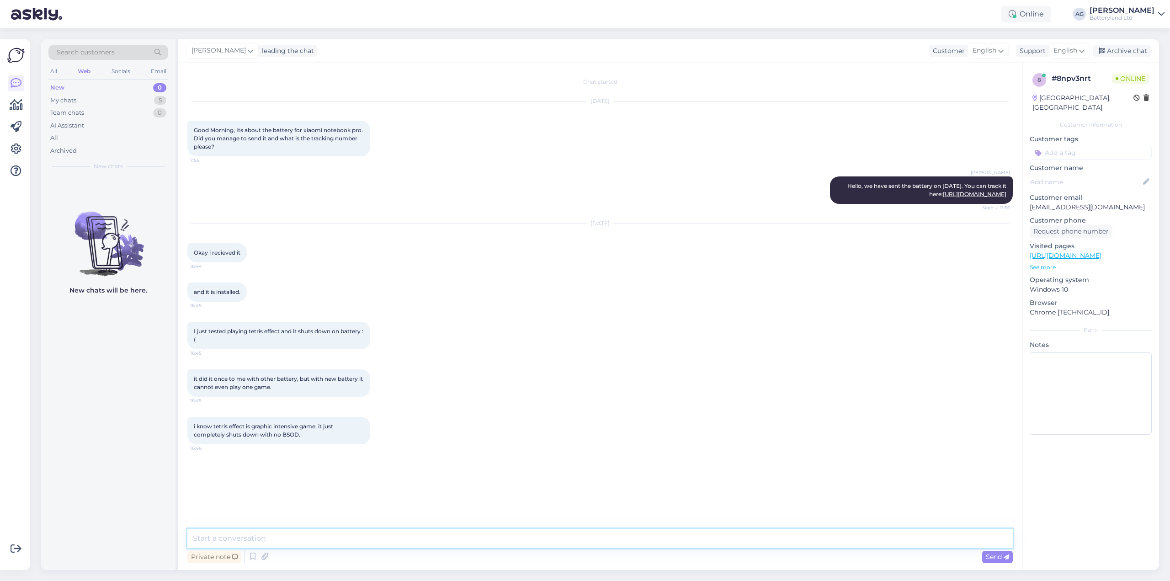
click at [489, 536] on textarea at bounding box center [599, 538] width 825 height 19
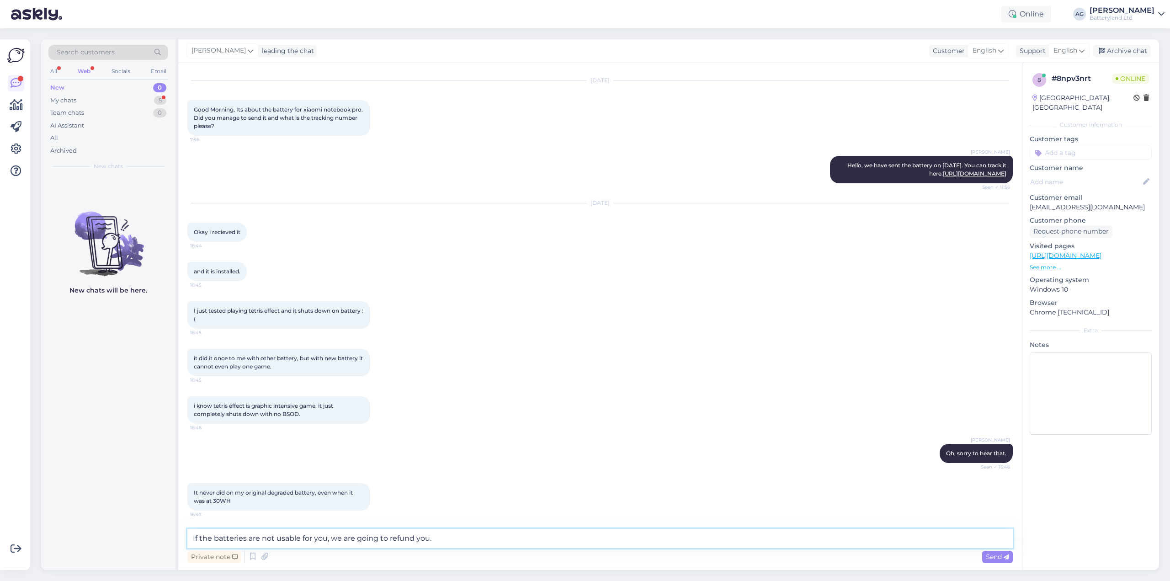
click at [419, 544] on textarea "If the batteries are not usable for you, we are going to refund you." at bounding box center [599, 538] width 825 height 19
click at [64, 103] on div "My chats" at bounding box center [63, 100] width 26 height 9
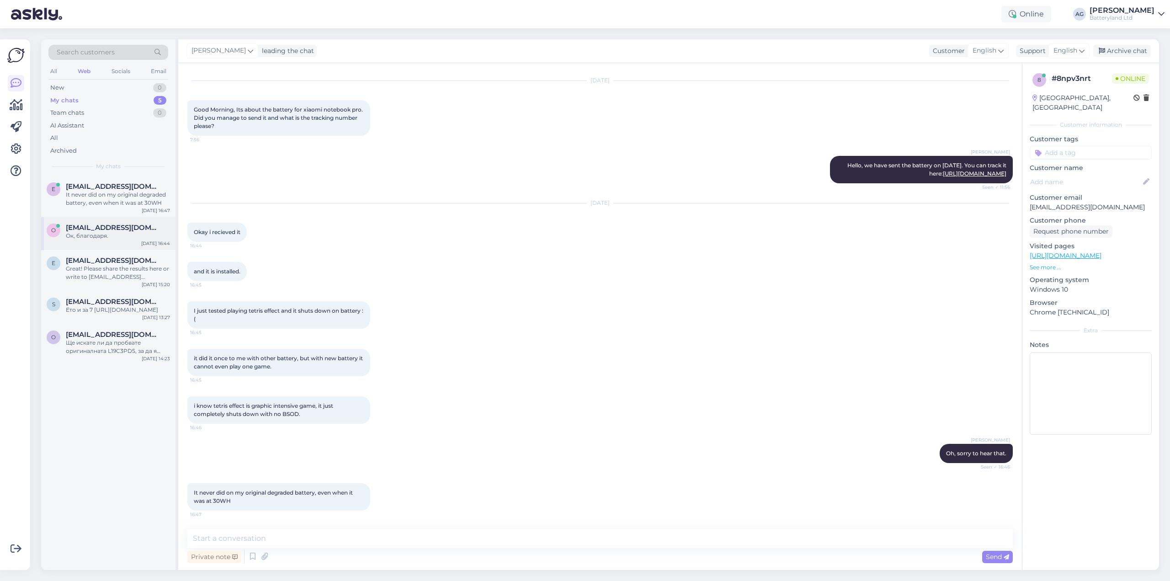
click at [114, 223] on div "O [EMAIL_ADDRESS][DOMAIN_NAME] Ок, благодаря. [DATE] 16:44" at bounding box center [108, 233] width 134 height 33
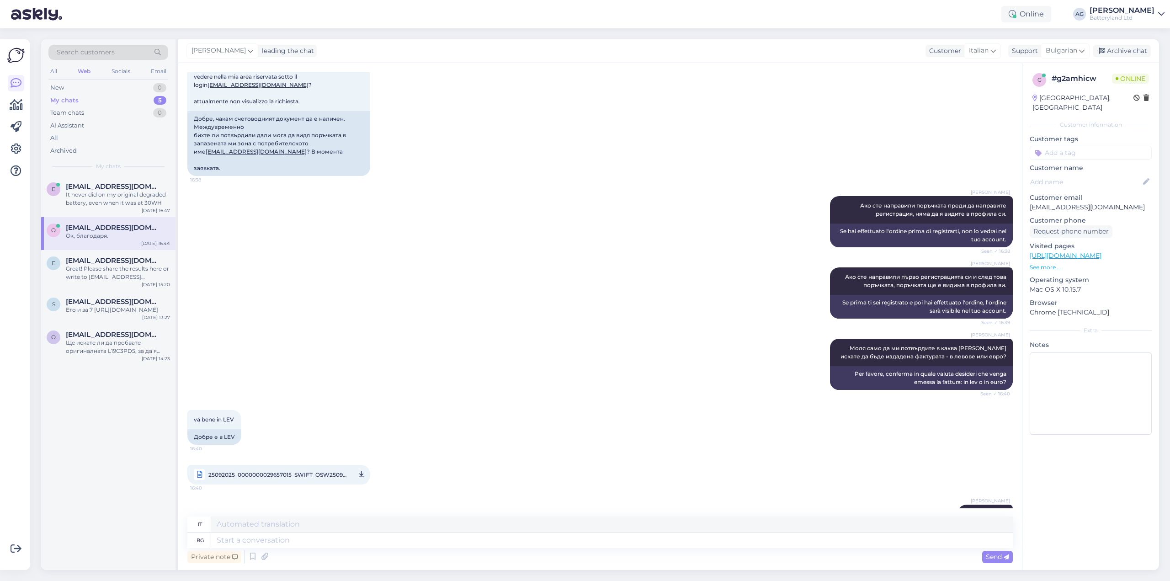
click at [1050, 202] on p "[EMAIL_ADDRESS][DOMAIN_NAME]" at bounding box center [1090, 207] width 122 height 10
copy p "[EMAIL_ADDRESS][DOMAIN_NAME]"
click at [116, 192] on div "I guess this is how it is with the replacement batteries" at bounding box center [118, 199] width 104 height 16
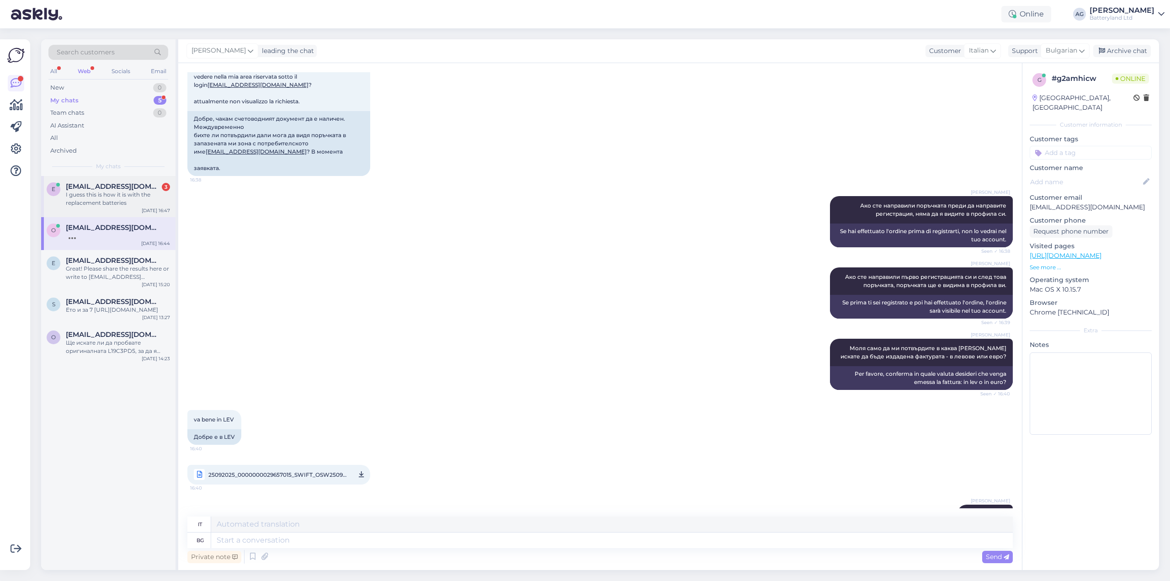
scroll to position [163, 0]
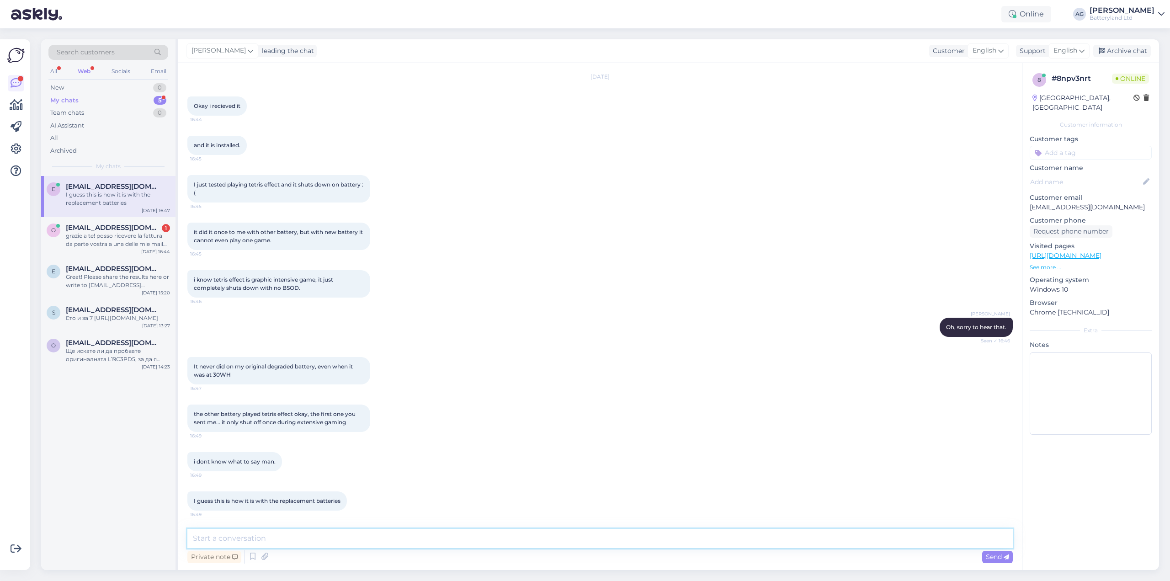
click at [311, 535] on textarea at bounding box center [599, 538] width 825 height 19
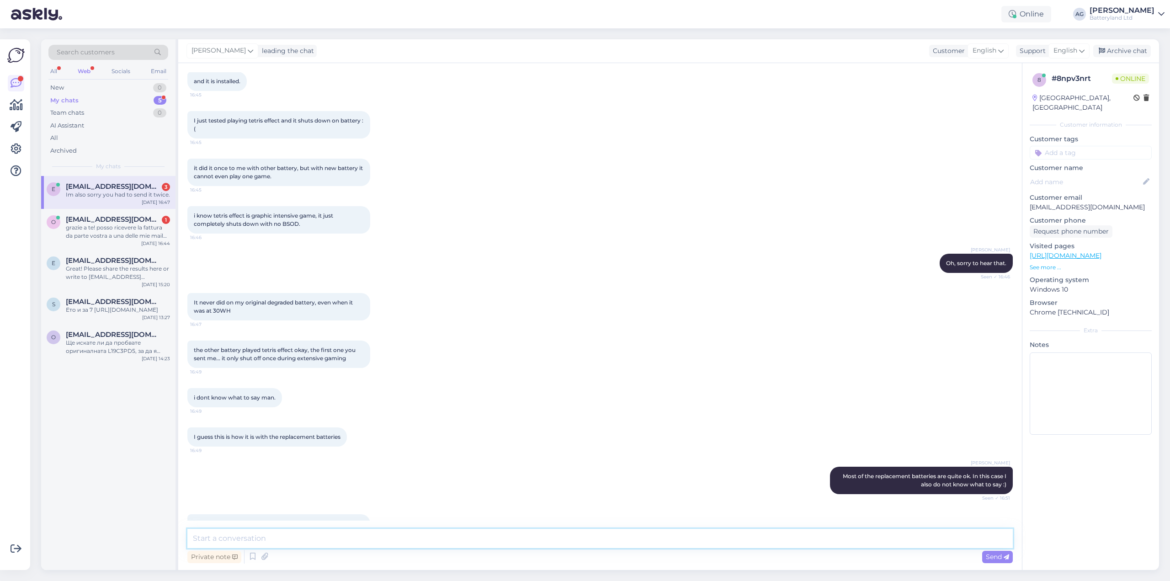
scroll to position [345, 0]
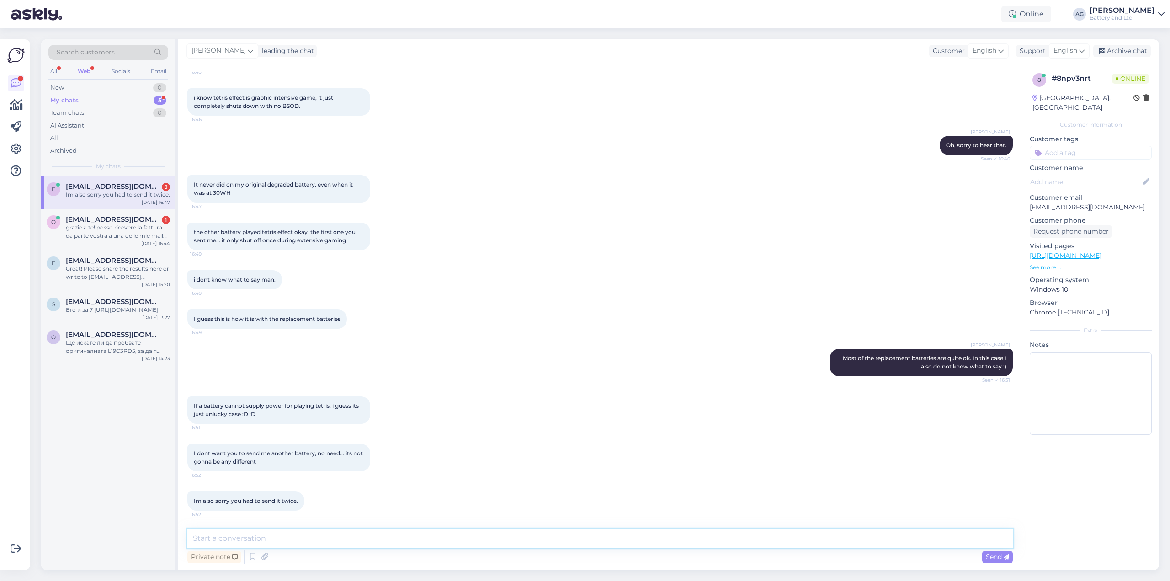
click at [270, 534] on textarea at bounding box center [599, 538] width 825 height 19
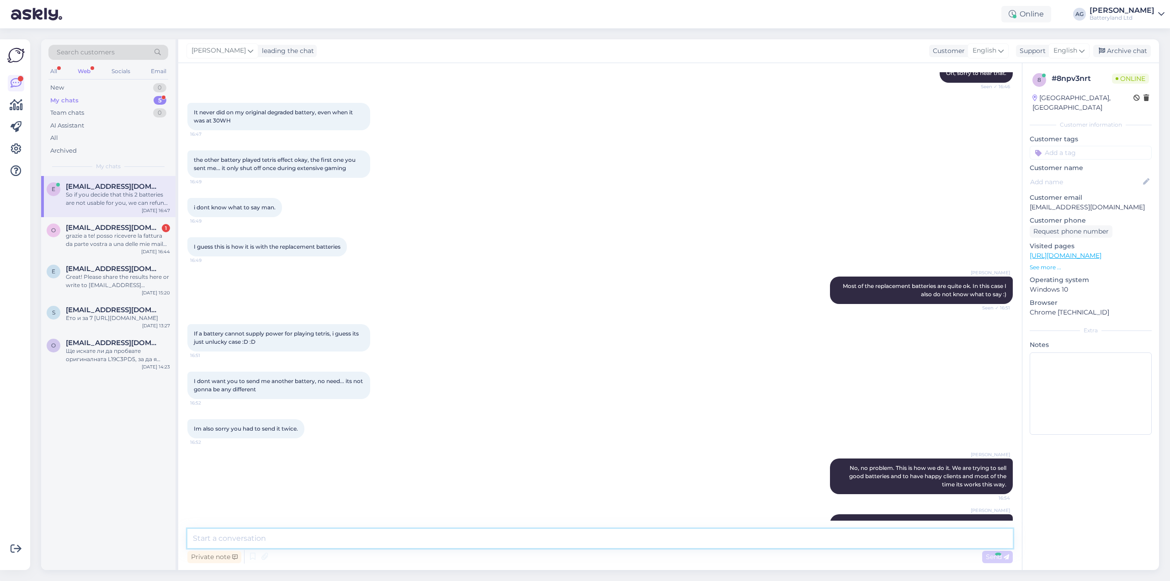
scroll to position [448, 0]
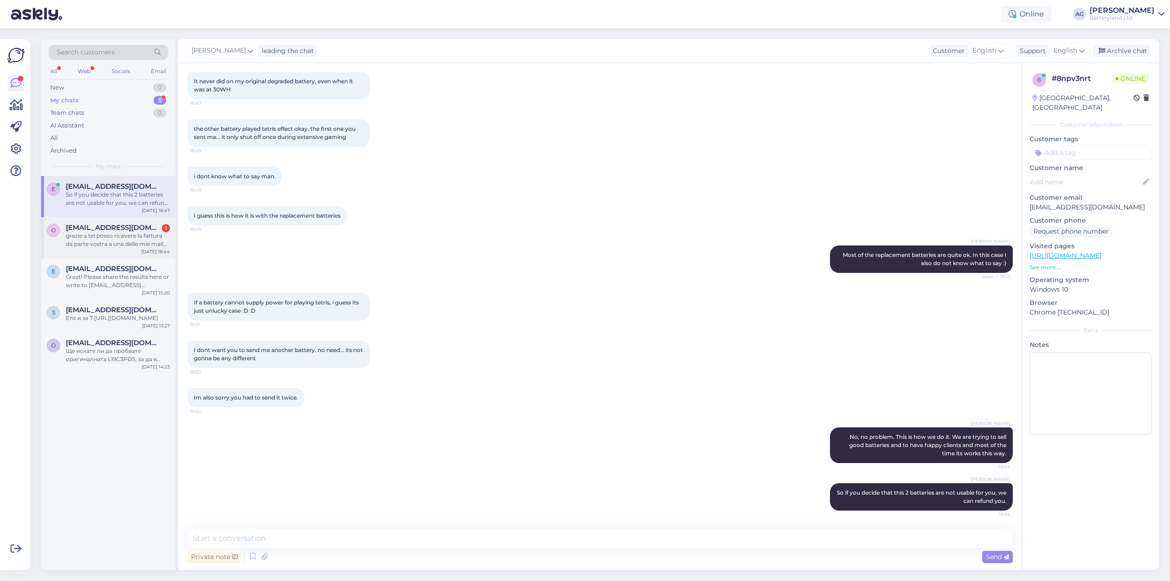
click at [130, 241] on div "grazie a te! posso ricevere la fattura da parte vostra a una delle mie mail [EM…" at bounding box center [118, 240] width 104 height 16
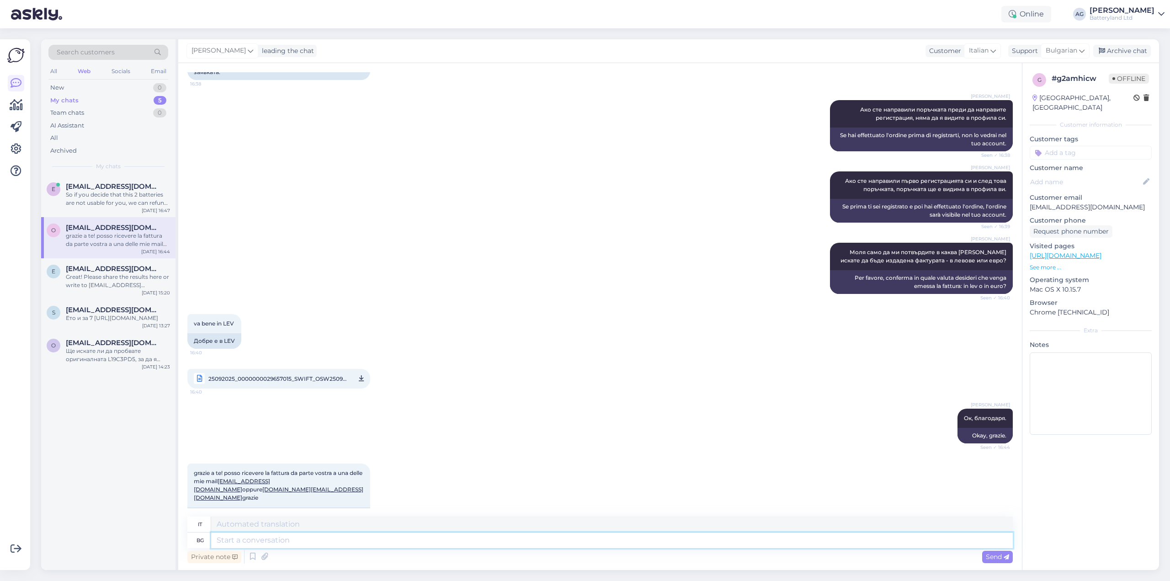
click at [293, 541] on textarea at bounding box center [611, 540] width 801 height 16
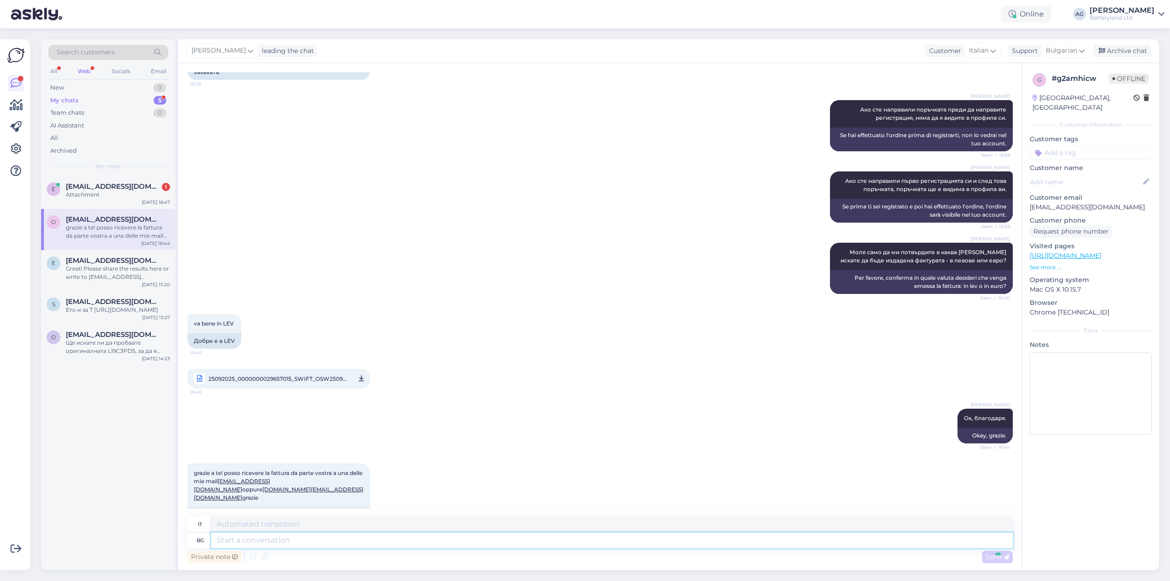
scroll to position [2429, 0]
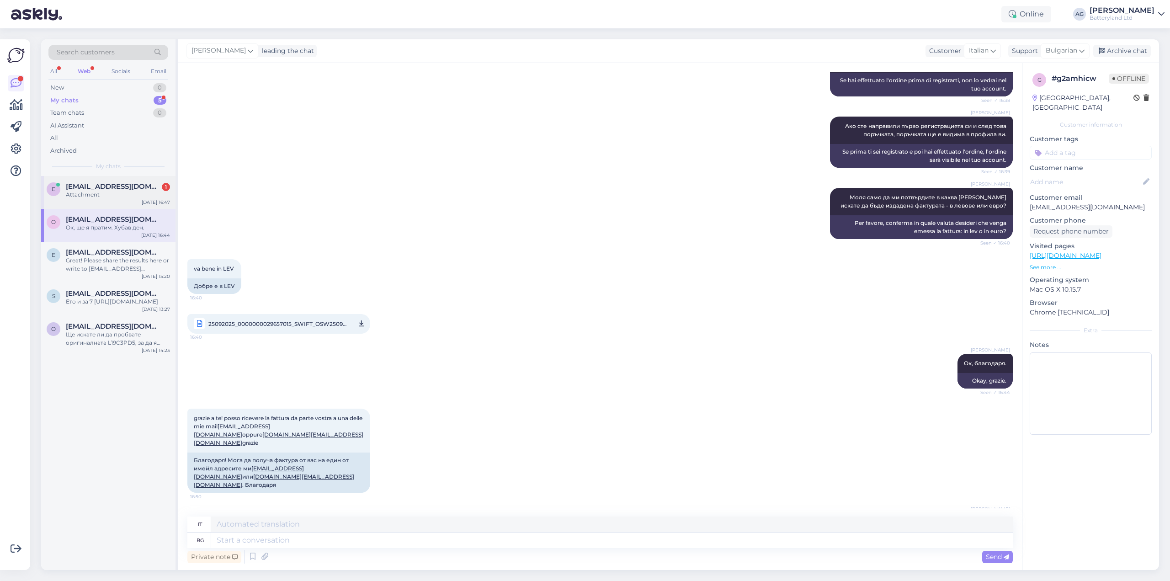
click at [105, 186] on span "[EMAIL_ADDRESS][DOMAIN_NAME]" at bounding box center [113, 186] width 95 height 8
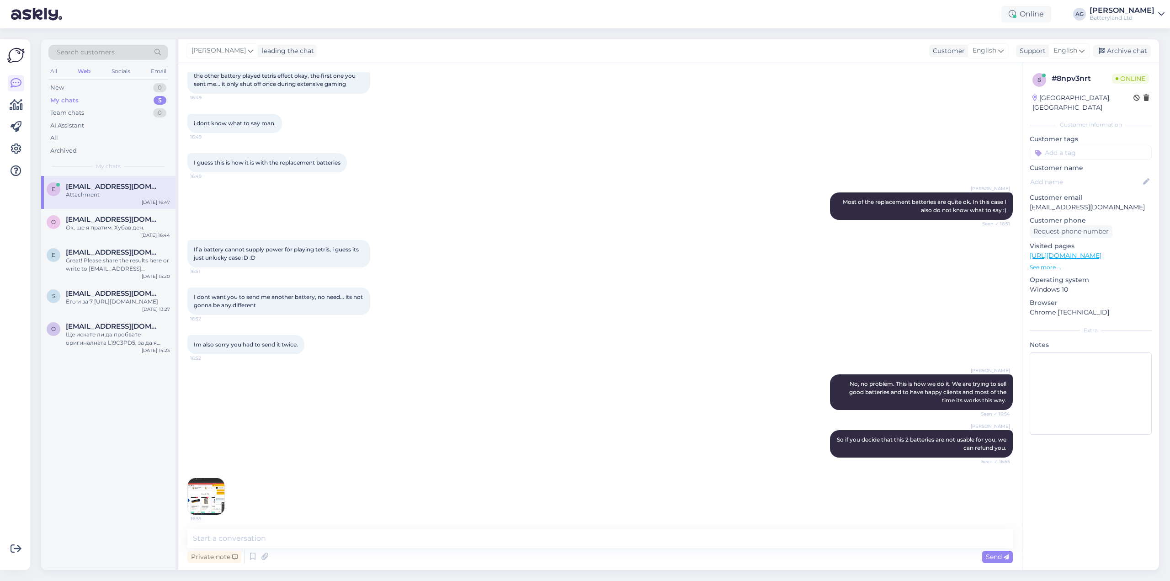
scroll to position [506, 0]
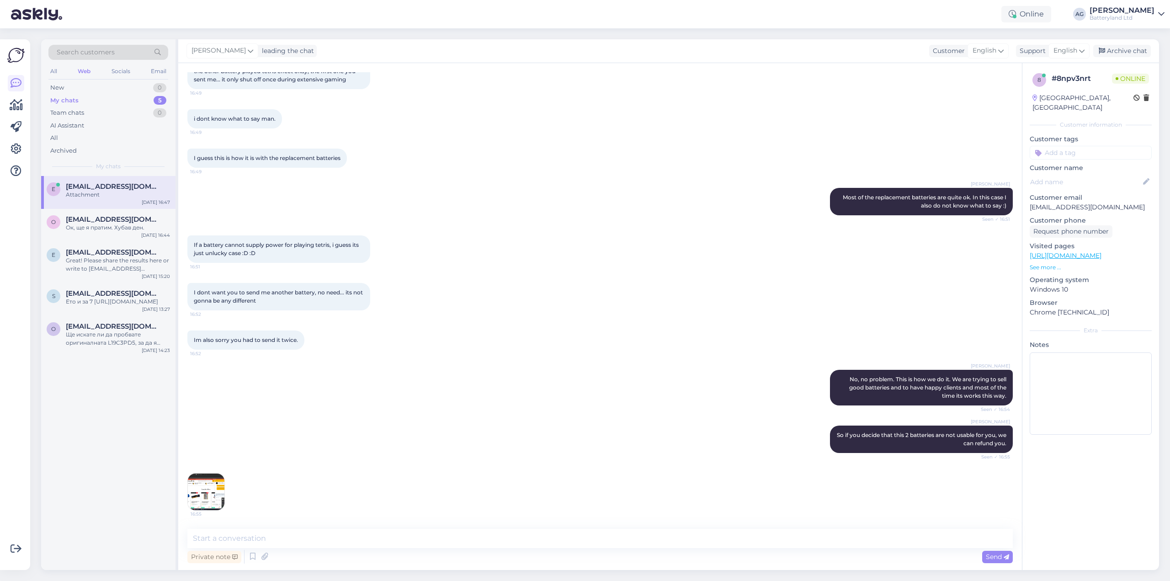
click at [199, 492] on img at bounding box center [206, 491] width 37 height 37
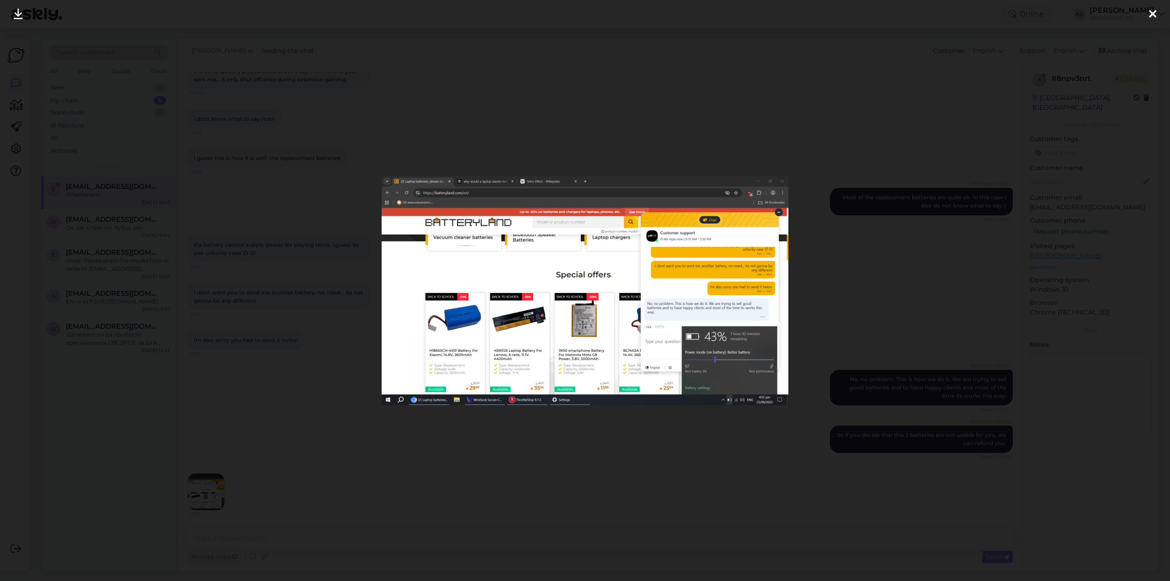
click at [341, 476] on div at bounding box center [585, 290] width 1170 height 581
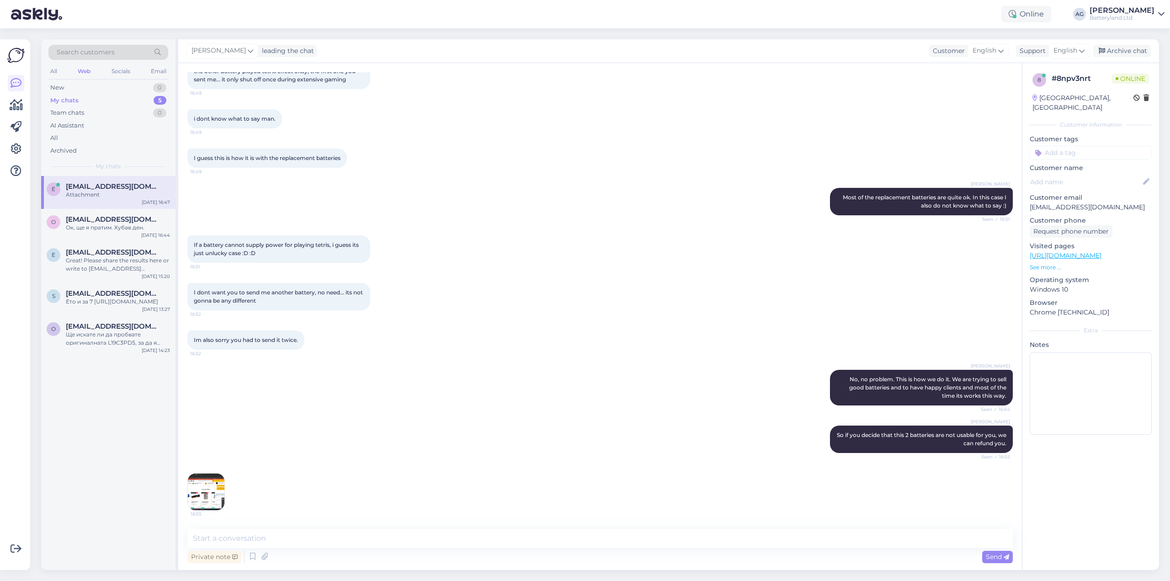
click at [210, 495] on img at bounding box center [206, 491] width 37 height 37
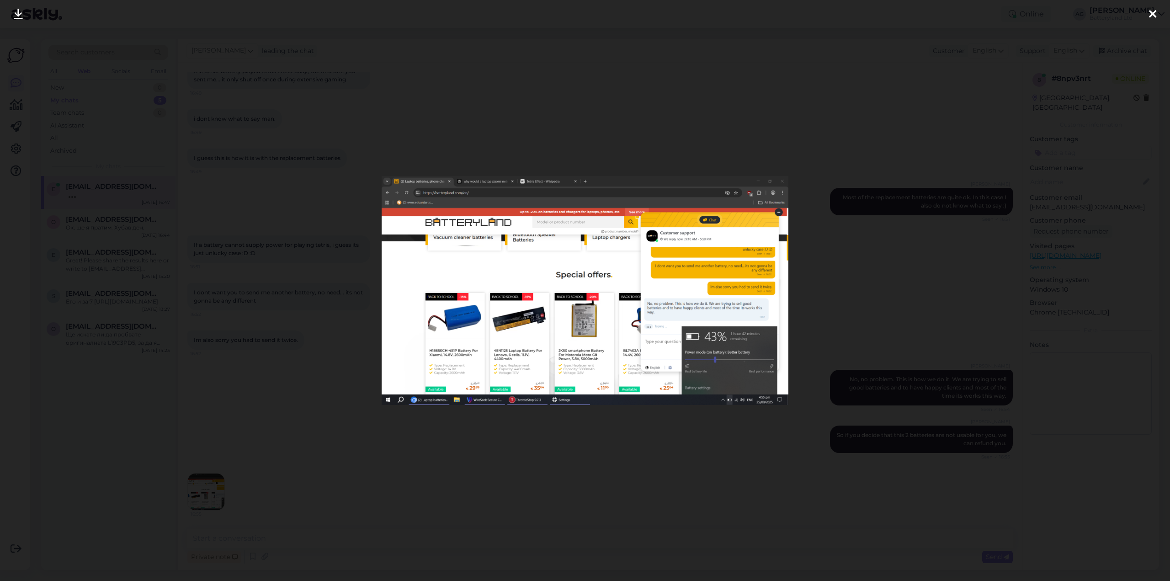
scroll to position [545, 0]
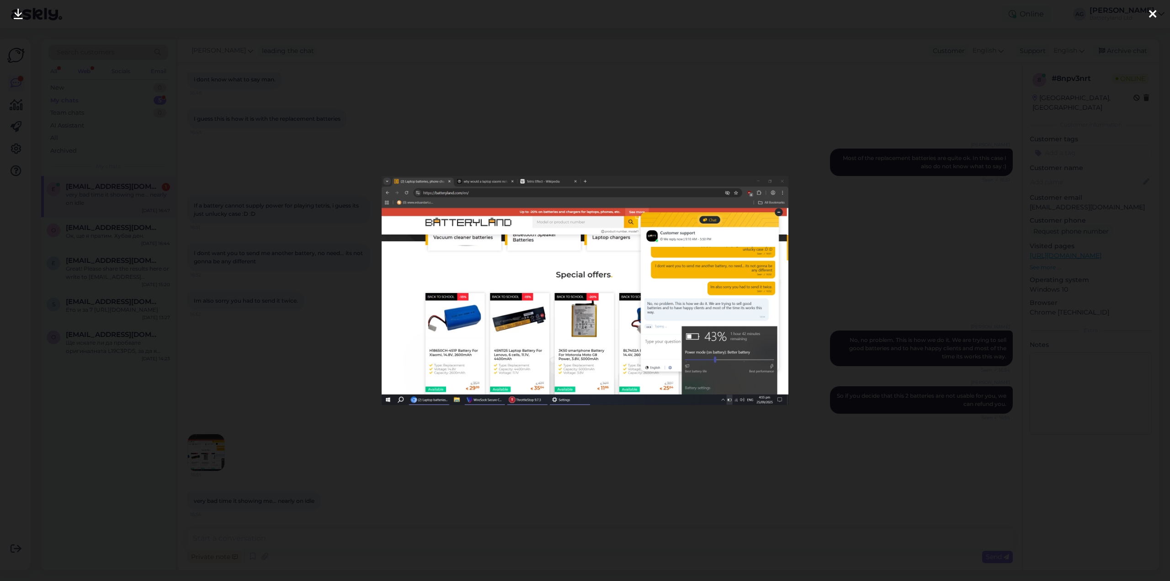
click at [556, 503] on div at bounding box center [585, 290] width 1170 height 581
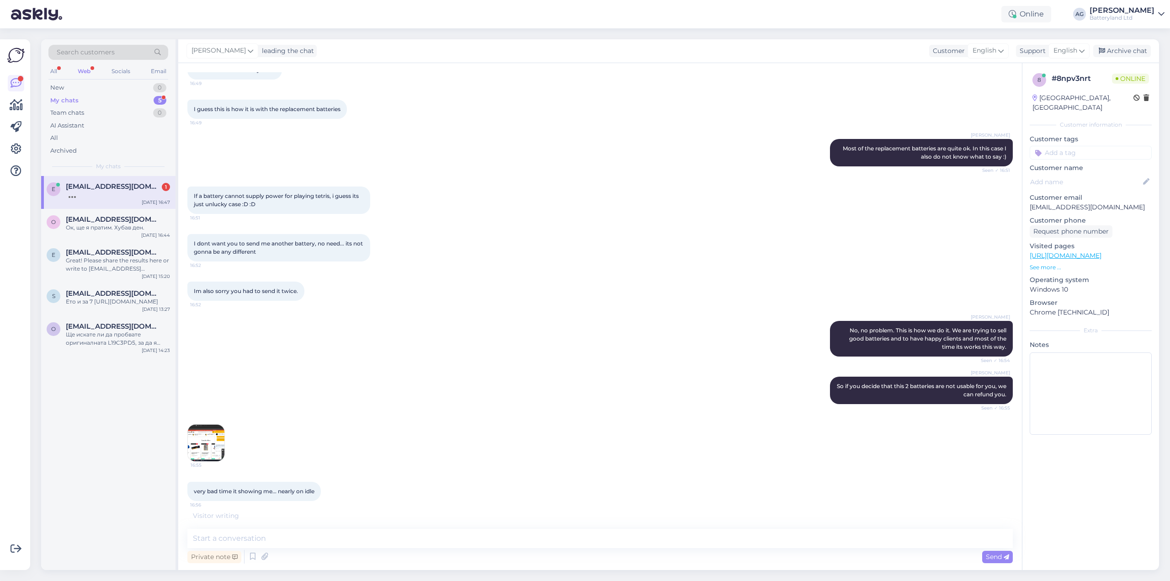
click at [208, 446] on img at bounding box center [206, 442] width 37 height 37
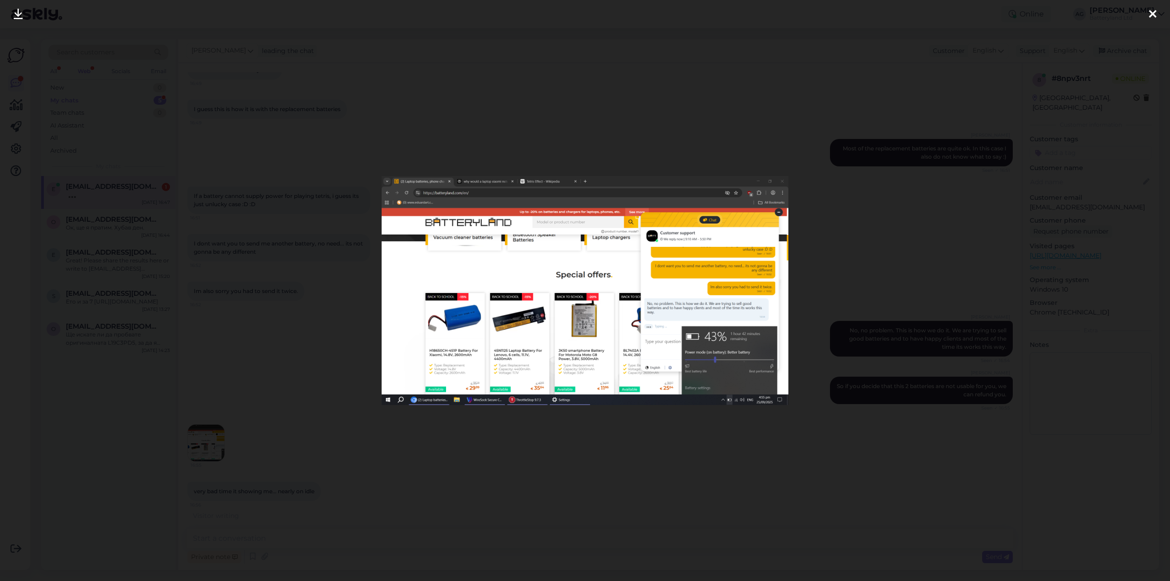
click at [513, 504] on div at bounding box center [585, 290] width 1170 height 581
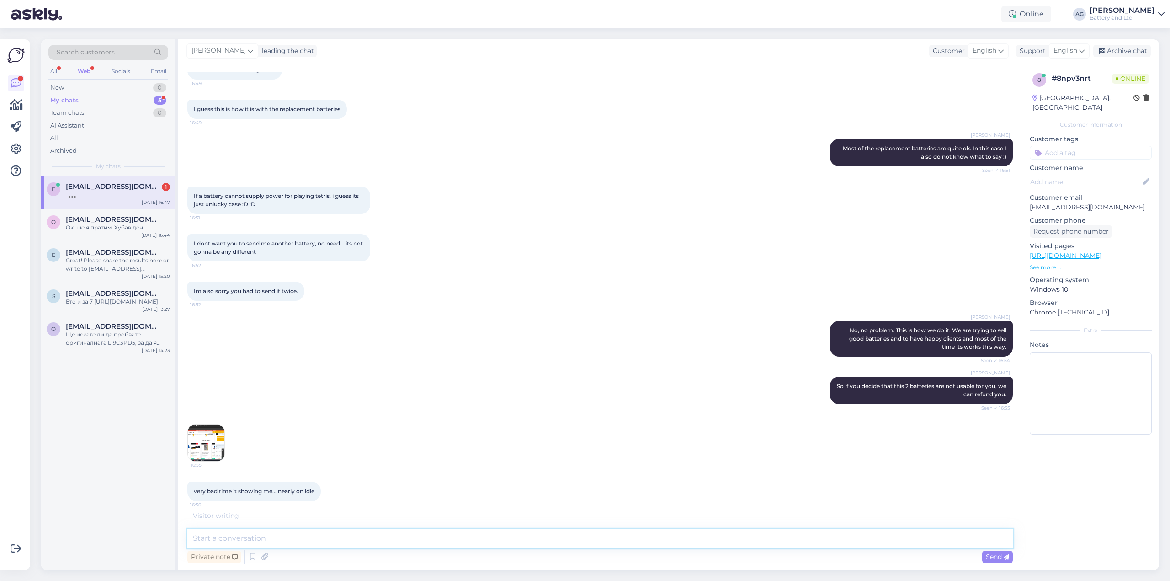
click at [376, 540] on textarea at bounding box center [599, 538] width 825 height 19
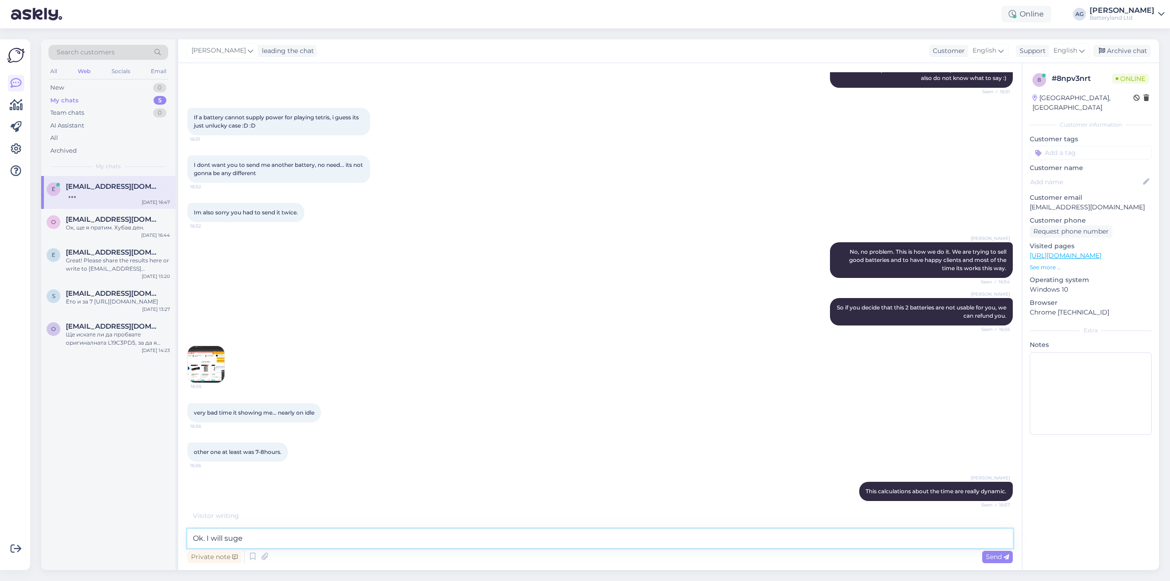
scroll to position [663, 0]
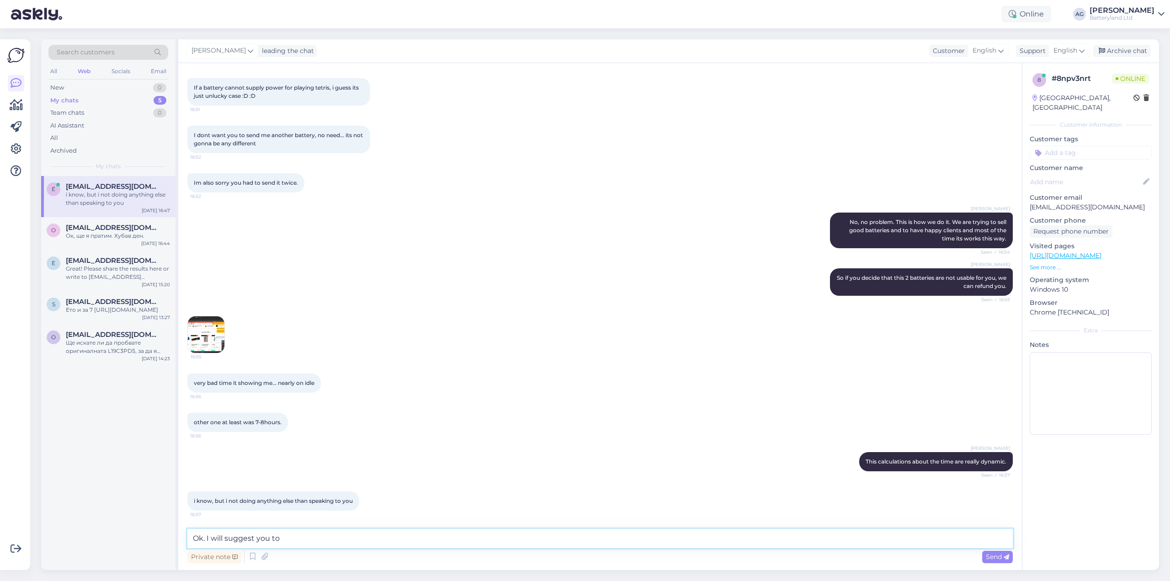
click at [293, 540] on textarea "Ok. I will suggest you to" at bounding box center [599, 538] width 825 height 19
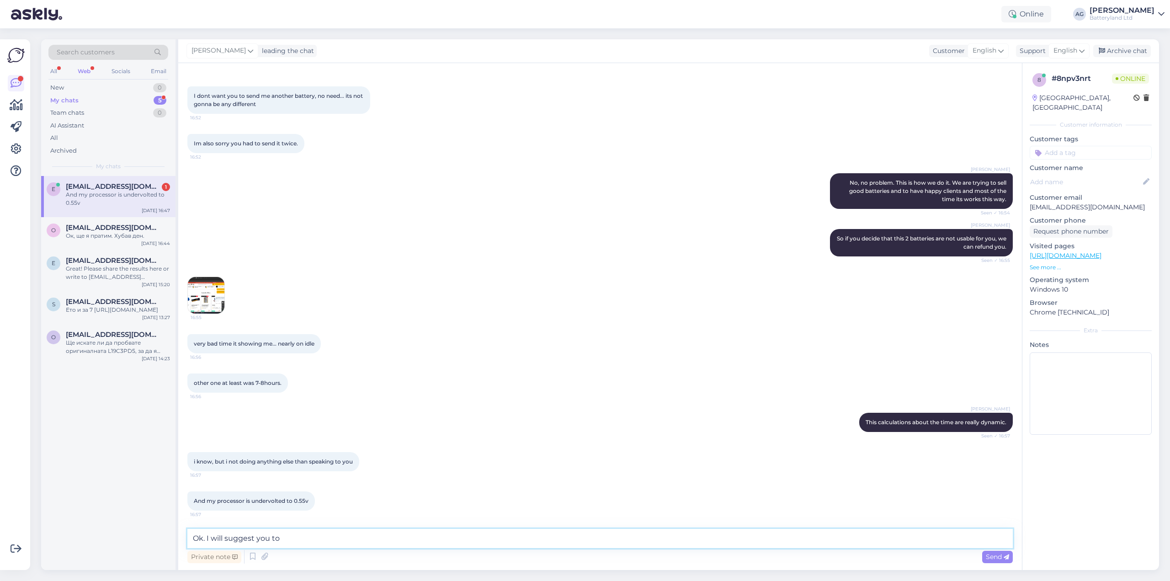
click at [223, 541] on textarea "Ok. I will suggest you to" at bounding box center [599, 538] width 825 height 19
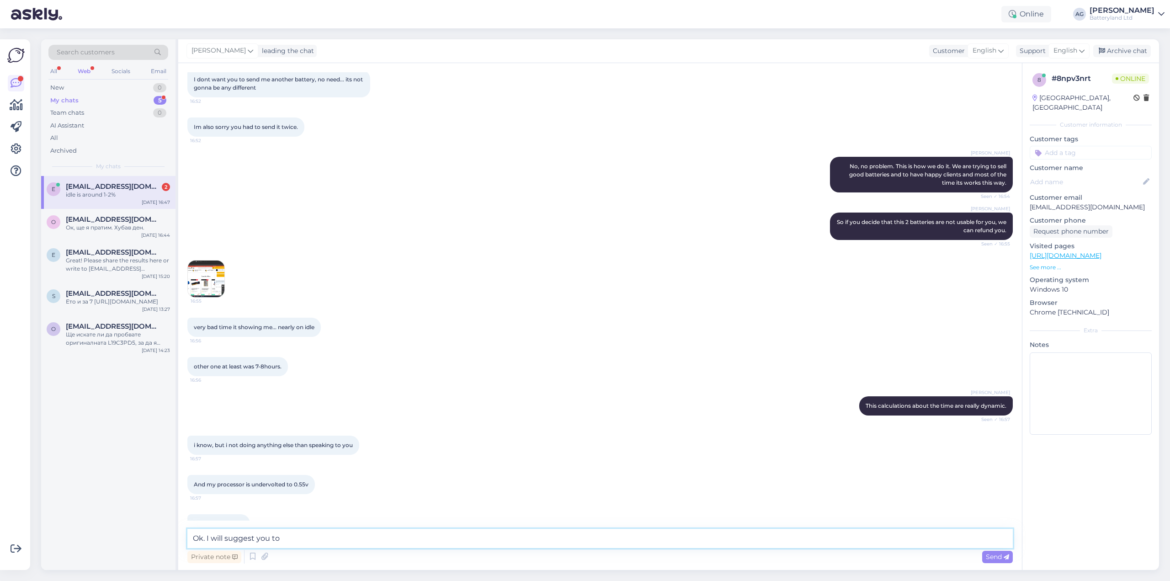
scroll to position [742, 0]
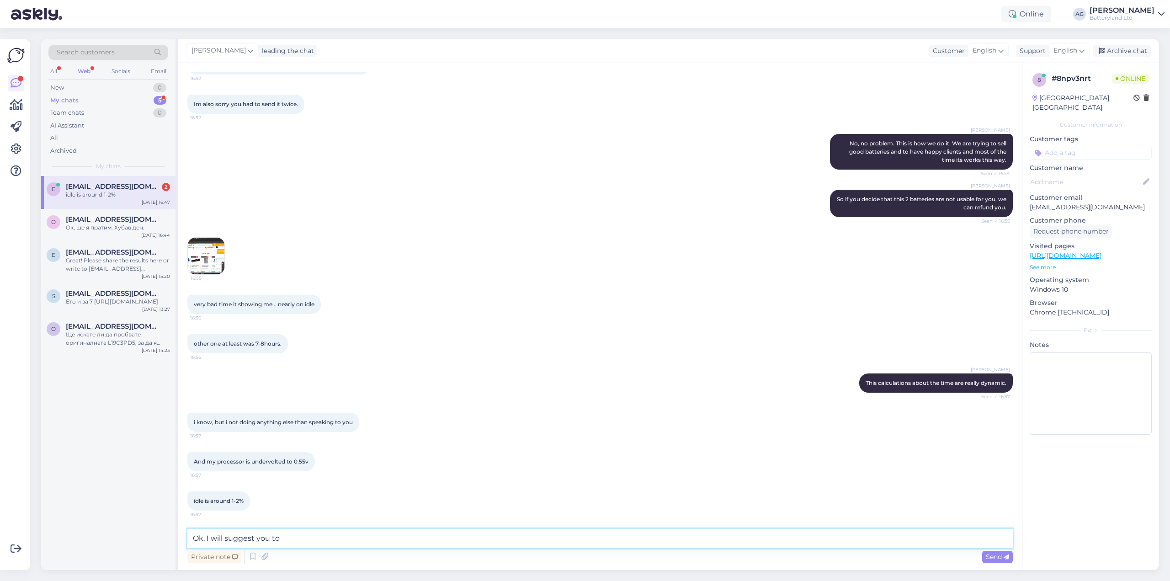
drag, startPoint x: 206, startPoint y: 537, endPoint x: 315, endPoint y: 533, distance: 108.8
click at [315, 533] on textarea "Ok. I will suggest you to" at bounding box center [599, 538] width 825 height 19
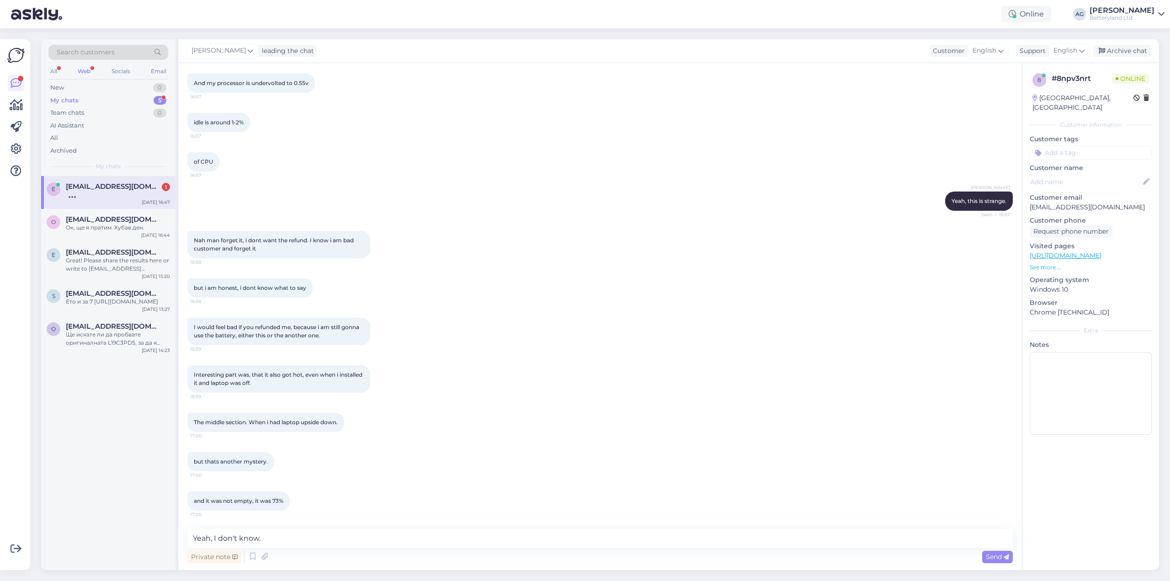
scroll to position [1167, 0]
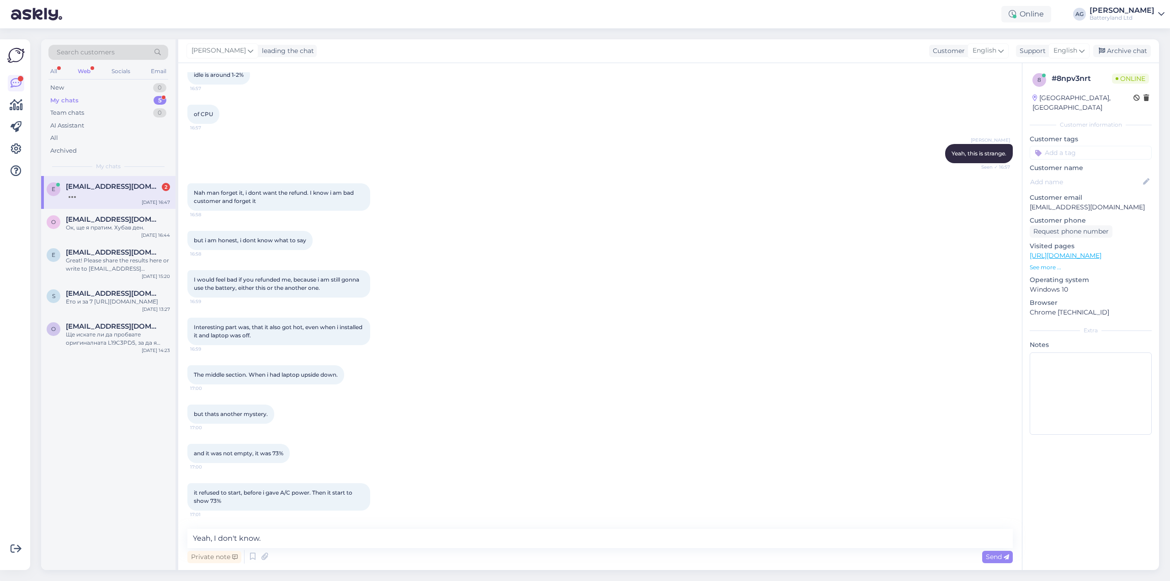
click at [255, 492] on span "it refused to start, before i gave A/C power. Then it start to show 73%" at bounding box center [274, 496] width 160 height 15
copy div "it refused to start, before i gave A/C power. Then it start to show 73% 17:01"
click at [286, 536] on textarea "Yeah, I don't know." at bounding box center [599, 538] width 825 height 19
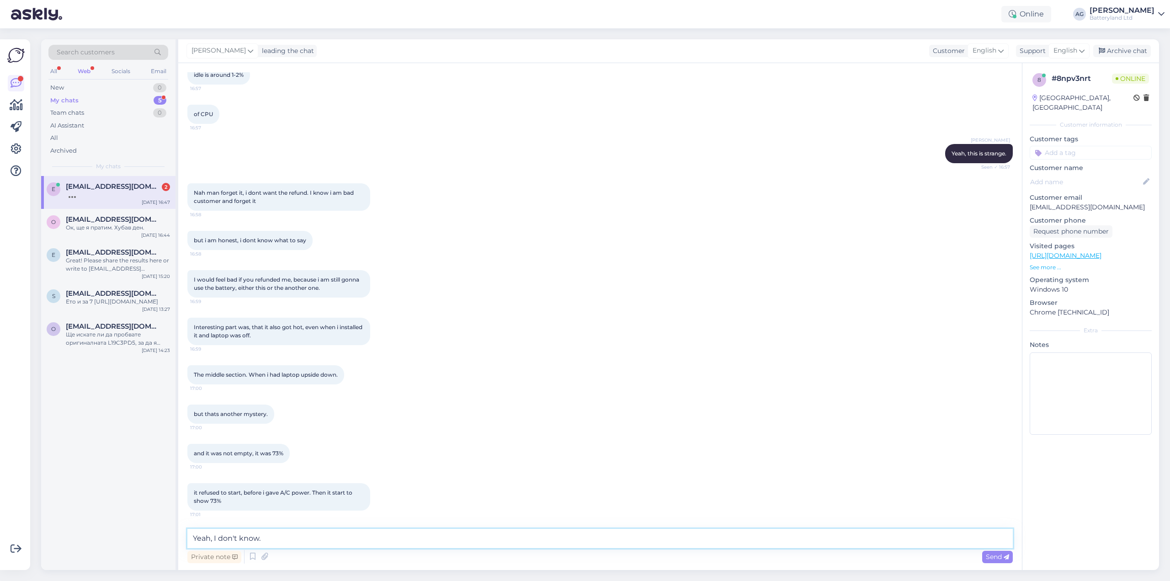
click at [286, 536] on textarea "Yeah, I don't know." at bounding box center [599, 538] width 825 height 19
paste textarea "it refused to start, before i gave A/C power. Then it start to show 73%"
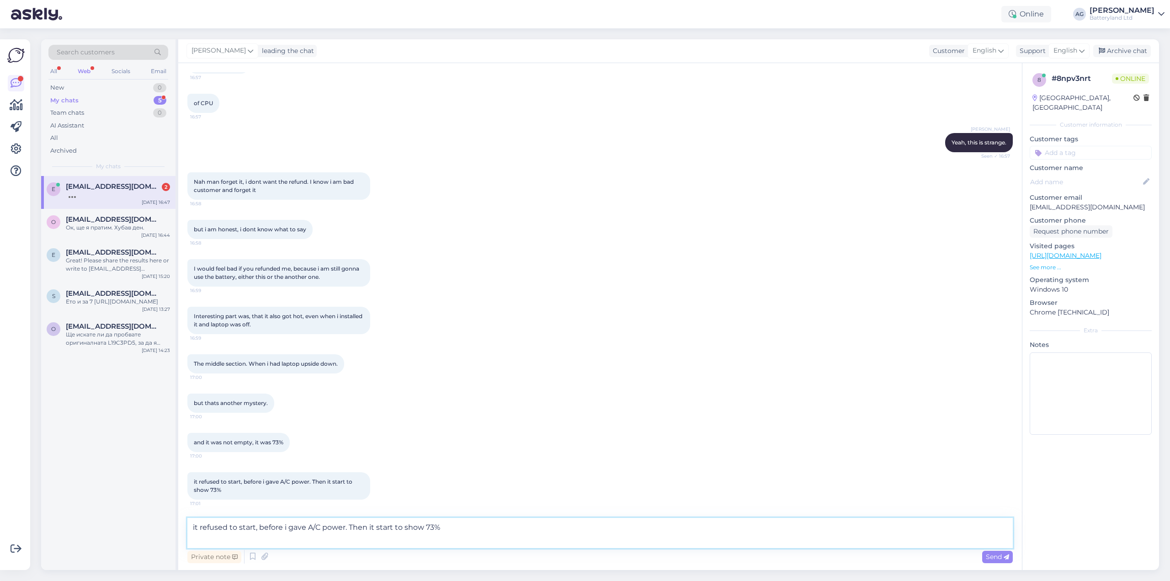
click at [446, 529] on textarea "it refused to start, before i gave A/C power. Then it start to show 73%" at bounding box center [599, 533] width 825 height 30
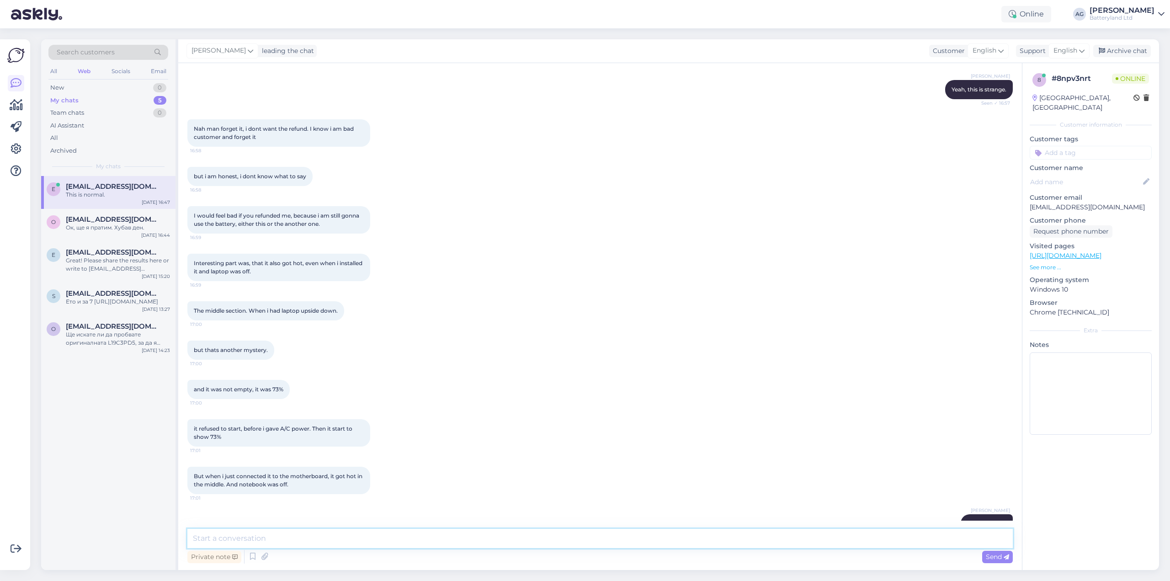
scroll to position [1254, 0]
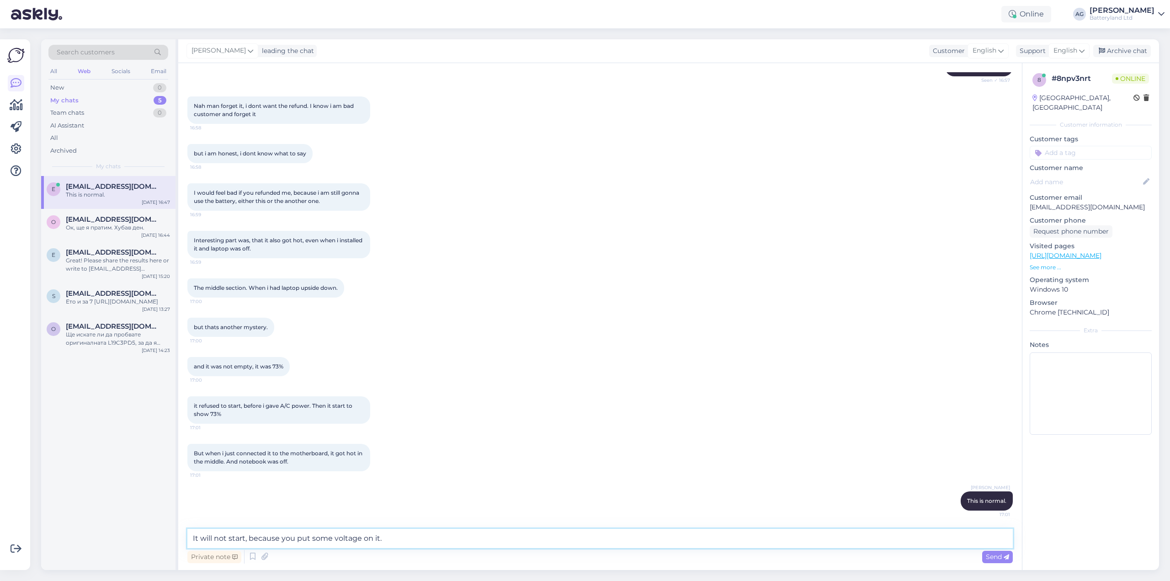
click at [269, 539] on textarea "It will not start, because you put some voltage on it." at bounding box center [599, 538] width 825 height 19
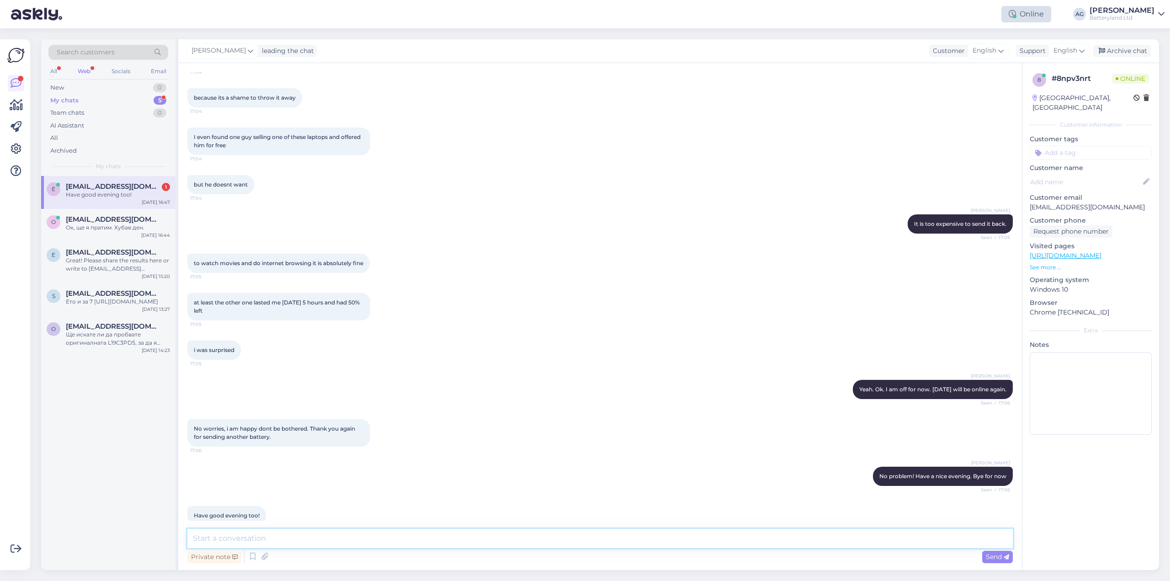
scroll to position [1972, 0]
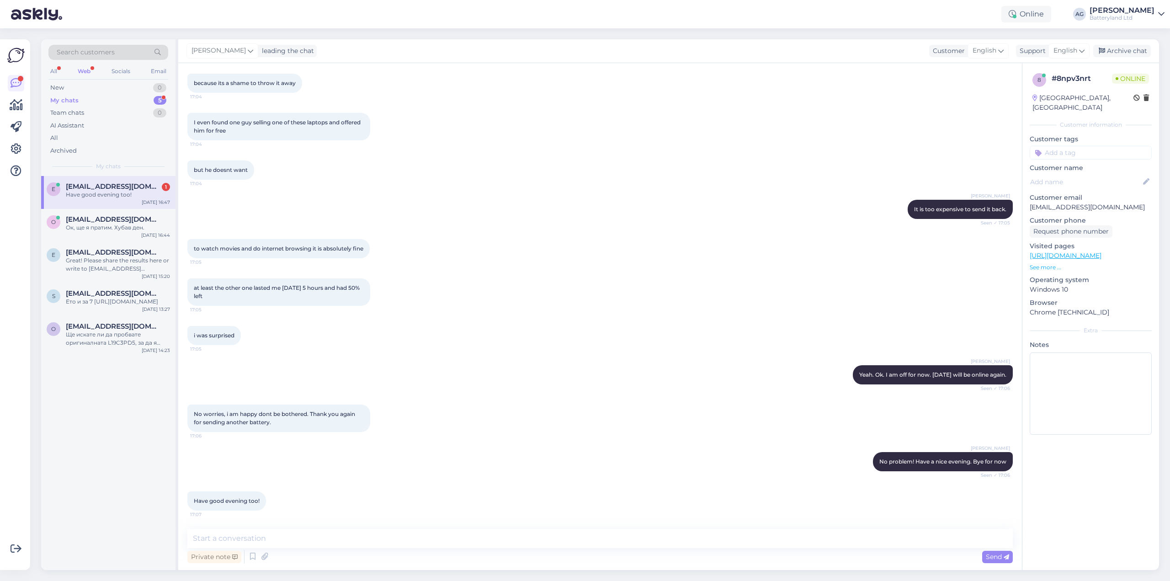
click at [453, 392] on div "[PERSON_NAME]. Ok. I am off for now. [DATE] will be online again. Seen ✓ 17:06" at bounding box center [599, 374] width 825 height 39
click at [88, 185] on span "[EMAIL_ADDRESS][DOMAIN_NAME]" at bounding box center [113, 186] width 95 height 8
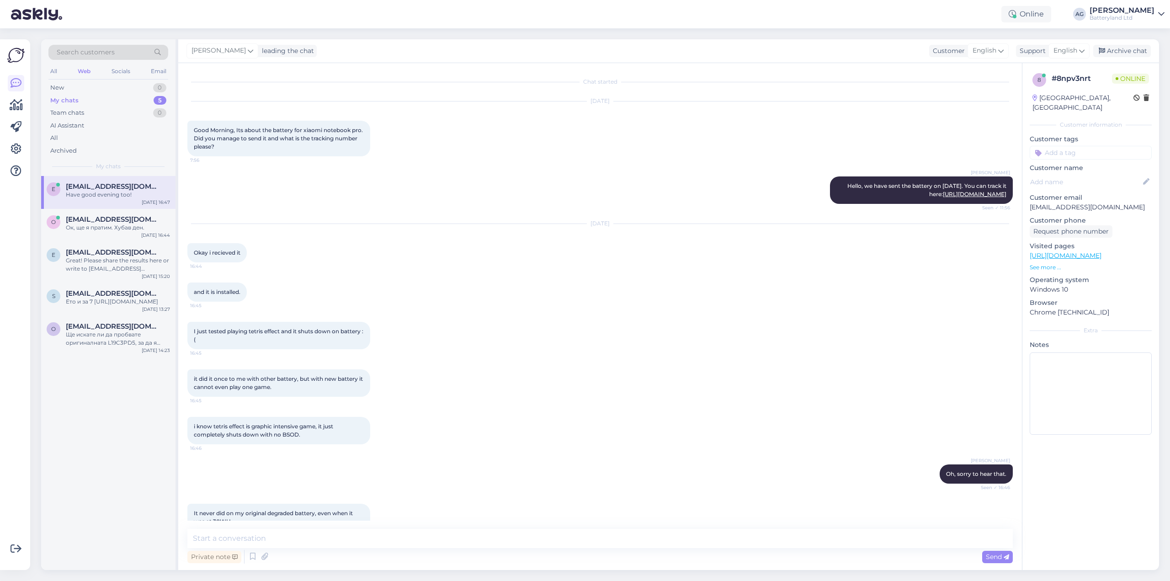
drag, startPoint x: 96, startPoint y: 218, endPoint x: 100, endPoint y: 200, distance: 19.2
click at [96, 218] on span "[EMAIL_ADDRESS][DOMAIN_NAME]" at bounding box center [113, 219] width 95 height 8
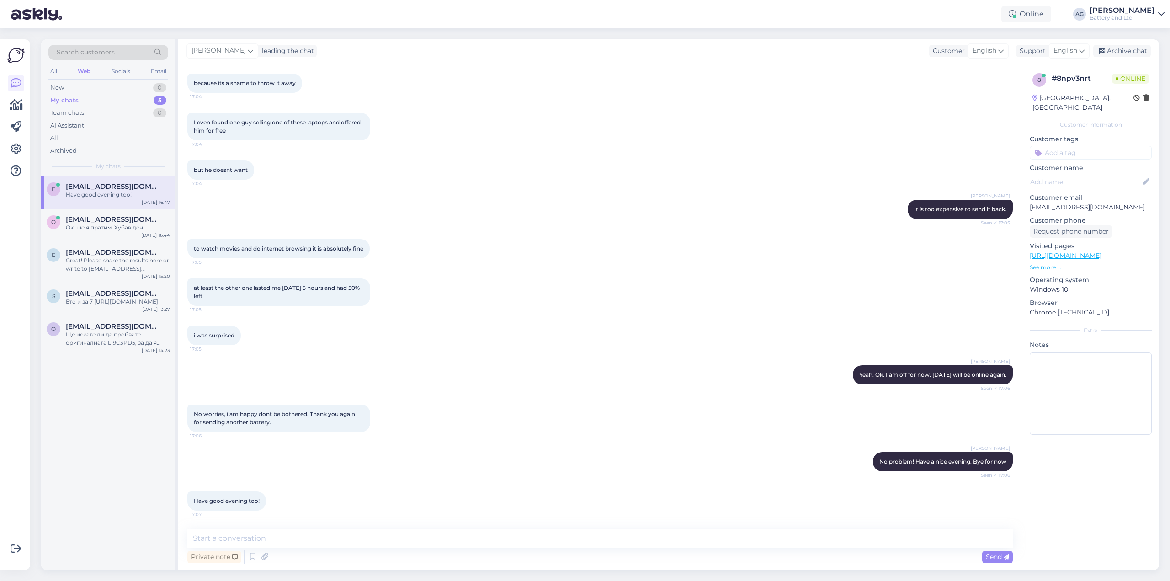
click at [100, 199] on div "e [EMAIL_ADDRESS][DOMAIN_NAME] Have good evening too! [DATE] 16:47" at bounding box center [108, 192] width 134 height 33
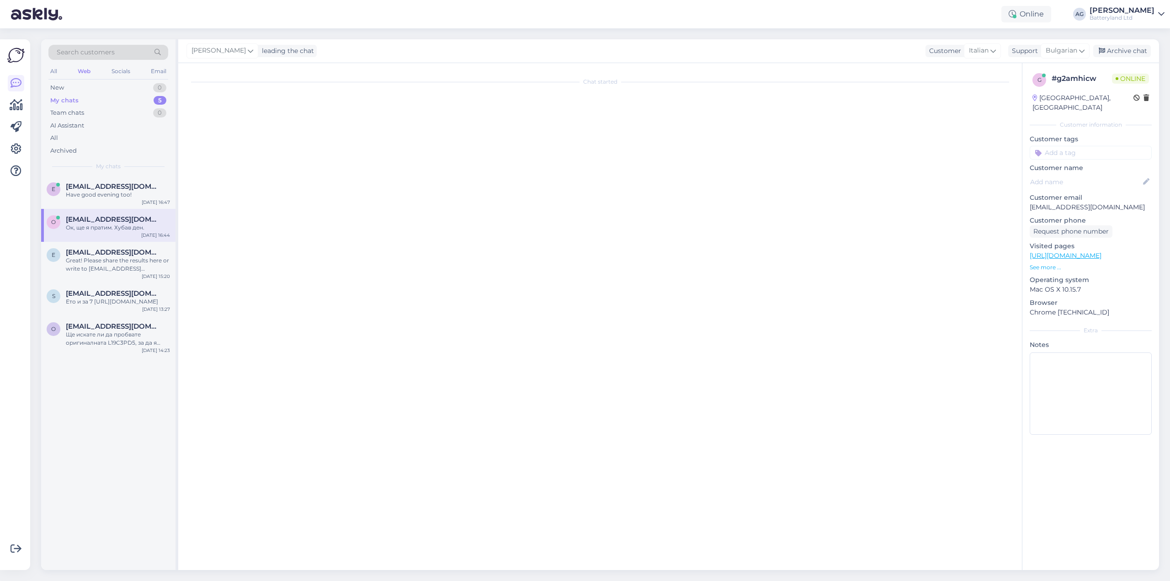
scroll to position [438, 0]
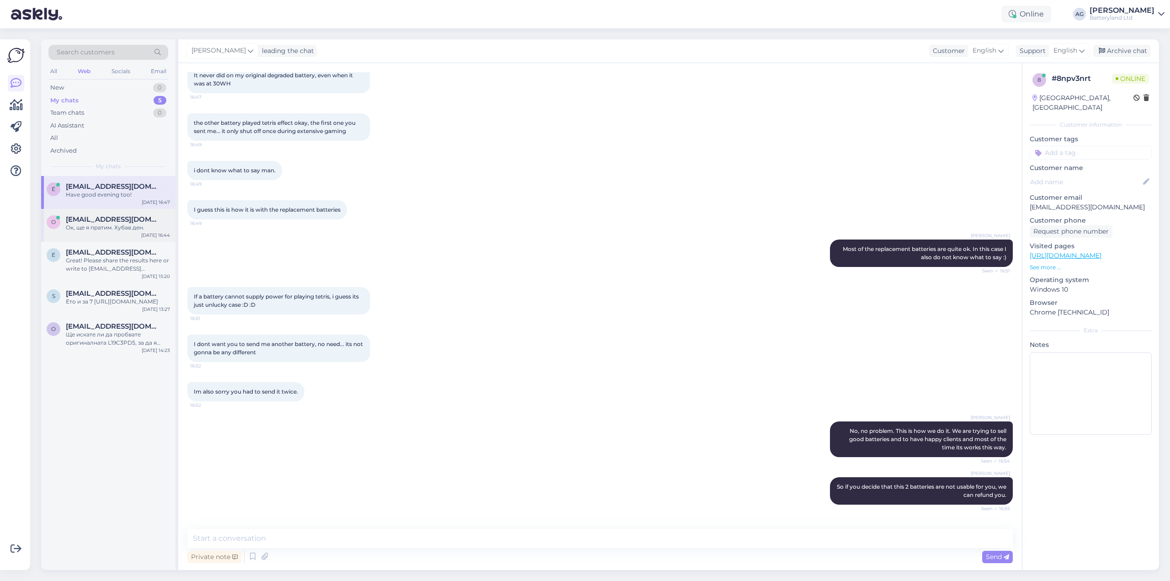
click at [94, 230] on div "Ок, ще я пратим. Хубав ден." at bounding box center [118, 227] width 104 height 8
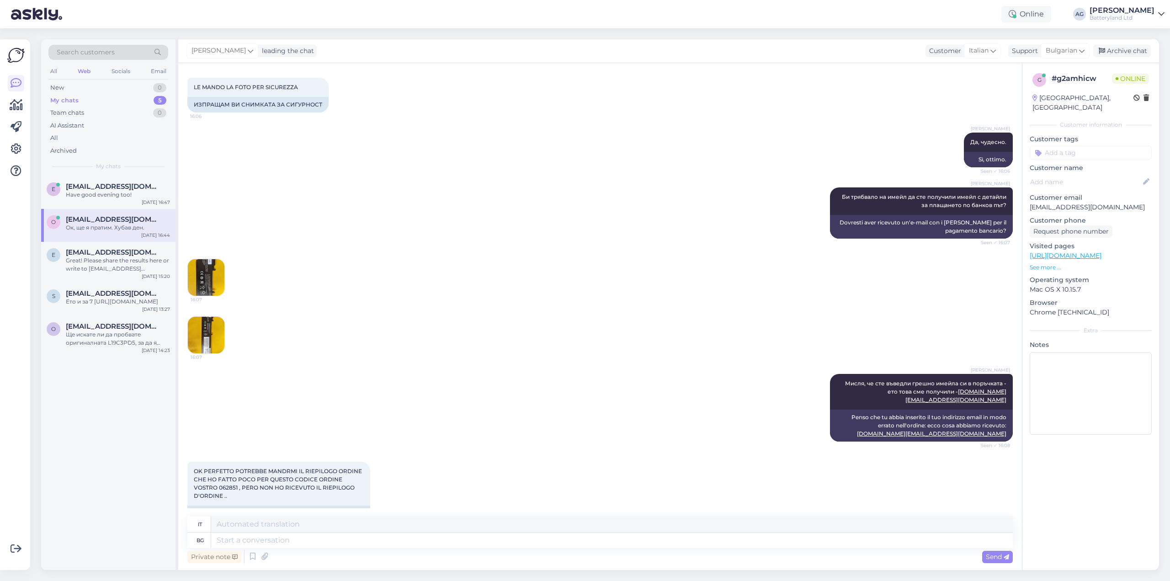
scroll to position [2429, 0]
